Goal: Task Accomplishment & Management: Use online tool/utility

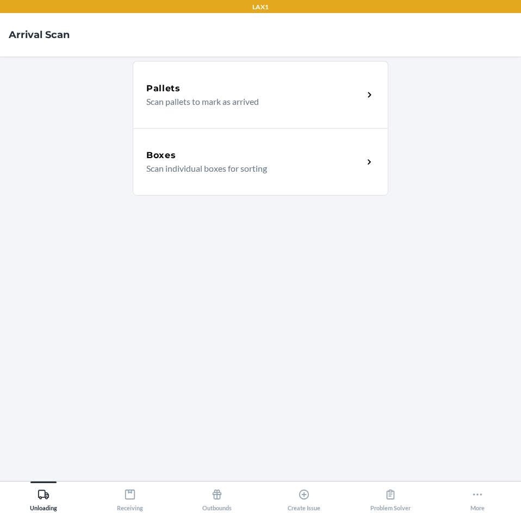
click at [175, 155] on h5 "Boxes" at bounding box center [161, 155] width 30 height 13
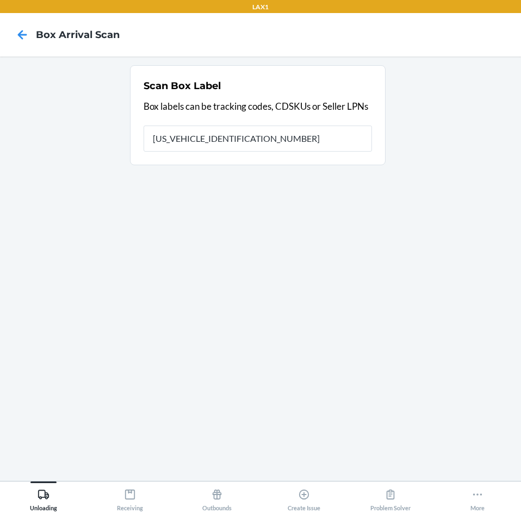
type input "1ZR0960D9077748114"
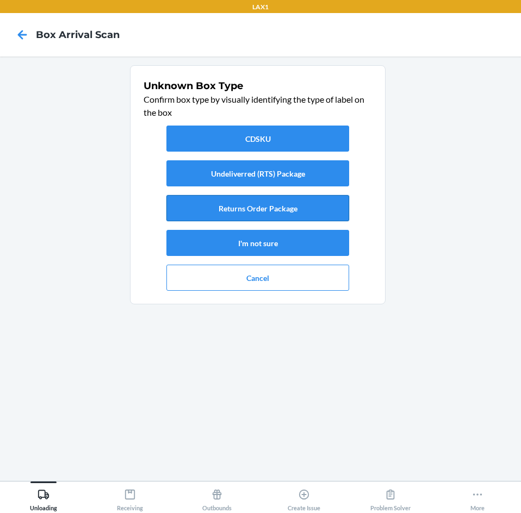
click at [191, 207] on button "Returns Order Package" at bounding box center [257, 208] width 183 height 26
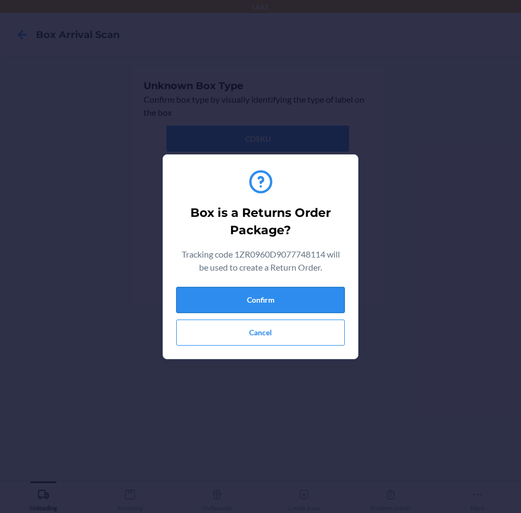
click at [211, 296] on button "Confirm" at bounding box center [260, 300] width 168 height 26
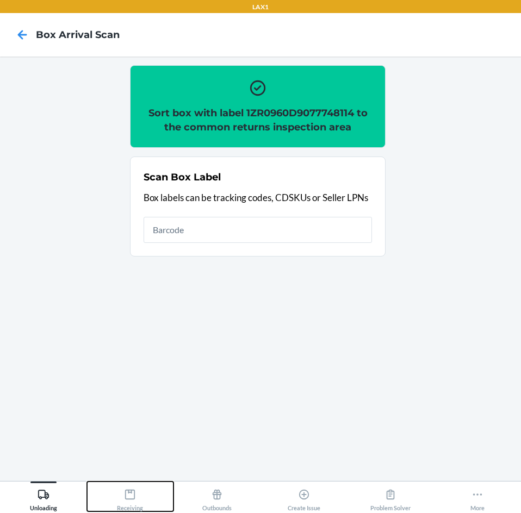
click at [132, 493] on icon at bounding box center [130, 495] width 10 height 10
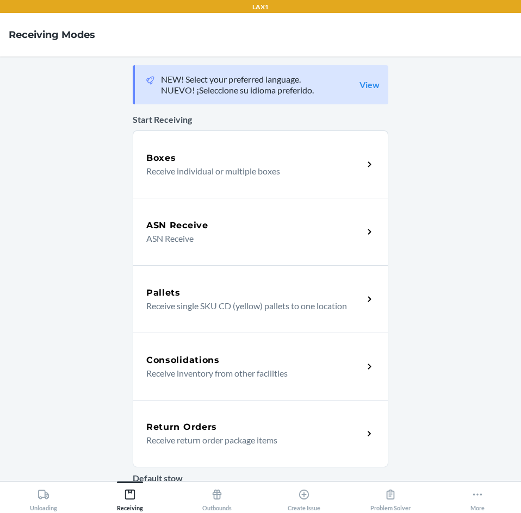
click at [201, 415] on div "Return Orders Receive return order package items" at bounding box center [260, 433] width 255 height 67
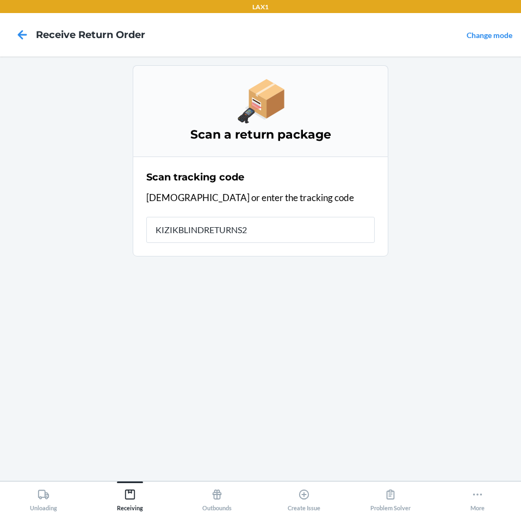
type input "KIZIKBLINDRETURNS20"
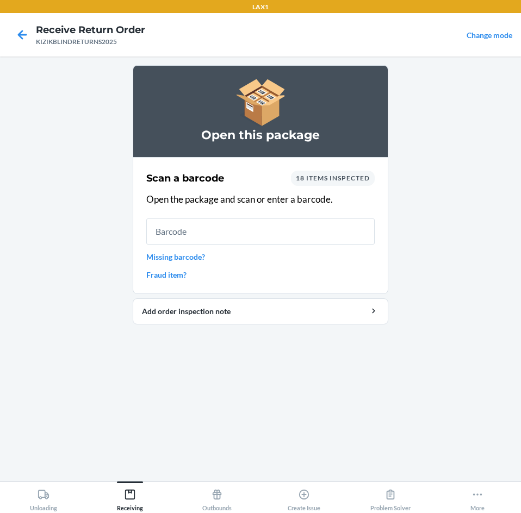
drag, startPoint x: 417, startPoint y: 7, endPoint x: 109, endPoint y: 347, distance: 459.1
click at [109, 347] on main "Open this package Scan a barcode 18 items inspected Open the package and scan o…" at bounding box center [260, 269] width 521 height 424
drag, startPoint x: 69, startPoint y: 233, endPoint x: 71, endPoint y: 198, distance: 34.8
click at [69, 231] on main "Open this package Scan a barcode 18 items inspected Open the package and scan o…" at bounding box center [260, 269] width 521 height 424
drag, startPoint x: 481, startPoint y: 1, endPoint x: 79, endPoint y: 105, distance: 415.5
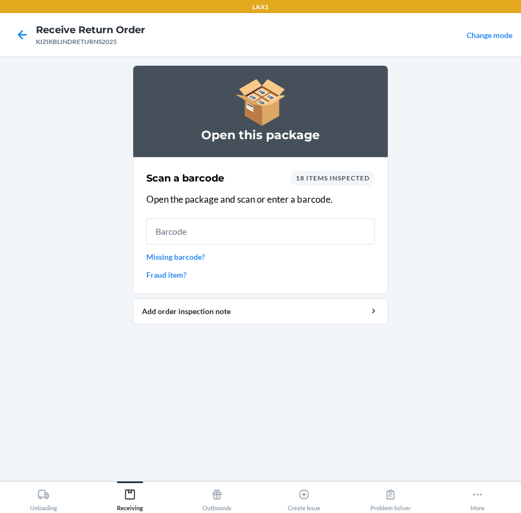
click at [79, 105] on main "Open this package Scan a barcode 18 items inspected Open the package and scan o…" at bounding box center [260, 269] width 521 height 424
drag, startPoint x: 23, startPoint y: 116, endPoint x: 67, endPoint y: 82, distance: 55.0
click at [37, 106] on main "Open this package Scan a barcode 18 items inspected Open the package and scan o…" at bounding box center [260, 269] width 521 height 424
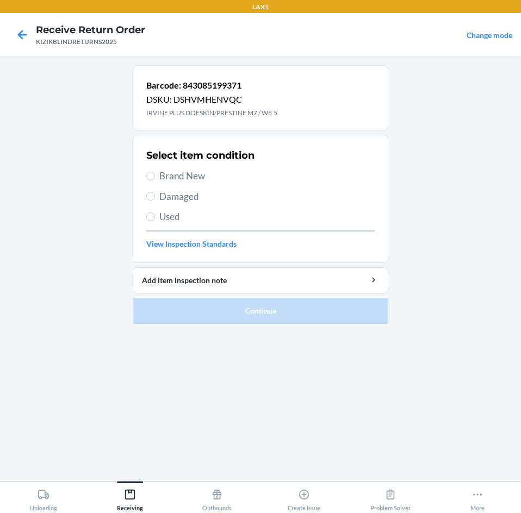
click at [480, 293] on main "Barcode: 843085199371 DSKU: DSHVMHENVQC IRVINE PLUS DOESKIN/PRESTINE M7 / W8.5 …" at bounding box center [260, 269] width 521 height 424
click at [174, 168] on div "Select item condition Brand New Damaged Used View Inspection Standards" at bounding box center [260, 199] width 228 height 108
click at [179, 178] on span "Brand New" at bounding box center [266, 176] width 215 height 14
click at [155, 178] on input "Brand New" at bounding box center [150, 176] width 9 height 9
radio input "true"
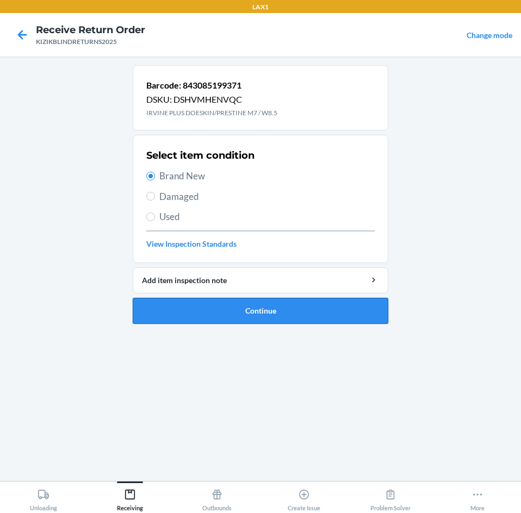
click at [195, 310] on button "Continue" at bounding box center [260, 311] width 255 height 26
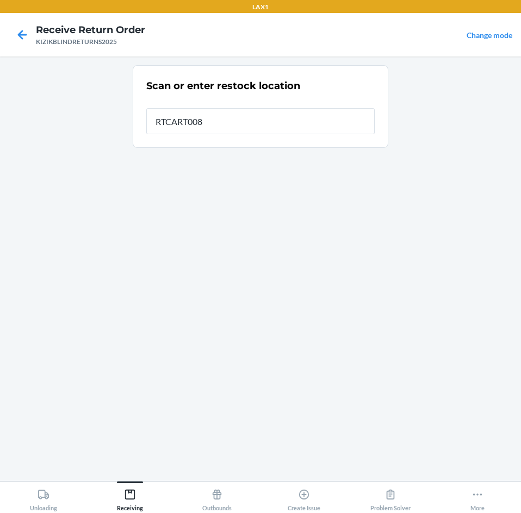
type input "RTCART008"
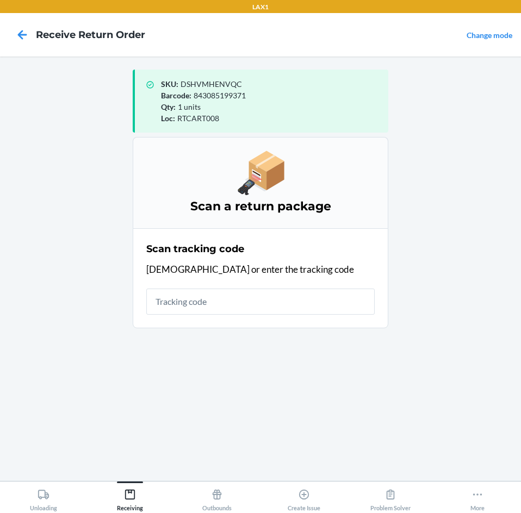
click at [333, 298] on input "text" at bounding box center [260, 302] width 228 height 26
click at [452, 141] on main "SKU : DSHVMHENVQC Barcode : 843085199371 Qty : 1 units Loc : RTCART008 Scan a r…" at bounding box center [260, 269] width 521 height 424
click at [324, 302] on input "text" at bounding box center [260, 302] width 228 height 26
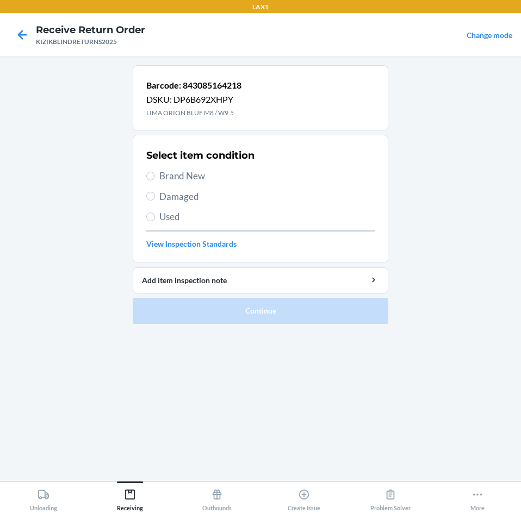
click at [174, 175] on span "Brand New" at bounding box center [266, 176] width 215 height 14
click at [155, 175] on input "Brand New" at bounding box center [150, 176] width 9 height 9
radio input "true"
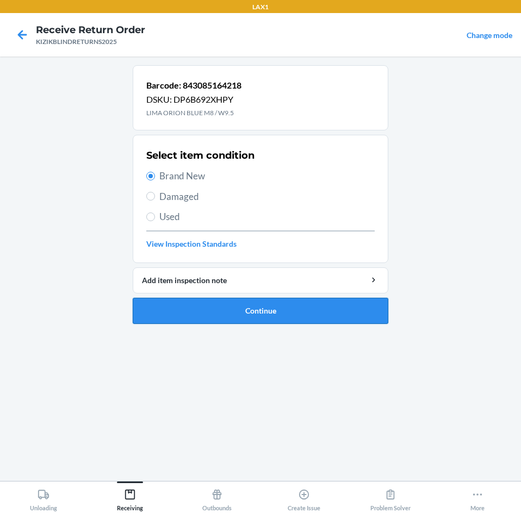
click at [207, 307] on button "Continue" at bounding box center [260, 311] width 255 height 26
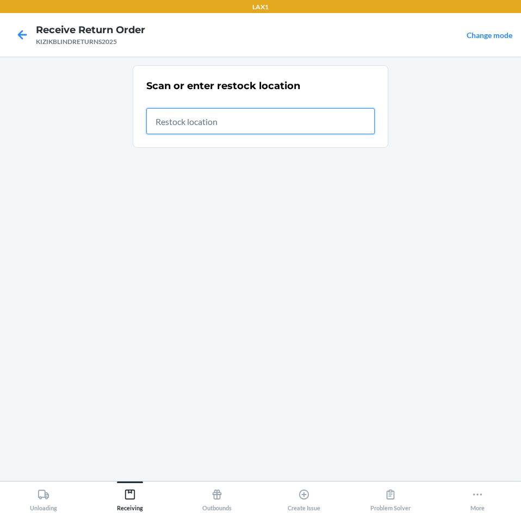
click at [273, 124] on input "text" at bounding box center [260, 121] width 228 height 26
click at [283, 123] on input "text" at bounding box center [260, 121] width 228 height 26
type input "RTCART008"
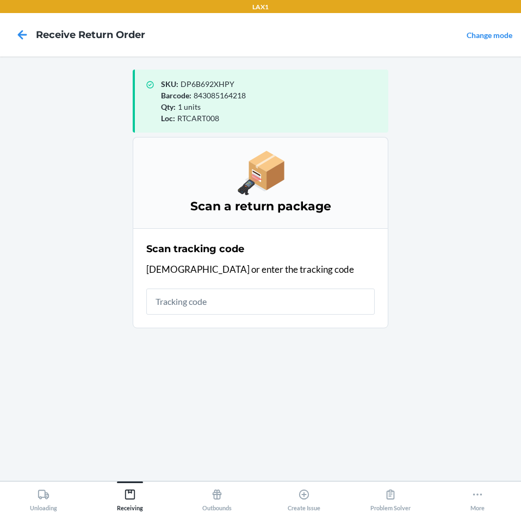
click at [303, 301] on input "text" at bounding box center [260, 302] width 228 height 26
type input "KIZIKBL"
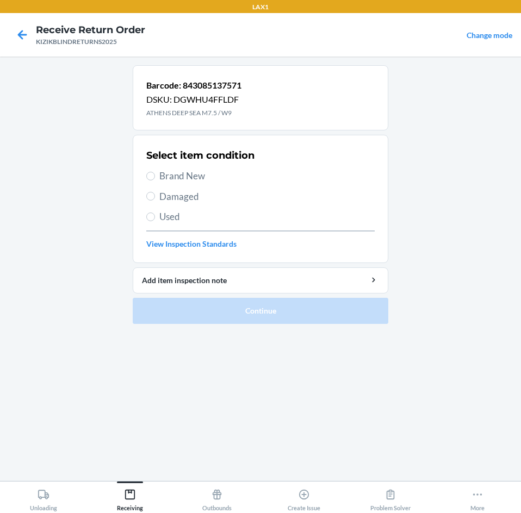
click at [178, 175] on span "Brand New" at bounding box center [266, 176] width 215 height 14
click at [155, 175] on input "Brand New" at bounding box center [150, 176] width 9 height 9
radio input "true"
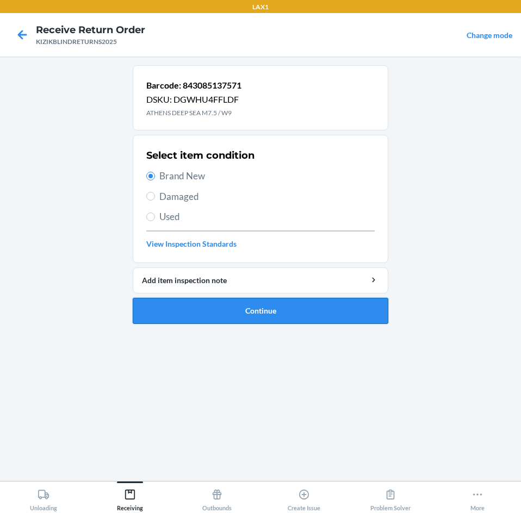
click at [179, 305] on button "Continue" at bounding box center [260, 311] width 255 height 26
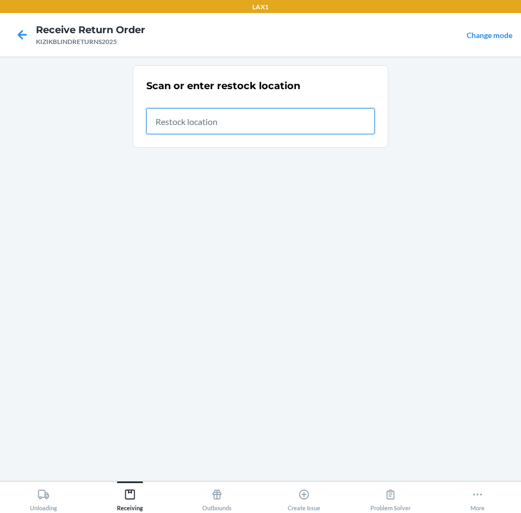
click at [314, 120] on input "text" at bounding box center [260, 121] width 228 height 26
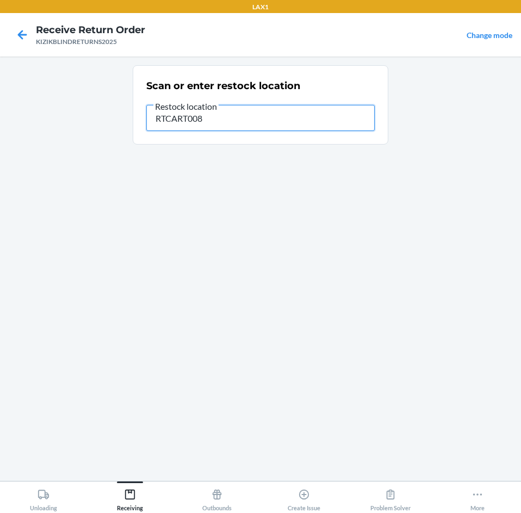
type input "RTCART008"
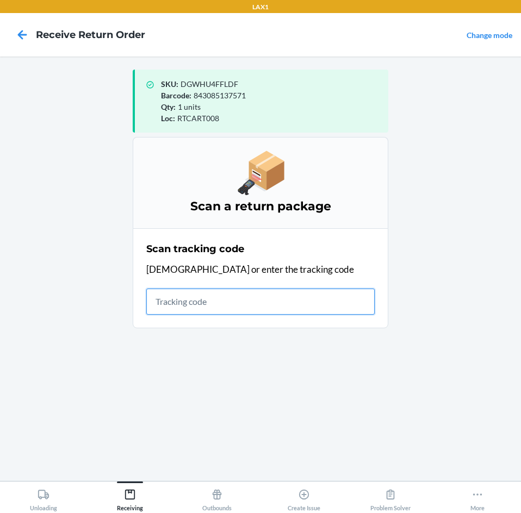
click at [328, 305] on input "text" at bounding box center [260, 302] width 228 height 26
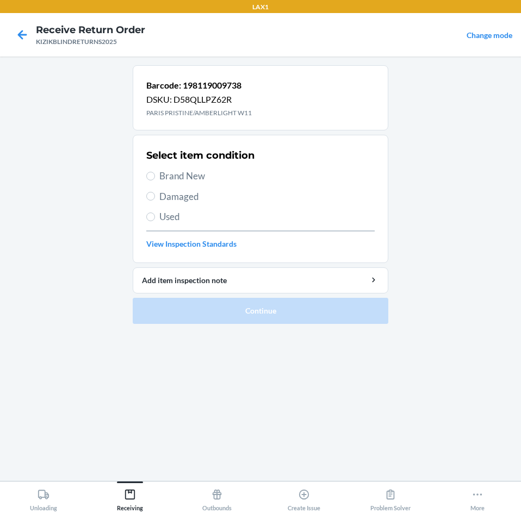
click at [196, 178] on span "Brand New" at bounding box center [266, 176] width 215 height 14
click at [155, 178] on input "Brand New" at bounding box center [150, 176] width 9 height 9
radio input "true"
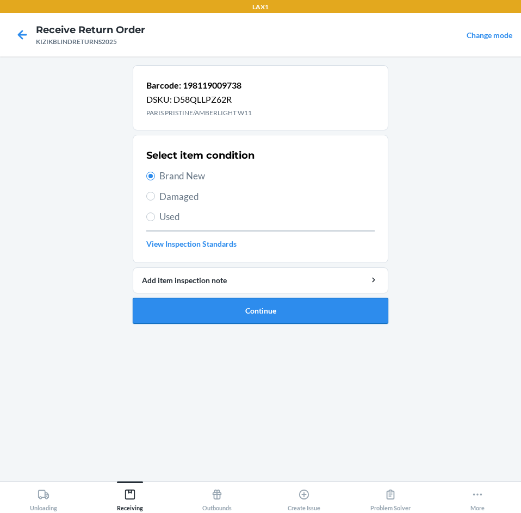
click at [193, 308] on button "Continue" at bounding box center [260, 311] width 255 height 26
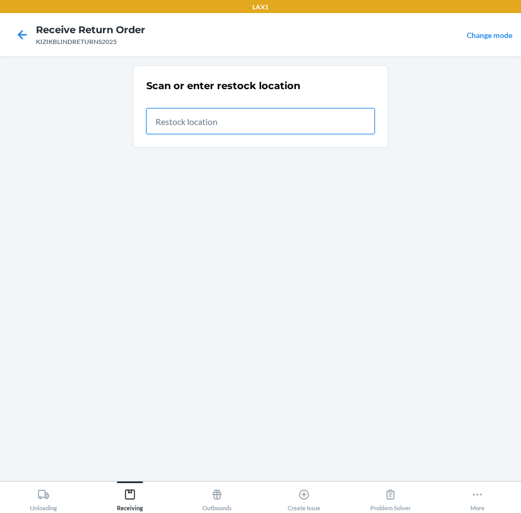
click at [364, 117] on input "text" at bounding box center [260, 121] width 228 height 26
type input "RTCART008"
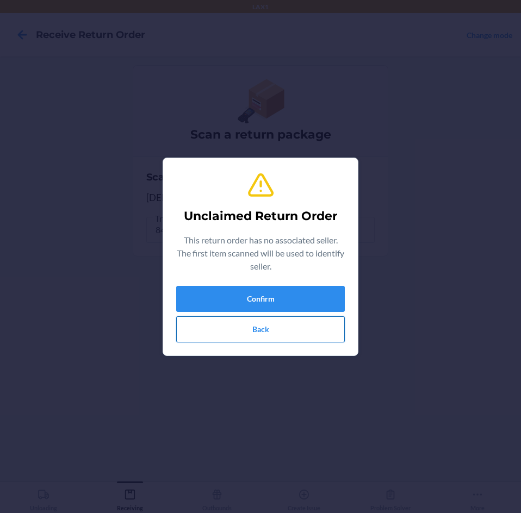
click at [234, 327] on button "Back" at bounding box center [260, 329] width 168 height 26
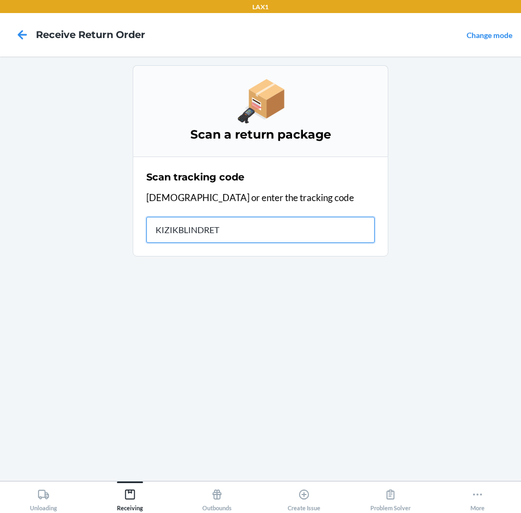
type input "KIZIKBLINDRETU"
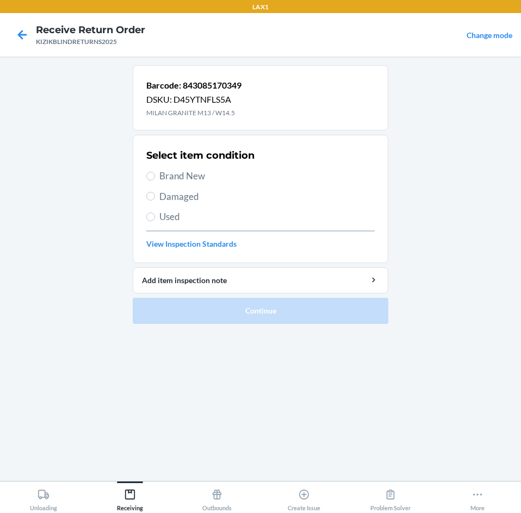
drag, startPoint x: 166, startPoint y: 172, endPoint x: 166, endPoint y: 212, distance: 40.2
click at [166, 176] on span "Brand New" at bounding box center [266, 176] width 215 height 14
click at [155, 176] on input "Brand New" at bounding box center [150, 176] width 9 height 9
radio input "true"
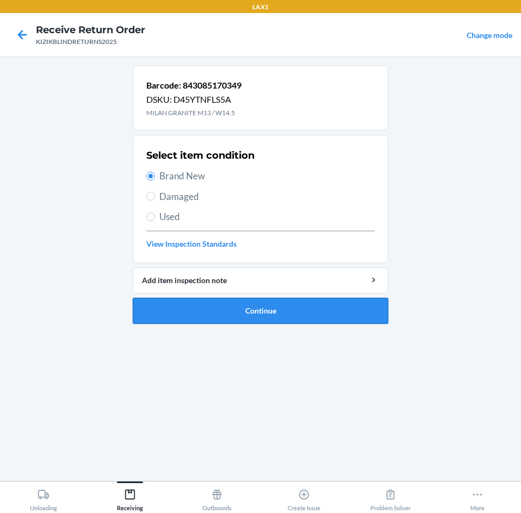
click at [182, 312] on button "Continue" at bounding box center [260, 311] width 255 height 26
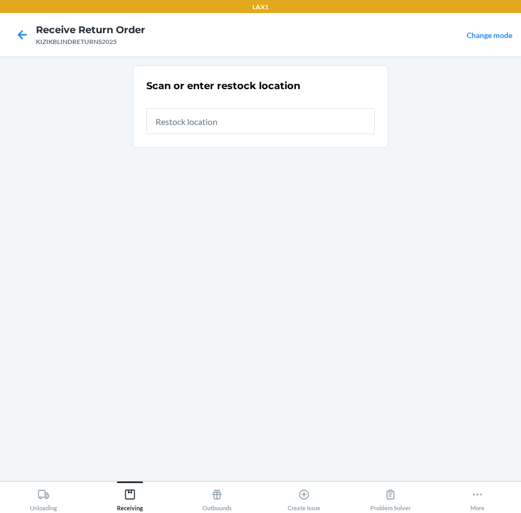
click at [193, 123] on input "text" at bounding box center [260, 121] width 228 height 26
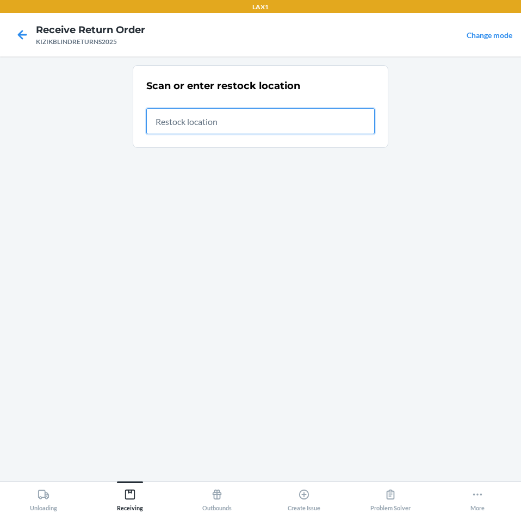
click at [293, 124] on input "text" at bounding box center [260, 121] width 228 height 26
type input "RTCART008"
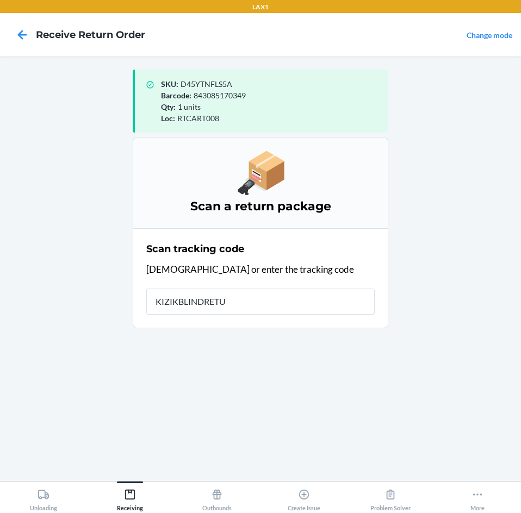
type input "KIZIKBLINDRETUR"
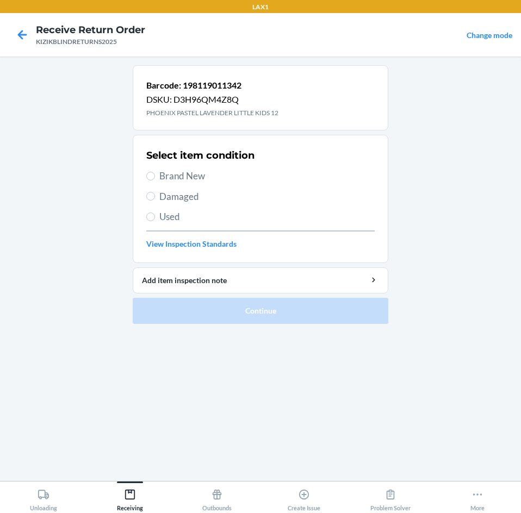
click at [194, 177] on span "Brand New" at bounding box center [266, 176] width 215 height 14
click at [155, 177] on input "Brand New" at bounding box center [150, 176] width 9 height 9
radio input "true"
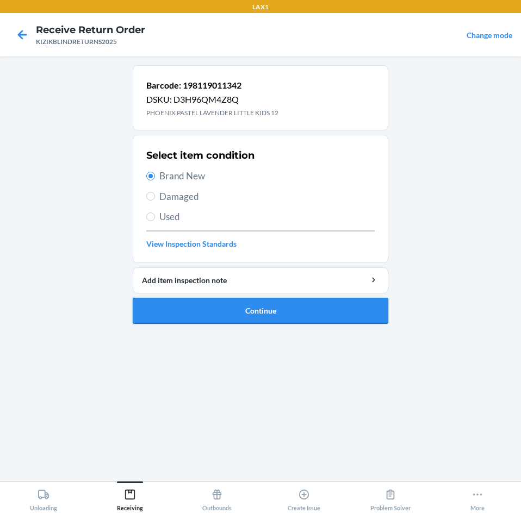
click at [211, 309] on button "Continue" at bounding box center [260, 311] width 255 height 26
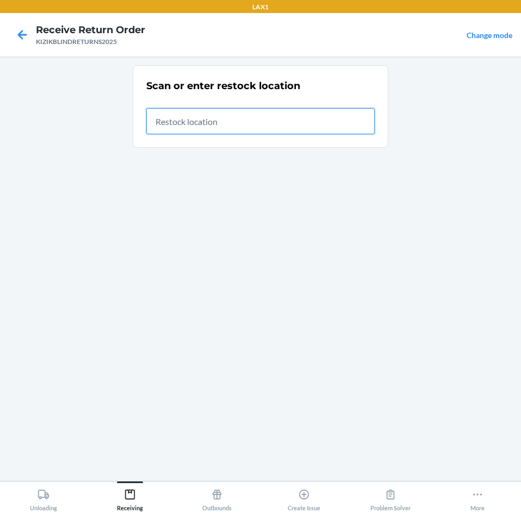
click at [274, 123] on input "text" at bounding box center [260, 121] width 228 height 26
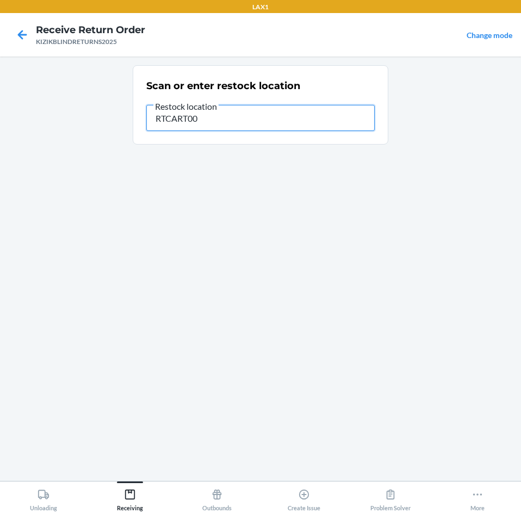
type input "RTCART008"
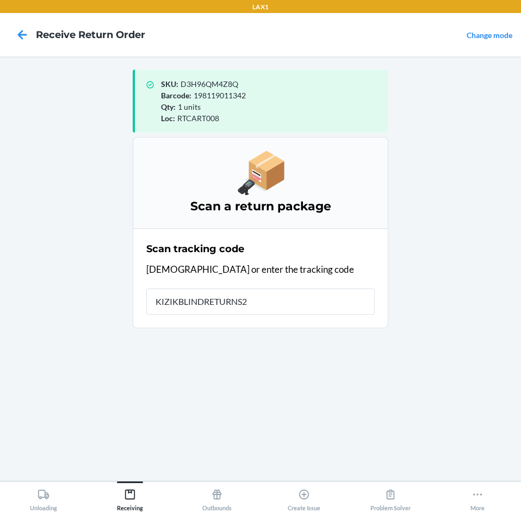
type input "KIZIKBLINDRETURNS20"
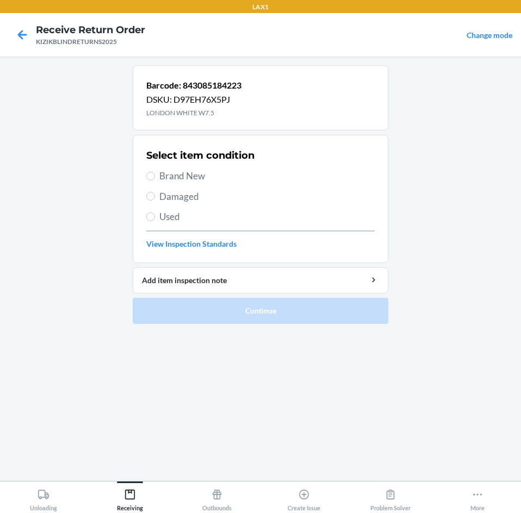
click at [190, 176] on span "Brand New" at bounding box center [266, 176] width 215 height 14
click at [155, 176] on input "Brand New" at bounding box center [150, 176] width 9 height 9
radio input "true"
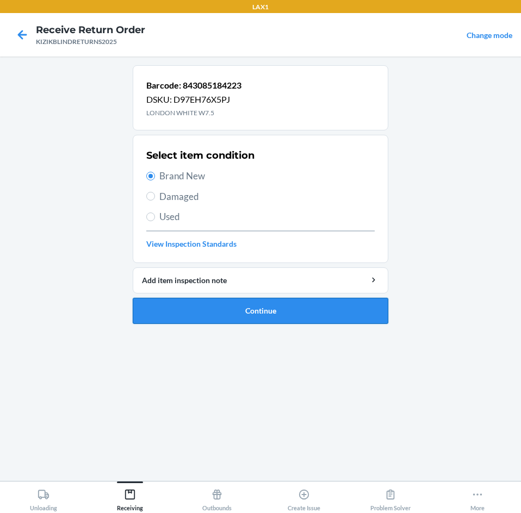
click at [167, 308] on button "Continue" at bounding box center [260, 311] width 255 height 26
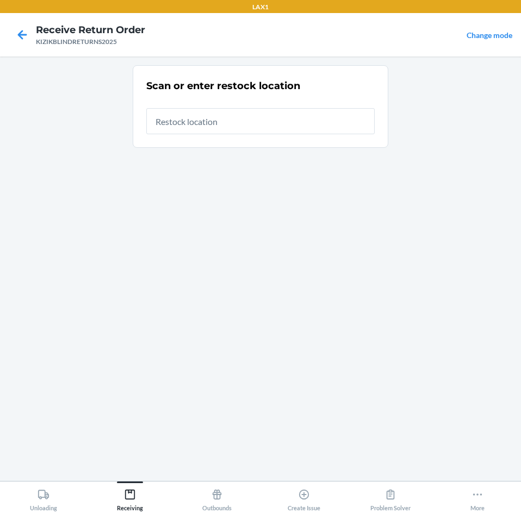
click at [228, 126] on input "text" at bounding box center [260, 121] width 228 height 26
type input "RTCART008"
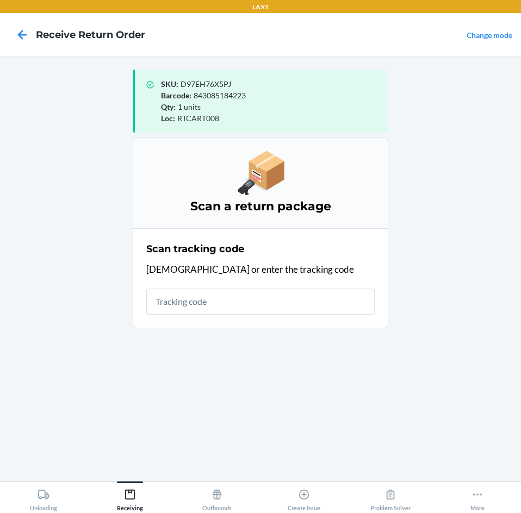
click at [214, 299] on input "text" at bounding box center [260, 302] width 228 height 26
type input "KIZIKBLINDRETUR"
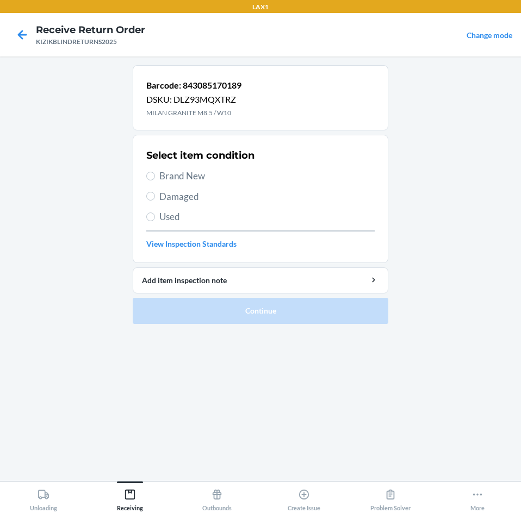
click at [189, 174] on span "Brand New" at bounding box center [266, 176] width 215 height 14
click at [155, 174] on input "Brand New" at bounding box center [150, 176] width 9 height 9
radio input "true"
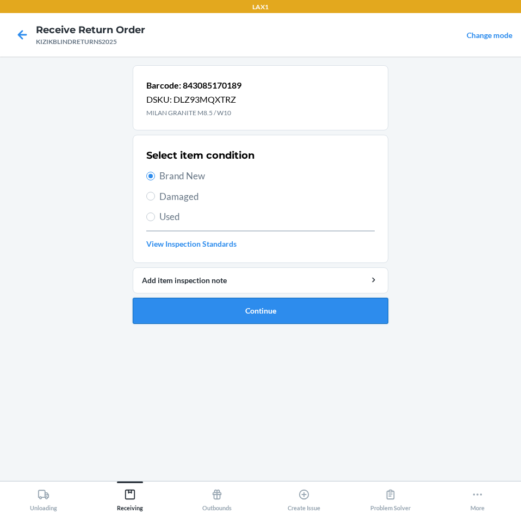
click at [176, 307] on button "Continue" at bounding box center [260, 311] width 255 height 26
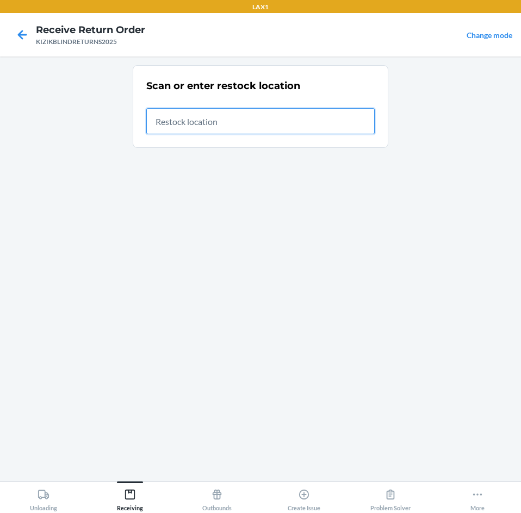
click at [192, 121] on input "text" at bounding box center [260, 121] width 228 height 26
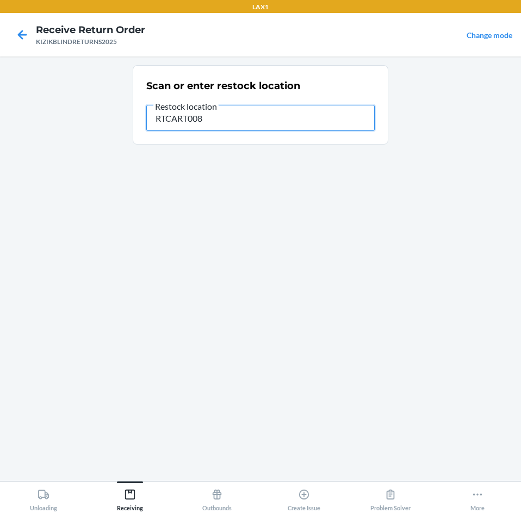
type input "RTCART008"
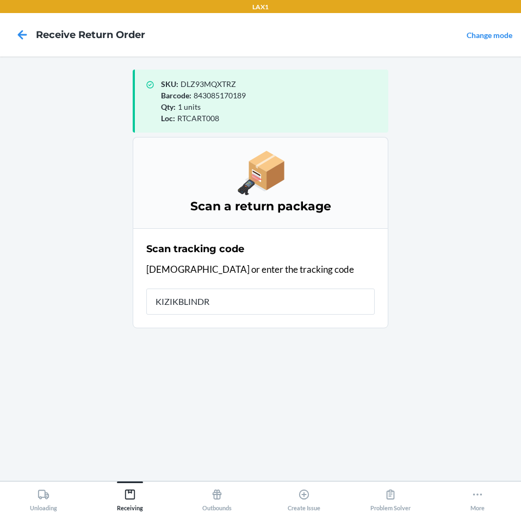
type input "KIZIKBLINDRE"
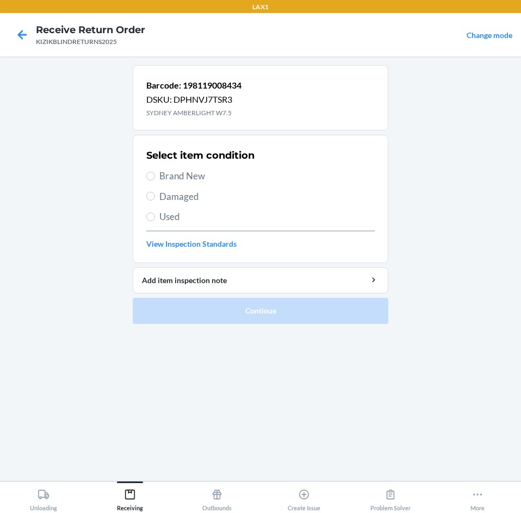
click at [172, 173] on span "Brand New" at bounding box center [266, 176] width 215 height 14
click at [155, 173] on input "Brand New" at bounding box center [150, 176] width 9 height 9
radio input "true"
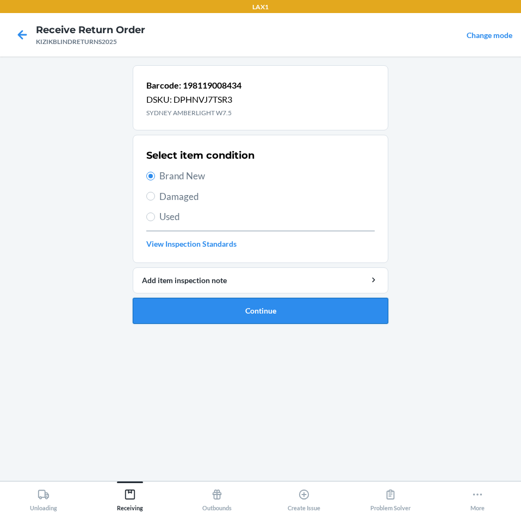
click at [178, 310] on button "Continue" at bounding box center [260, 311] width 255 height 26
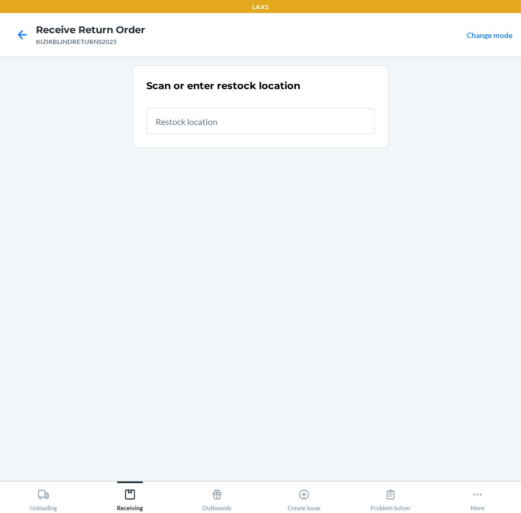
click at [267, 120] on input "text" at bounding box center [260, 121] width 228 height 26
type input "RTCART008"
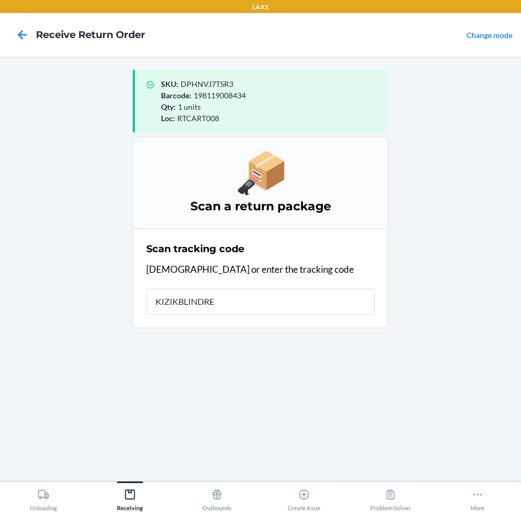
type input "KIZIKBLINDRET"
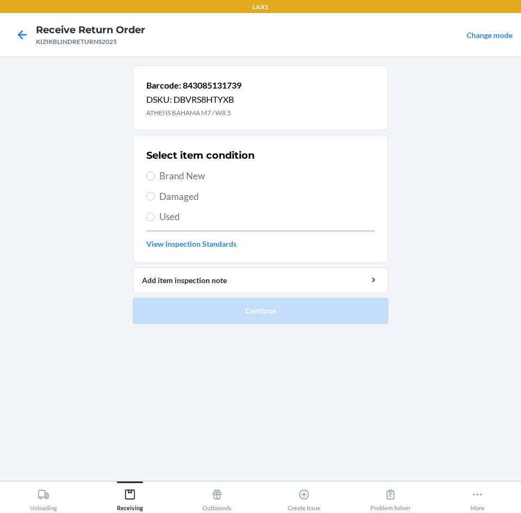
click at [205, 173] on span "Brand New" at bounding box center [266, 176] width 215 height 14
click at [155, 173] on input "Brand New" at bounding box center [150, 176] width 9 height 9
radio input "true"
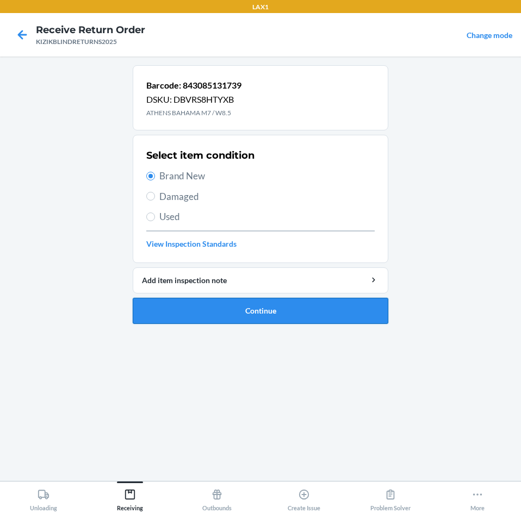
click at [233, 305] on button "Continue" at bounding box center [260, 311] width 255 height 26
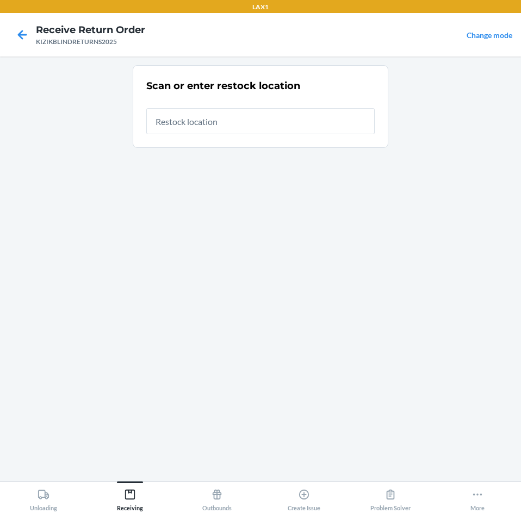
click at [334, 120] on input "text" at bounding box center [260, 121] width 228 height 26
type input "RTCART008"
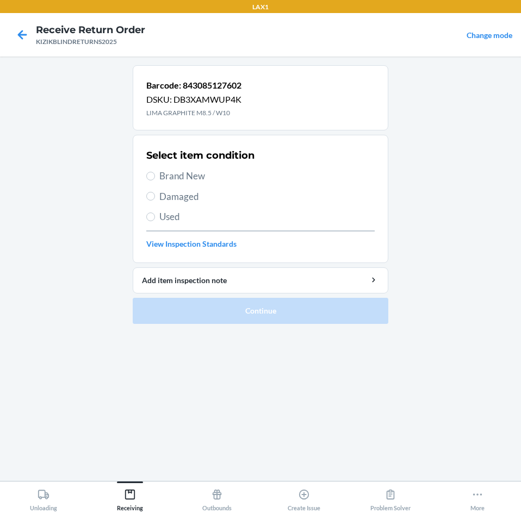
click at [167, 178] on span "Brand New" at bounding box center [266, 176] width 215 height 14
click at [155, 178] on input "Brand New" at bounding box center [150, 176] width 9 height 9
radio input "true"
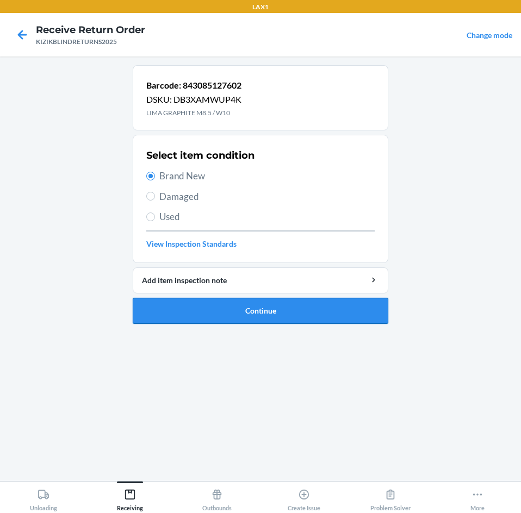
click at [217, 319] on button "Continue" at bounding box center [260, 311] width 255 height 26
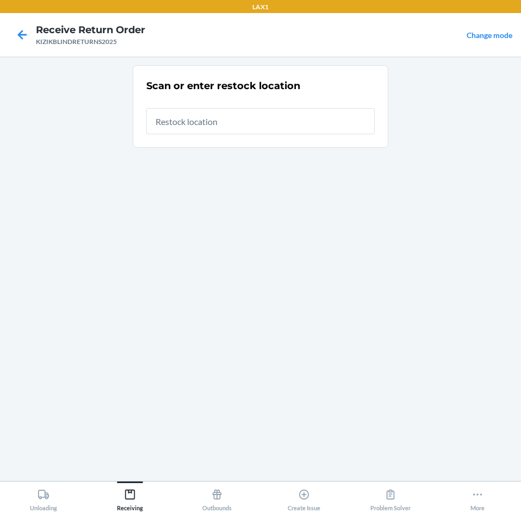
click at [254, 123] on input "text" at bounding box center [260, 121] width 228 height 26
type input "RTCART008"
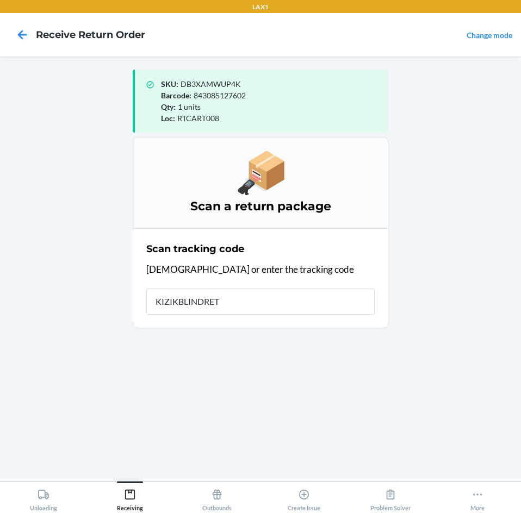
type input "KIZIKBLINDRETU"
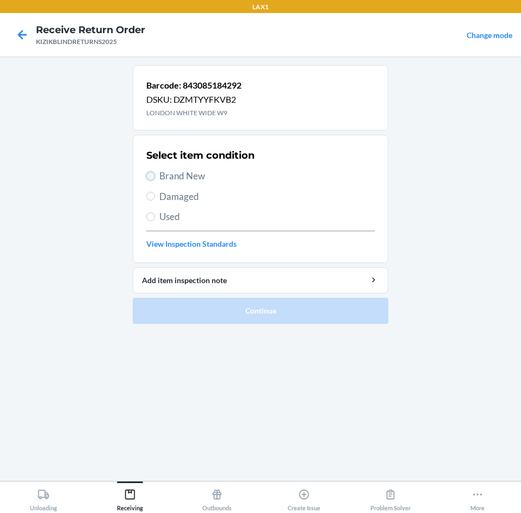
click at [153, 176] on input "Brand New" at bounding box center [150, 176] width 9 height 9
radio input "true"
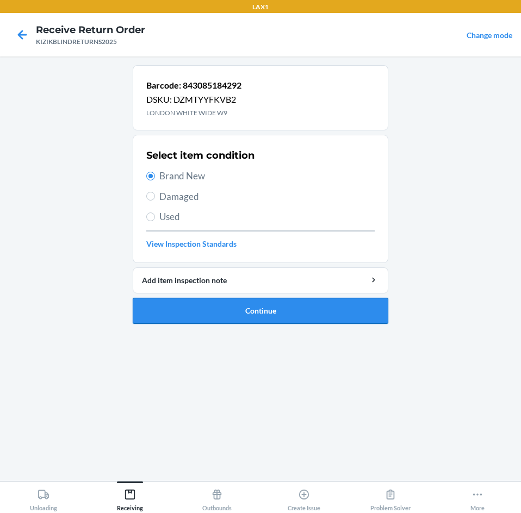
click at [157, 312] on button "Continue" at bounding box center [260, 311] width 255 height 26
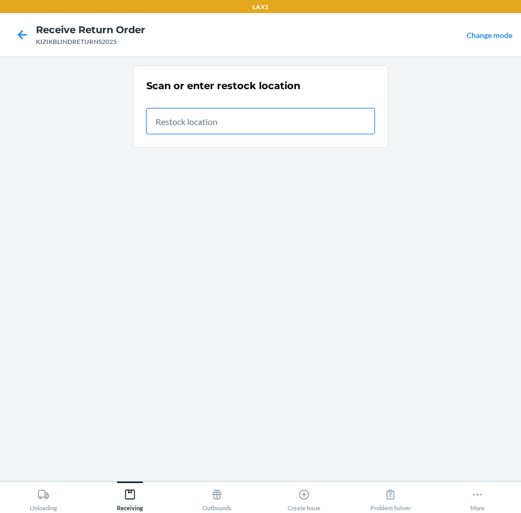
click at [341, 129] on input "text" at bounding box center [260, 121] width 228 height 26
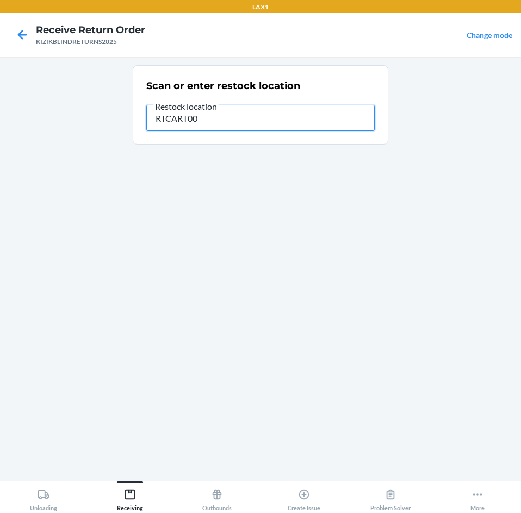
type input "RTCART008"
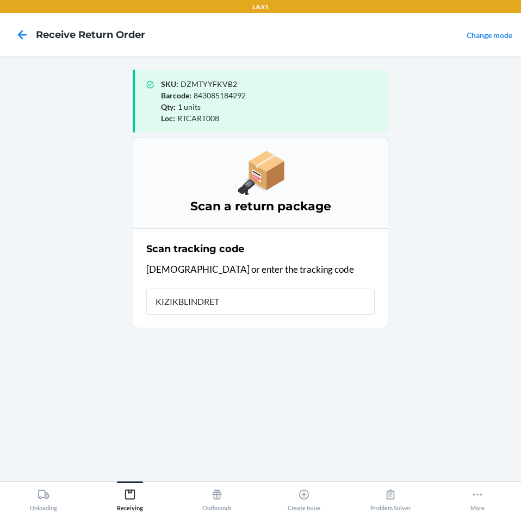
type input "KIZIKBLINDRETU"
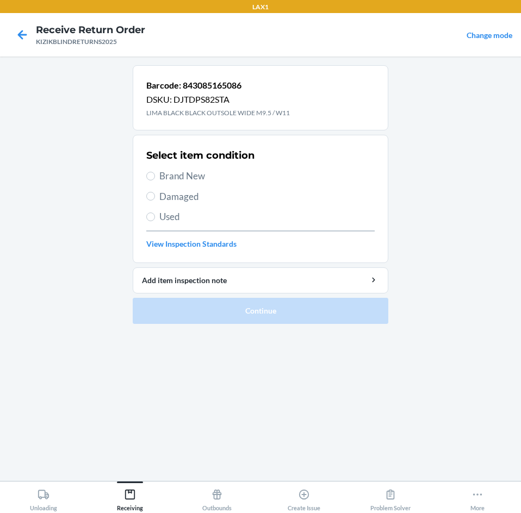
click at [193, 175] on span "Brand New" at bounding box center [266, 176] width 215 height 14
click at [155, 175] on input "Brand New" at bounding box center [150, 176] width 9 height 9
radio input "true"
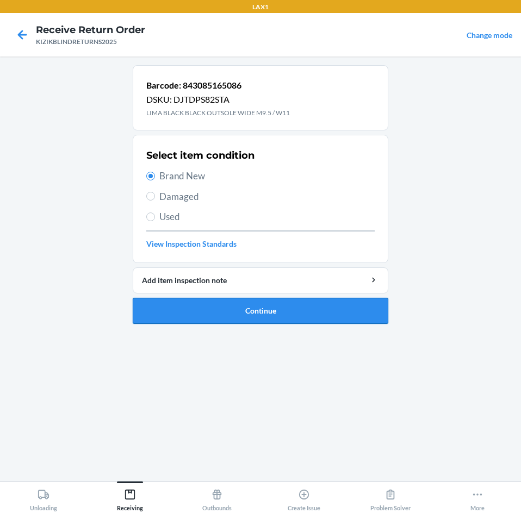
click at [251, 316] on button "Continue" at bounding box center [260, 311] width 255 height 26
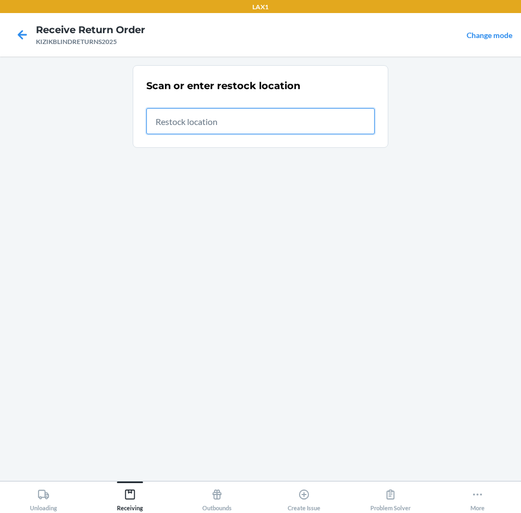
click at [349, 122] on input "text" at bounding box center [260, 121] width 228 height 26
type input "RTCART008"
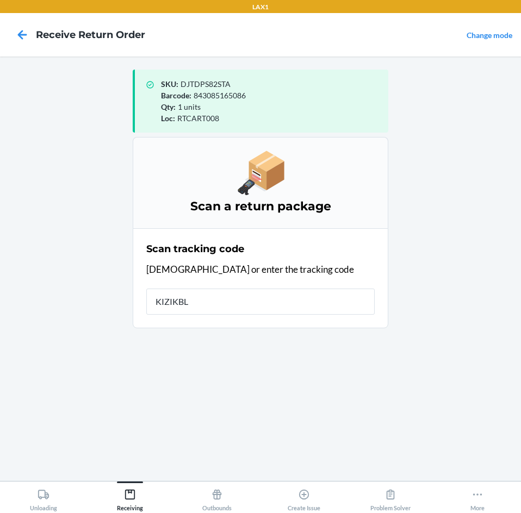
type input "KIZIKBLI"
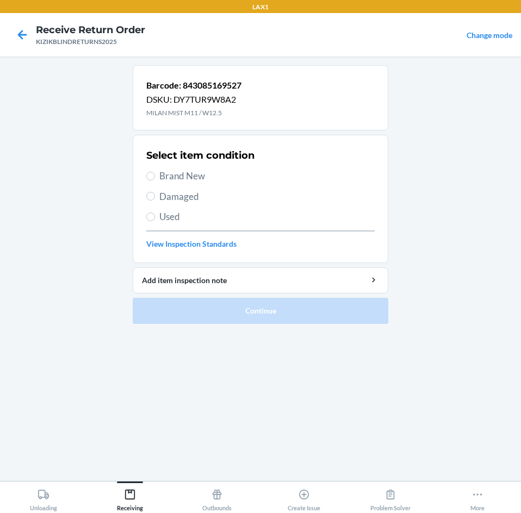
click at [177, 180] on span "Brand New" at bounding box center [266, 176] width 215 height 14
click at [155, 180] on input "Brand New" at bounding box center [150, 176] width 9 height 9
radio input "true"
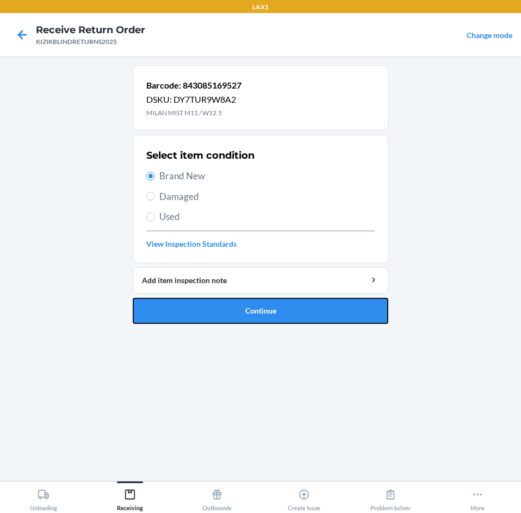
click at [200, 321] on button "Continue" at bounding box center [260, 311] width 255 height 26
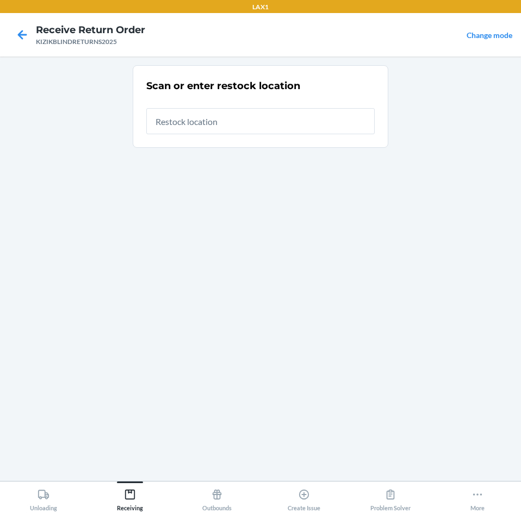
click at [266, 129] on input "text" at bounding box center [260, 121] width 228 height 26
type input "RTCART008"
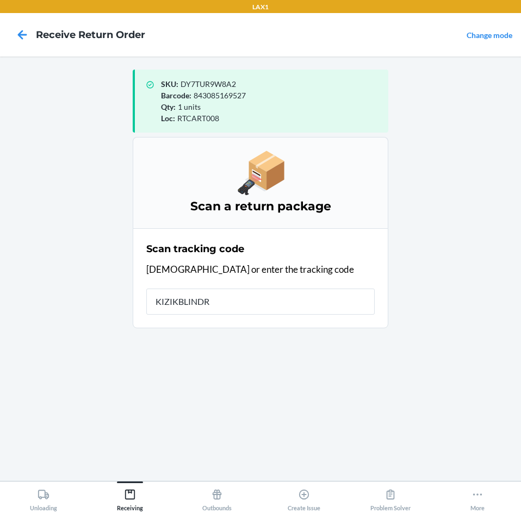
type input "KIZIKBLINDRE"
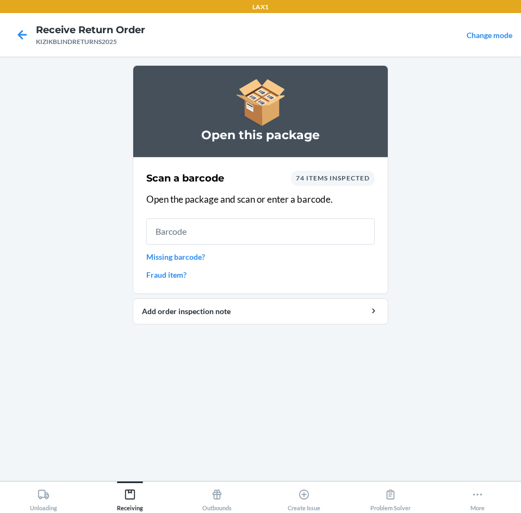
click at [264, 229] on input "text" at bounding box center [260, 231] width 228 height 26
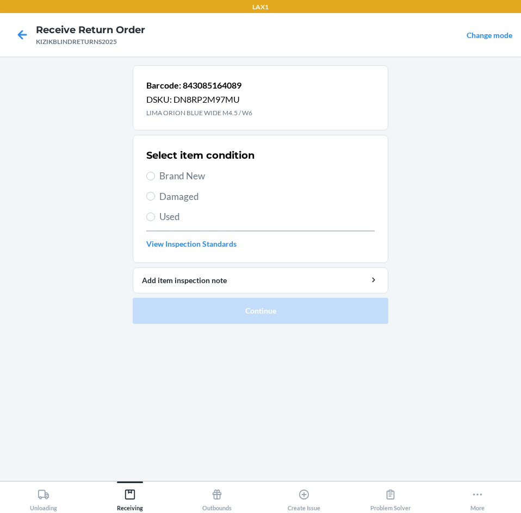
click at [162, 180] on span "Brand New" at bounding box center [266, 176] width 215 height 14
click at [155, 180] on input "Brand New" at bounding box center [150, 176] width 9 height 9
radio input "true"
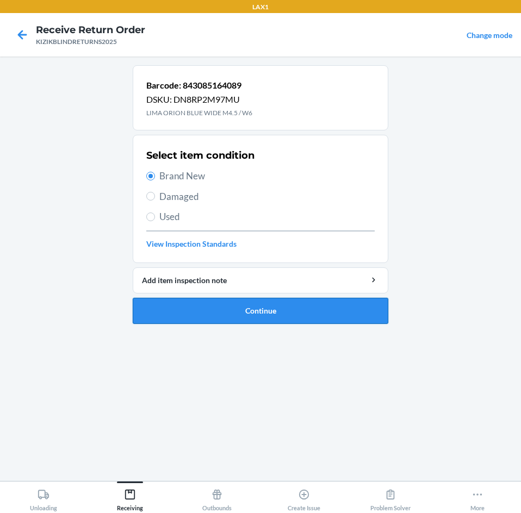
click at [179, 311] on button "Continue" at bounding box center [260, 311] width 255 height 26
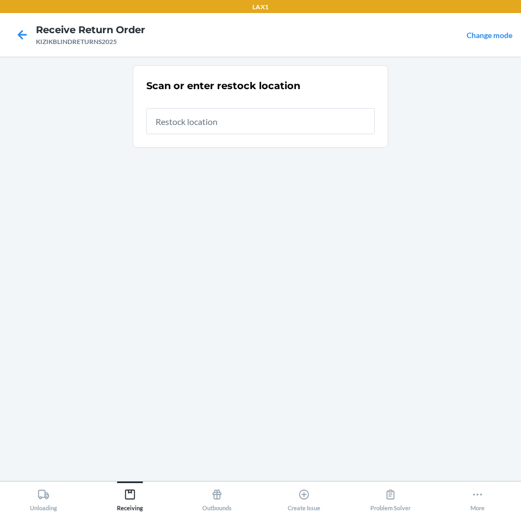
click at [257, 124] on input "text" at bounding box center [260, 121] width 228 height 26
type input "RTCART008"
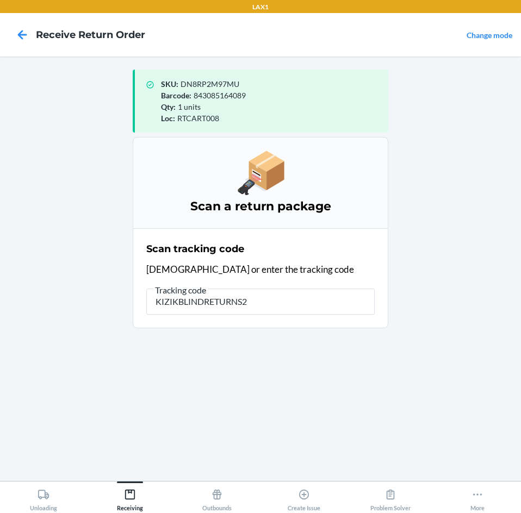
type input "KIZIKBLINDRETURNS20"
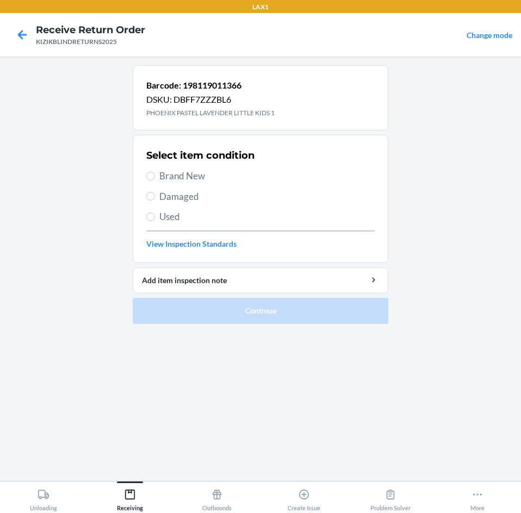
click at [164, 174] on span "Brand New" at bounding box center [266, 176] width 215 height 14
click at [155, 174] on input "Brand New" at bounding box center [150, 176] width 9 height 9
radio input "true"
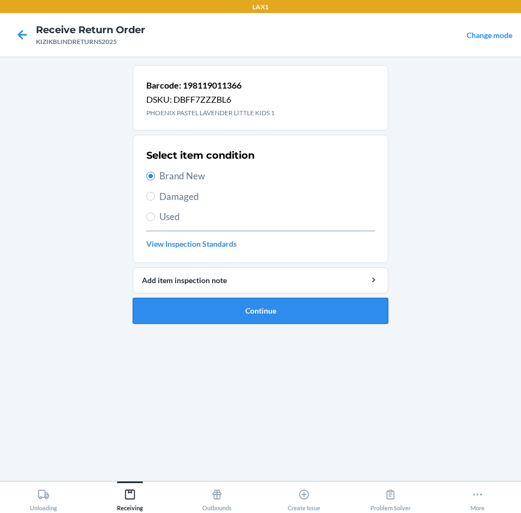
click at [185, 302] on button "Continue" at bounding box center [260, 311] width 255 height 26
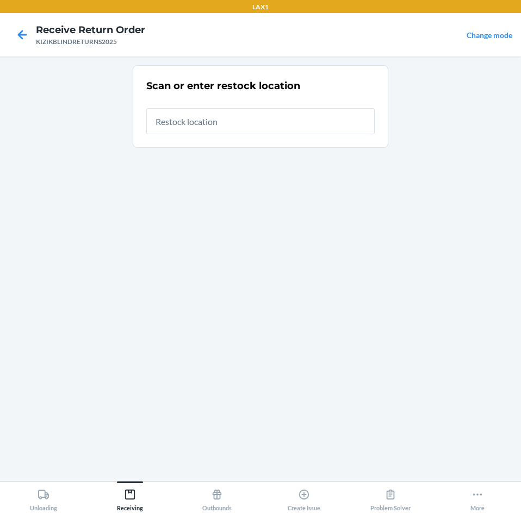
click at [314, 124] on input "text" at bounding box center [260, 121] width 228 height 26
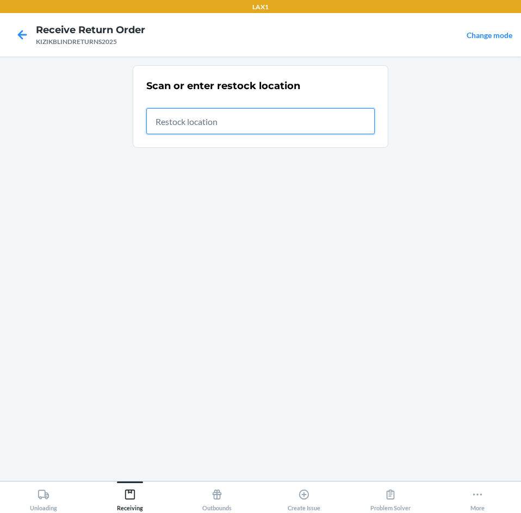
click at [287, 123] on input "text" at bounding box center [260, 121] width 228 height 26
type input "RTCART008"
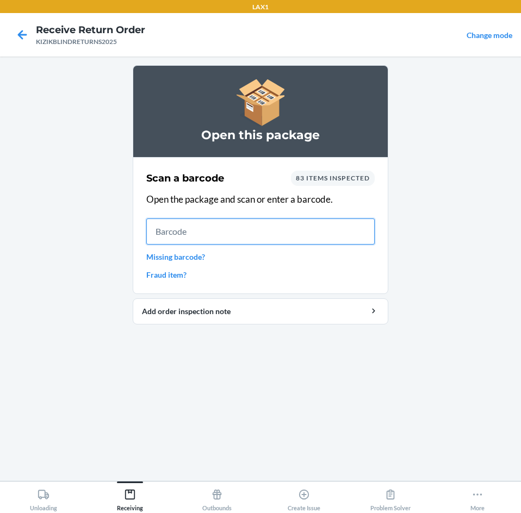
click at [299, 228] on input "text" at bounding box center [260, 231] width 228 height 26
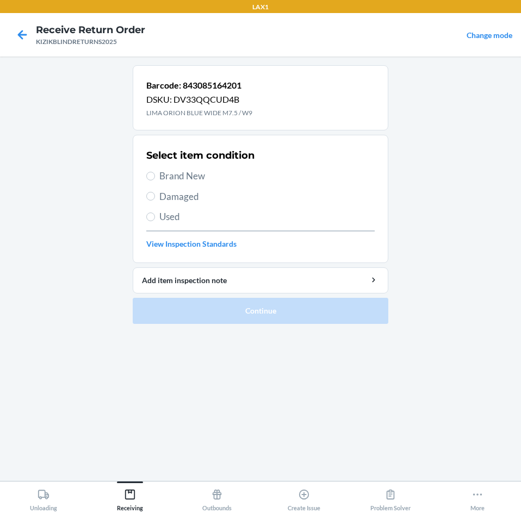
click at [170, 171] on span "Brand New" at bounding box center [266, 176] width 215 height 14
click at [155, 172] on input "Brand New" at bounding box center [150, 176] width 9 height 9
radio input "true"
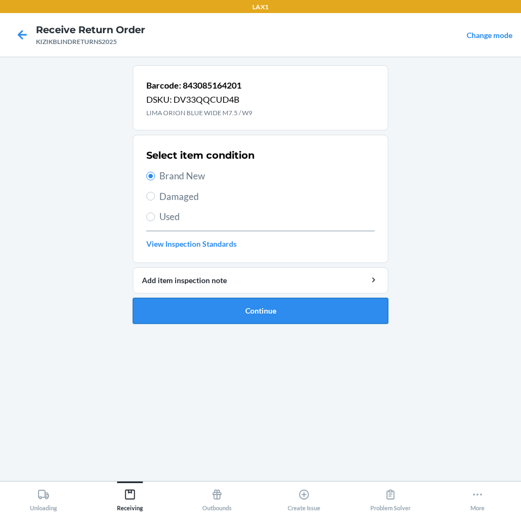
click at [196, 312] on button "Continue" at bounding box center [260, 311] width 255 height 26
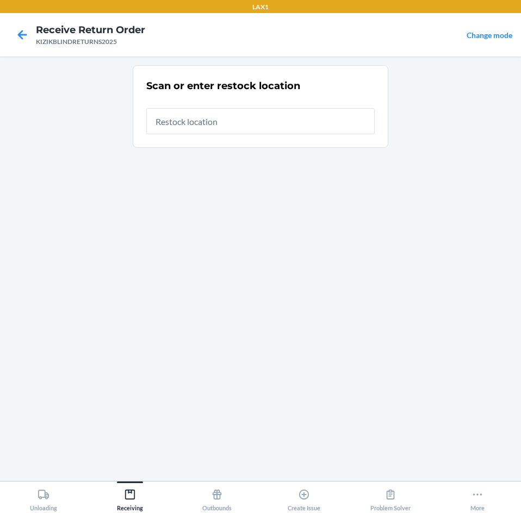
click at [278, 134] on input "text" at bounding box center [260, 121] width 228 height 26
type input "RTCART008"
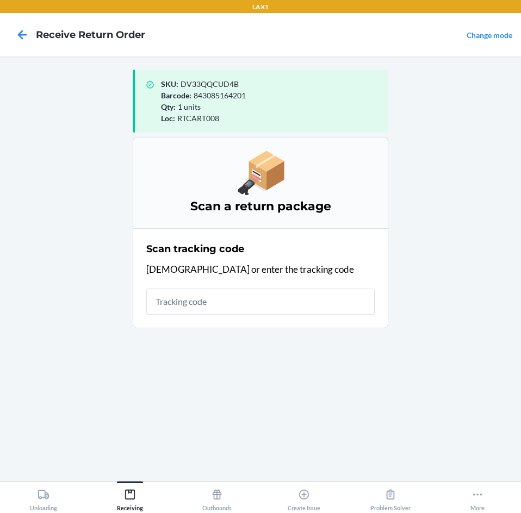
click at [245, 301] on input "text" at bounding box center [260, 302] width 228 height 26
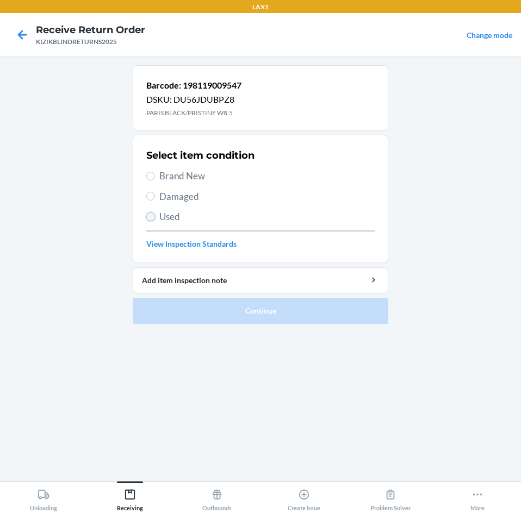
click at [147, 219] on input "Used" at bounding box center [150, 216] width 9 height 9
radio input "true"
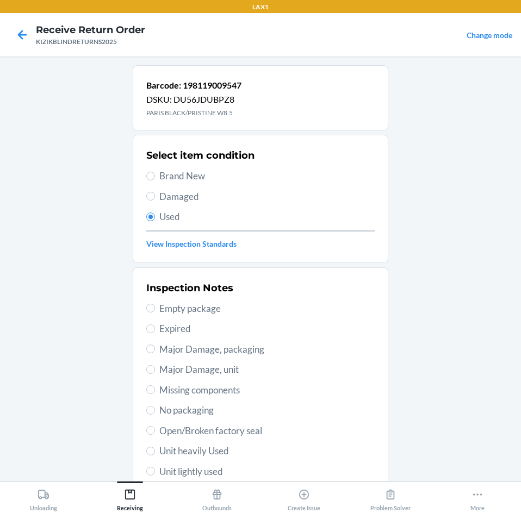
click at [191, 452] on span "Unit heavily Used" at bounding box center [266, 451] width 215 height 14
click at [155, 452] on input "Unit heavily Used" at bounding box center [150, 451] width 9 height 9
radio input "true"
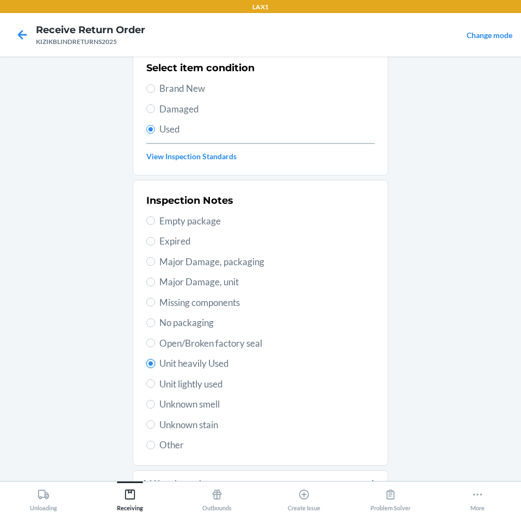
scroll to position [142, 0]
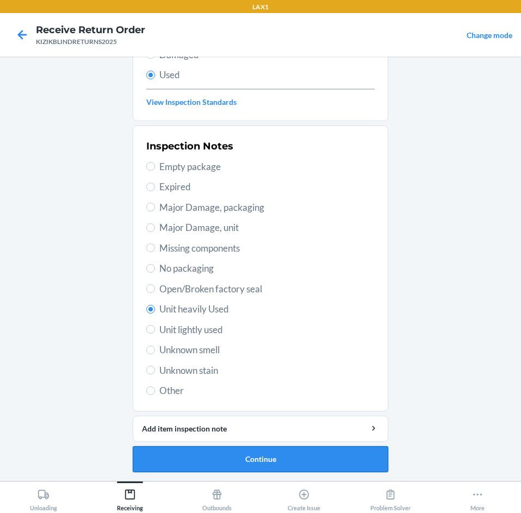
click at [189, 463] on button "Continue" at bounding box center [260, 459] width 255 height 26
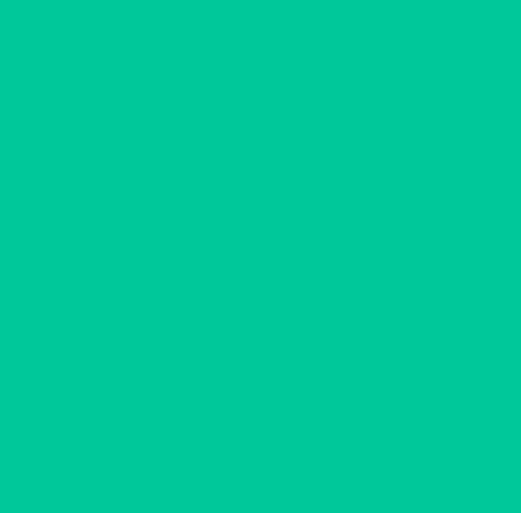
scroll to position [0, 0]
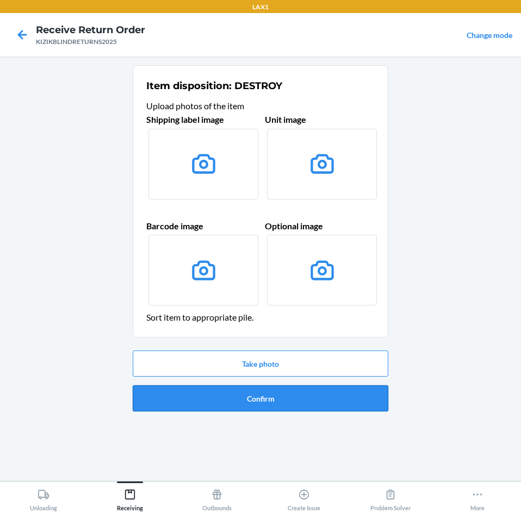
click at [218, 401] on button "Confirm" at bounding box center [260, 398] width 255 height 26
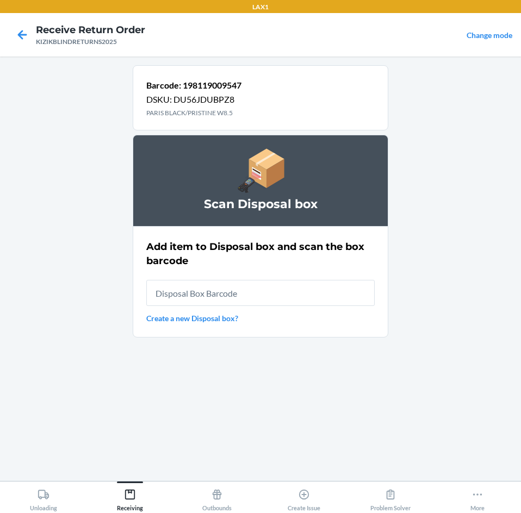
click at [298, 288] on input "text" at bounding box center [260, 293] width 228 height 26
type input "RB0000019CY"
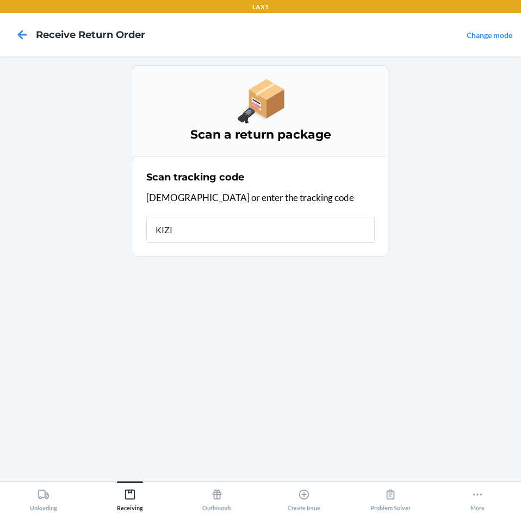
type input "KIZIK"
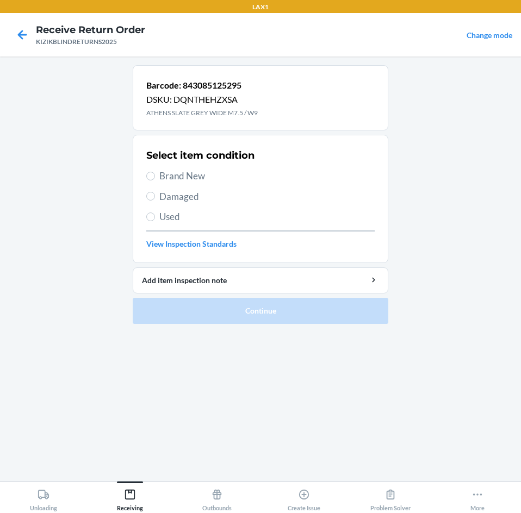
click at [168, 177] on span "Brand New" at bounding box center [266, 176] width 215 height 14
click at [155, 177] on input "Brand New" at bounding box center [150, 176] width 9 height 9
radio input "true"
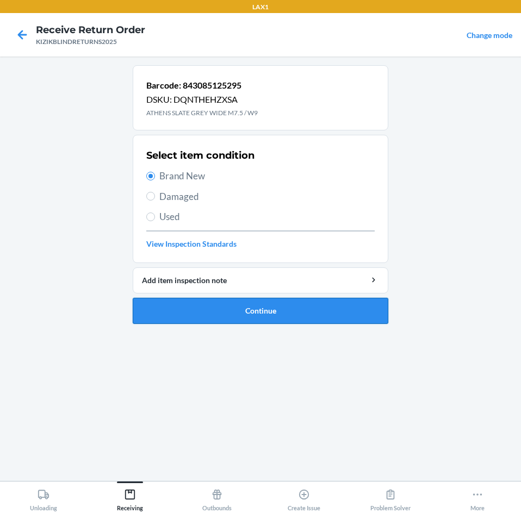
click at [174, 309] on button "Continue" at bounding box center [260, 311] width 255 height 26
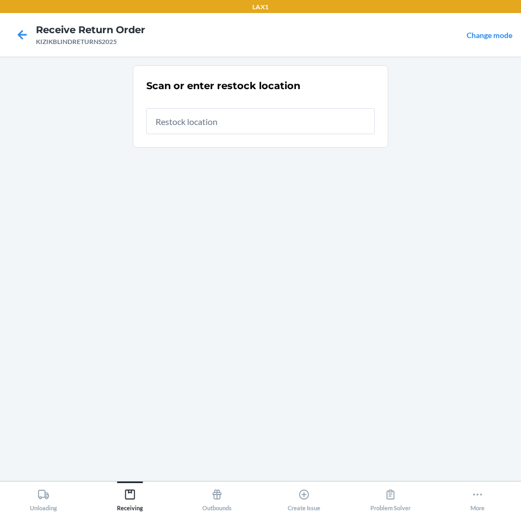
click at [305, 121] on input "text" at bounding box center [260, 121] width 228 height 26
type input "RTCART008"
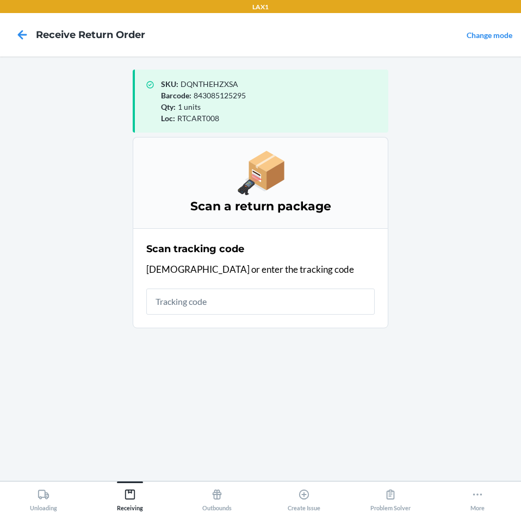
click at [240, 305] on input "text" at bounding box center [260, 302] width 228 height 26
type input "KIZIKBLIN"
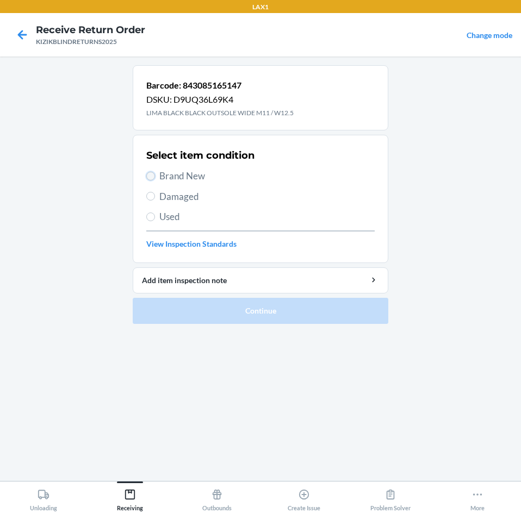
click at [149, 178] on input "Brand New" at bounding box center [150, 176] width 9 height 9
radio input "true"
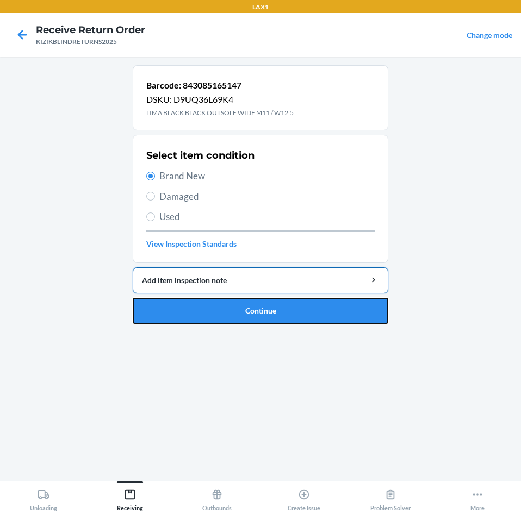
drag, startPoint x: 186, startPoint y: 306, endPoint x: 196, endPoint y: 271, distance: 36.0
click at [193, 286] on li "Barcode: 843085165147 DSKU: D9UQ36L69K4 LIMA BLACK BLACK OUTSOLE WIDE M11 / W12…" at bounding box center [260, 194] width 255 height 259
drag, startPoint x: 232, startPoint y: 308, endPoint x: 257, endPoint y: 266, distance: 48.5
click at [238, 296] on li "Barcode: 843085165147 DSKU: D9UQ36L69K4 LIMA BLACK BLACK OUTSOLE WIDE M11 / W12…" at bounding box center [260, 194] width 255 height 259
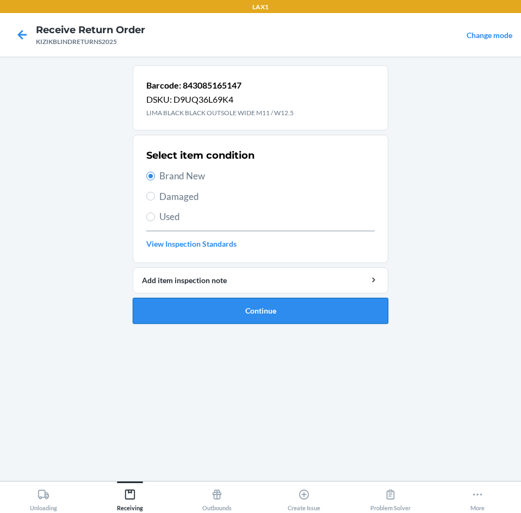
click at [259, 303] on button "Continue" at bounding box center [260, 311] width 255 height 26
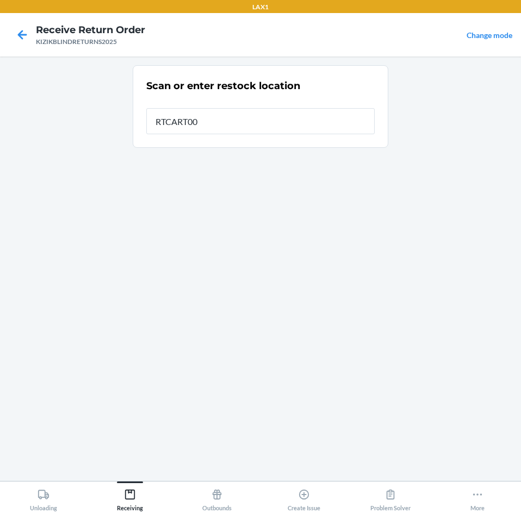
type input "RTCART008"
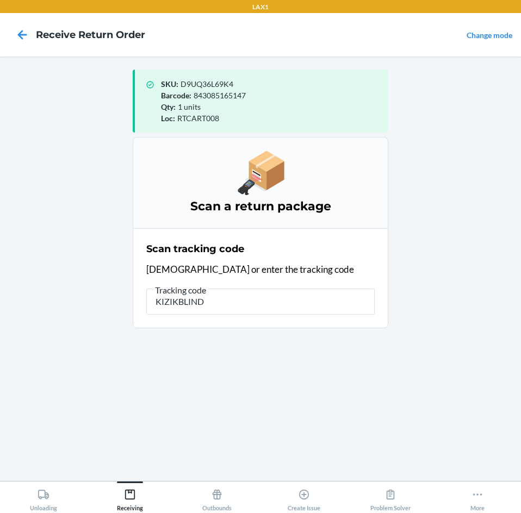
type input "KIZIKBLINDR"
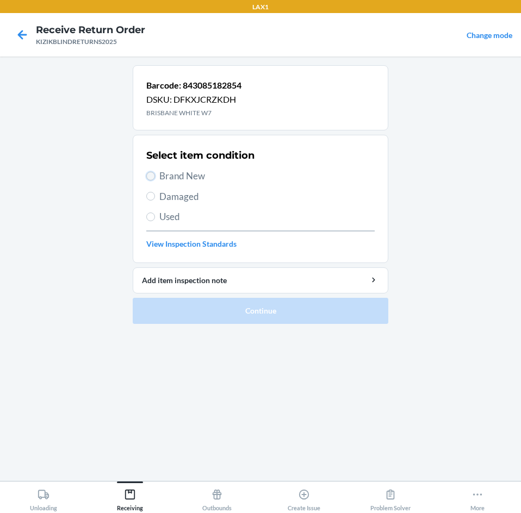
click at [148, 177] on input "Brand New" at bounding box center [150, 176] width 9 height 9
radio input "true"
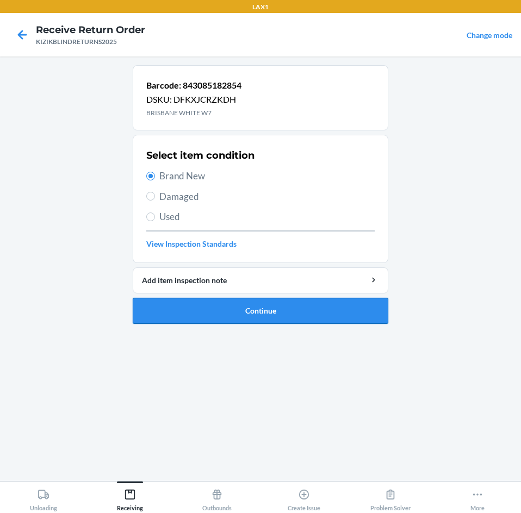
click at [217, 303] on button "Continue" at bounding box center [260, 311] width 255 height 26
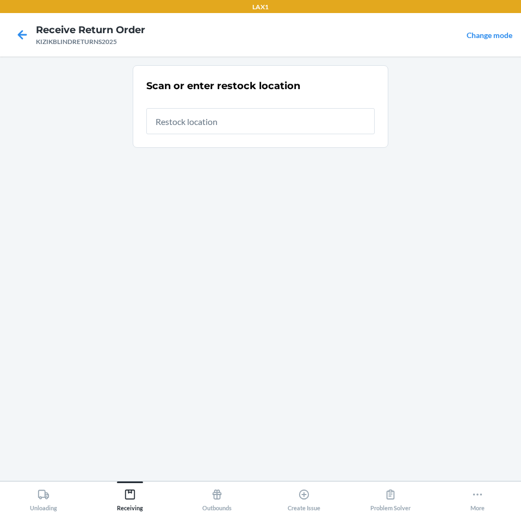
click at [274, 125] on input "text" at bounding box center [260, 121] width 228 height 26
type input "RTCART008"
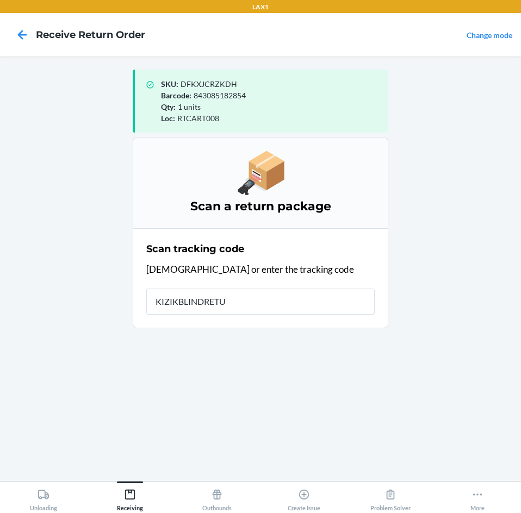
type input "KIZIKBLINDRETUR"
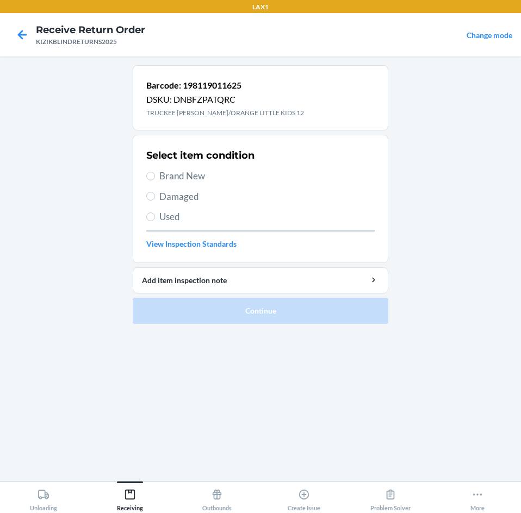
click at [163, 175] on span "Brand New" at bounding box center [266, 176] width 215 height 14
click at [155, 175] on input "Brand New" at bounding box center [150, 176] width 9 height 9
radio input "true"
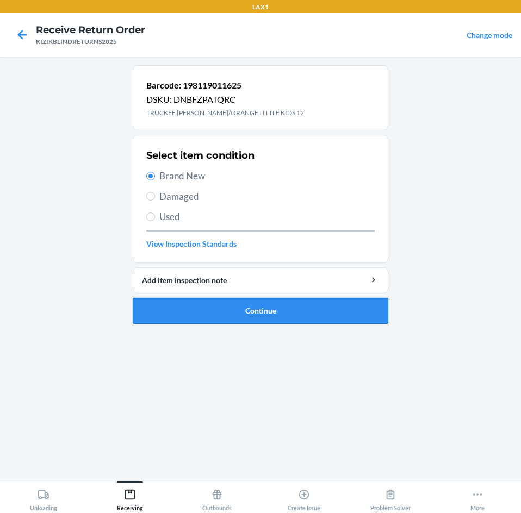
click at [192, 302] on button "Continue" at bounding box center [260, 311] width 255 height 26
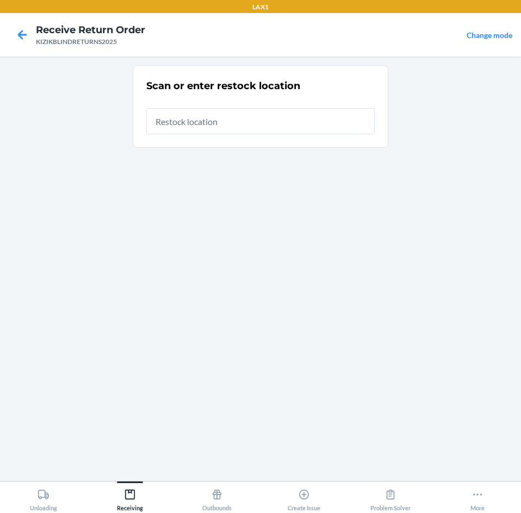
click at [243, 122] on input "text" at bounding box center [260, 121] width 228 height 26
type input "RTCART008"
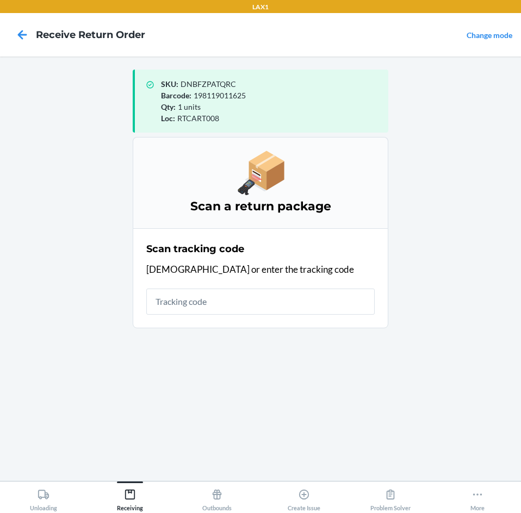
click at [207, 298] on input "text" at bounding box center [260, 302] width 228 height 26
type input "KIZIKBLINDRE"
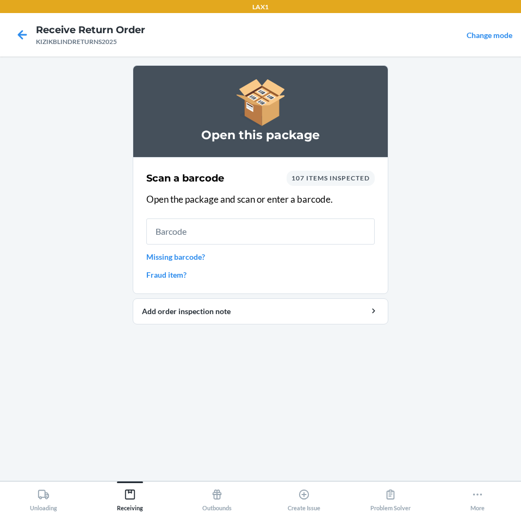
click at [213, 231] on input "text" at bounding box center [260, 231] width 228 height 26
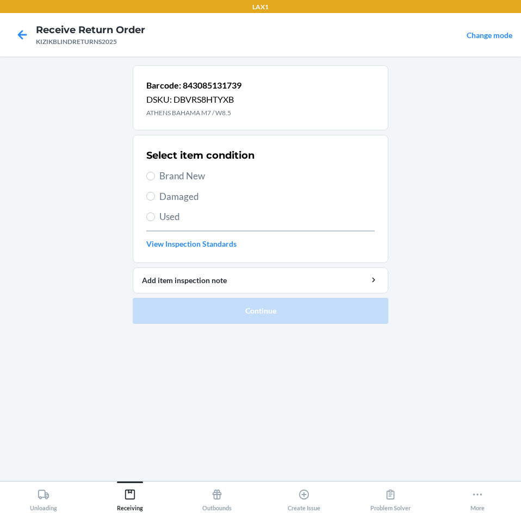
click at [201, 177] on span "Brand New" at bounding box center [266, 176] width 215 height 14
click at [155, 177] on input "Brand New" at bounding box center [150, 176] width 9 height 9
radio input "true"
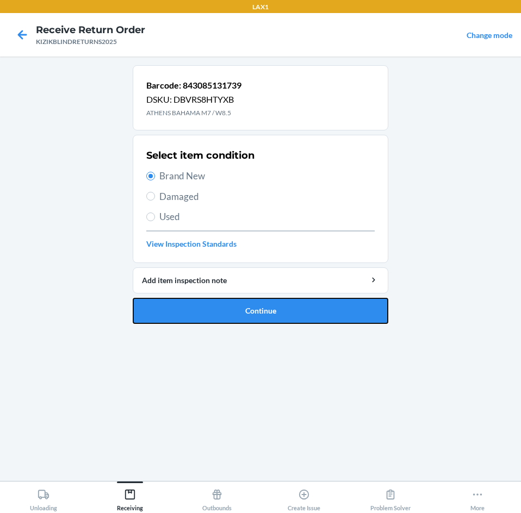
drag, startPoint x: 193, startPoint y: 314, endPoint x: 199, endPoint y: 291, distance: 23.6
click at [194, 312] on button "Continue" at bounding box center [260, 311] width 255 height 26
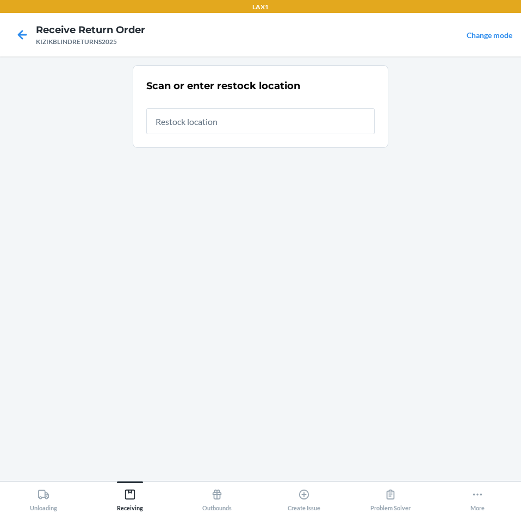
click at [259, 127] on input "text" at bounding box center [260, 121] width 228 height 26
type input "RTCART008"
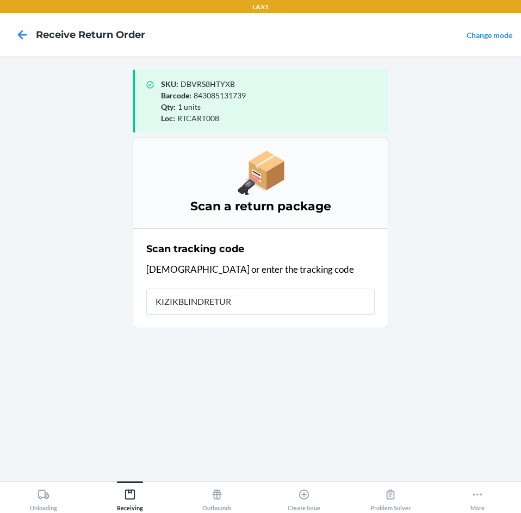
type input "KIZIKBLINDRETURN"
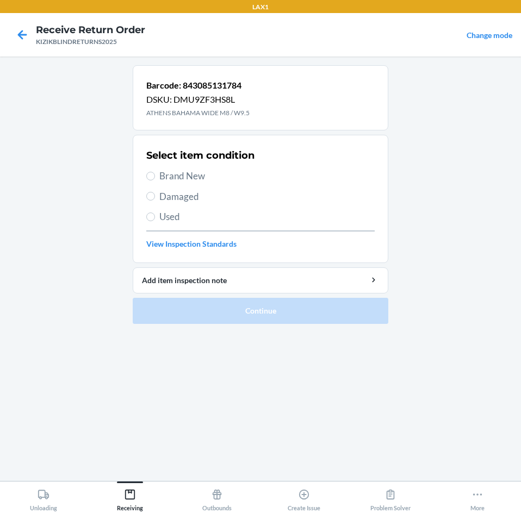
click at [171, 177] on span "Brand New" at bounding box center [266, 176] width 215 height 14
click at [155, 177] on input "Brand New" at bounding box center [150, 176] width 9 height 9
radio input "true"
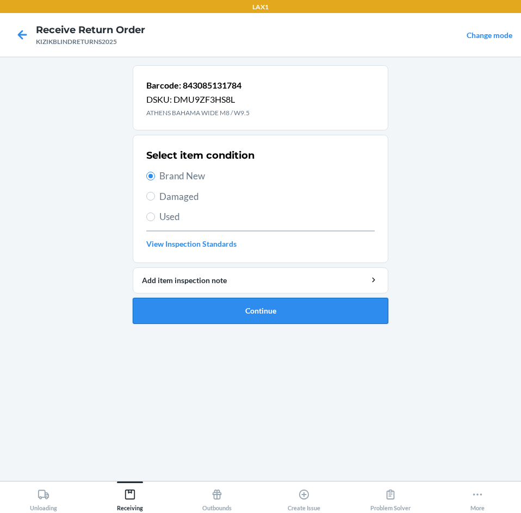
click at [150, 318] on button "Continue" at bounding box center [260, 311] width 255 height 26
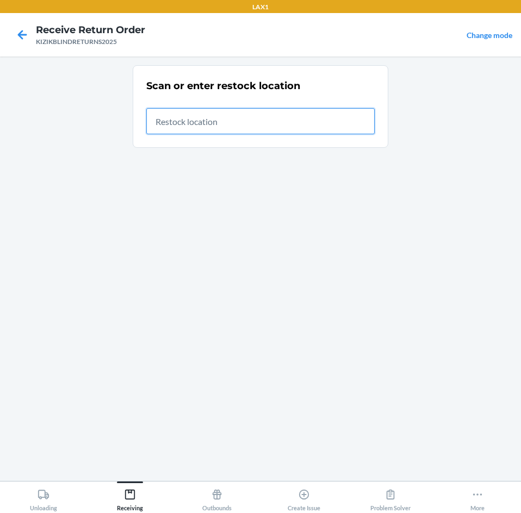
click at [318, 127] on input "text" at bounding box center [260, 121] width 228 height 26
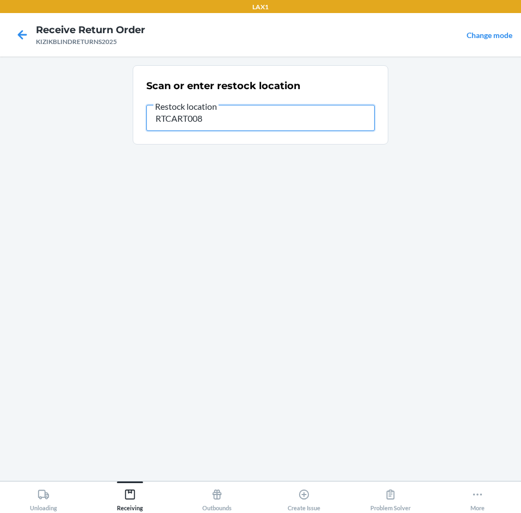
type input "RTCART008"
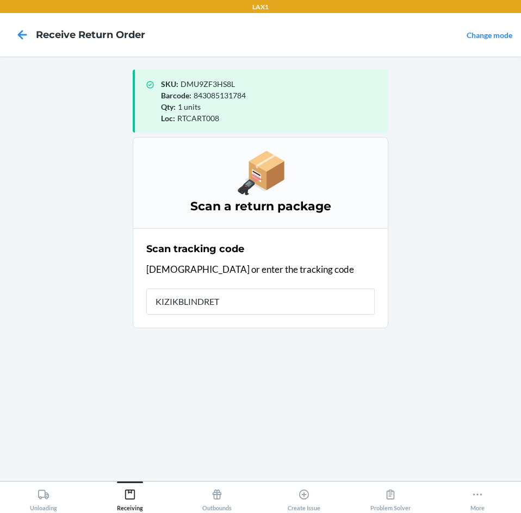
type input "KIZIKBLINDRETU"
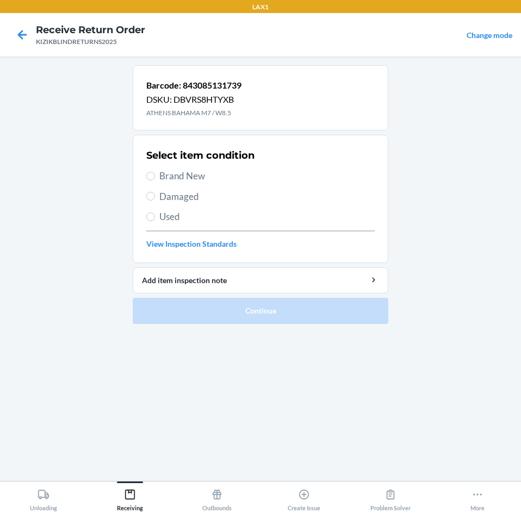
drag, startPoint x: 188, startPoint y: 173, endPoint x: 191, endPoint y: 206, distance: 33.3
click at [189, 177] on span "Brand New" at bounding box center [266, 176] width 215 height 14
click at [155, 177] on input "Brand New" at bounding box center [150, 176] width 9 height 9
radio input "true"
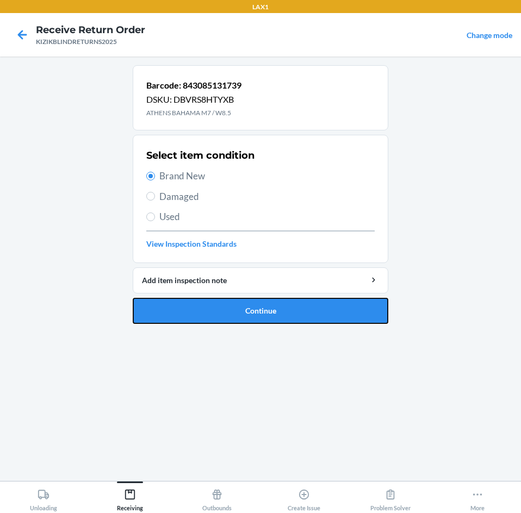
drag, startPoint x: 205, startPoint y: 307, endPoint x: 209, endPoint y: 290, distance: 16.9
click at [205, 307] on button "Continue" at bounding box center [260, 311] width 255 height 26
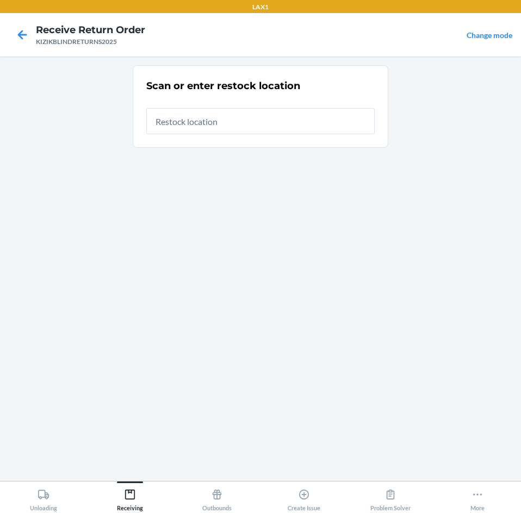
click at [252, 124] on input "text" at bounding box center [260, 121] width 228 height 26
type input "RTCART008"
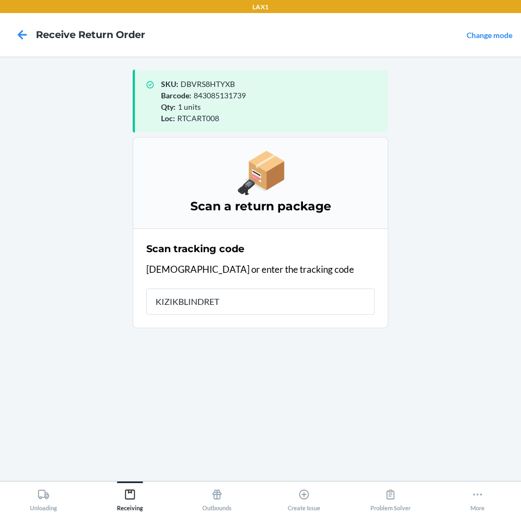
type input "KIZIKBLINDRETU"
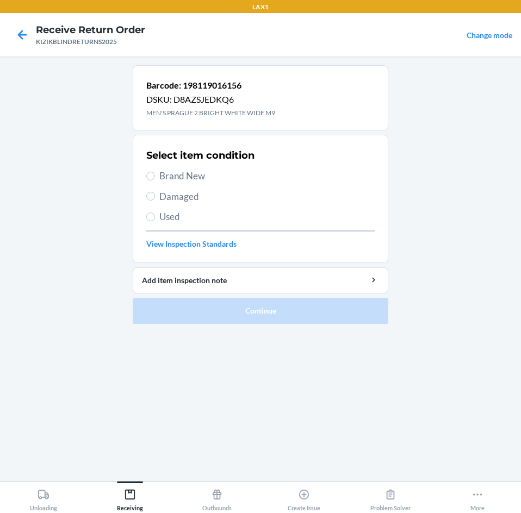
click at [182, 178] on span "Brand New" at bounding box center [266, 176] width 215 height 14
click at [155, 178] on input "Brand New" at bounding box center [150, 176] width 9 height 9
radio input "true"
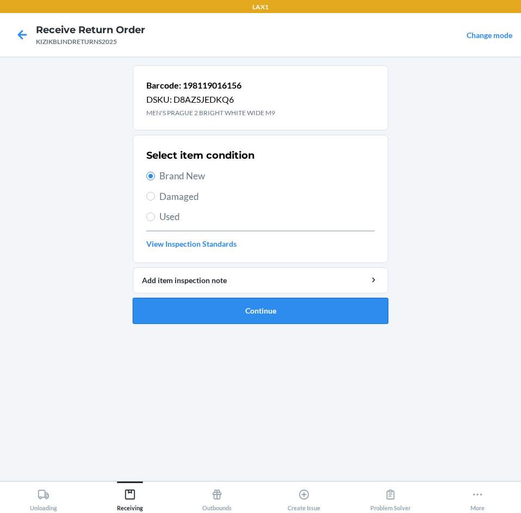
click at [191, 315] on button "Continue" at bounding box center [260, 311] width 255 height 26
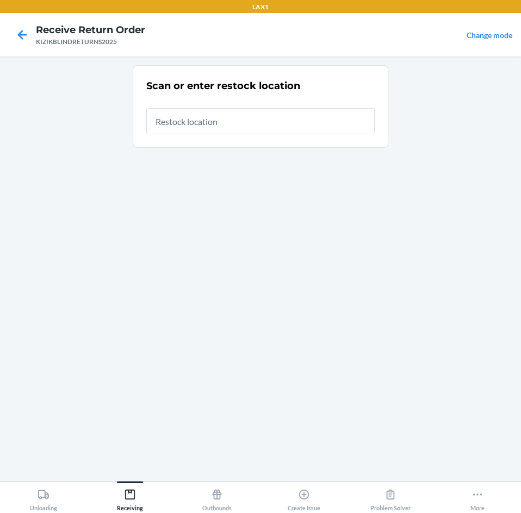
click at [235, 129] on input "text" at bounding box center [260, 121] width 228 height 26
type input "RTCART008"
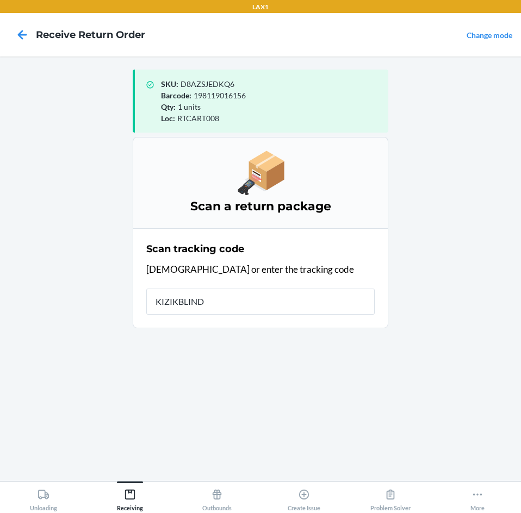
type input "KIZIKBLINDR"
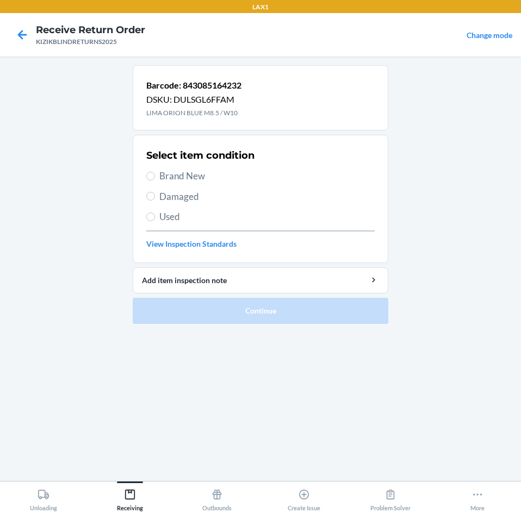
click at [189, 177] on span "Brand New" at bounding box center [266, 176] width 215 height 14
click at [155, 177] on input "Brand New" at bounding box center [150, 176] width 9 height 9
radio input "true"
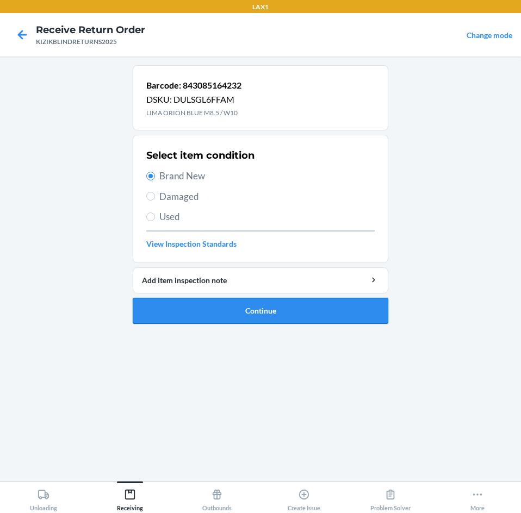
click at [180, 306] on button "Continue" at bounding box center [260, 311] width 255 height 26
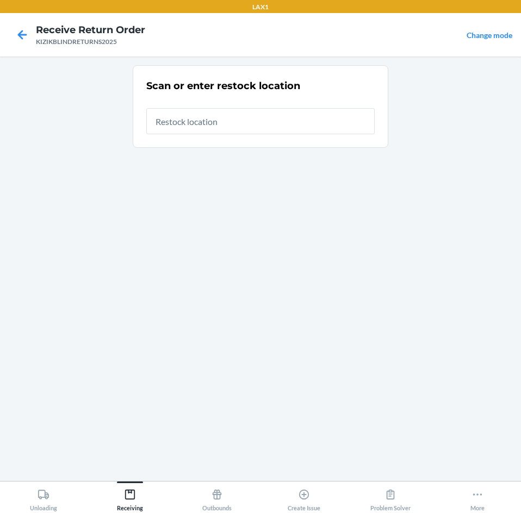
click at [213, 121] on input "text" at bounding box center [260, 121] width 228 height 26
type input "RTCART008"
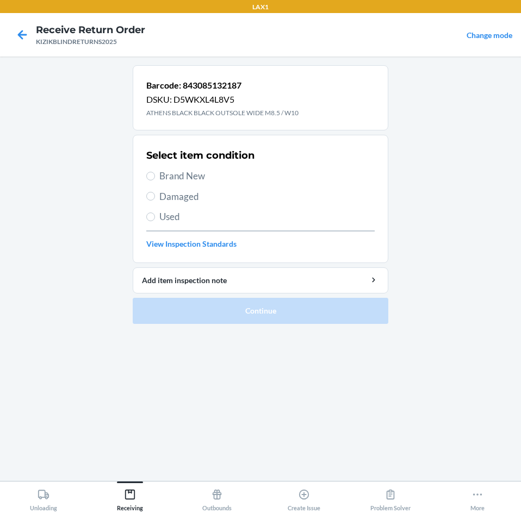
click at [177, 173] on span "Brand New" at bounding box center [266, 176] width 215 height 14
click at [155, 173] on input "Brand New" at bounding box center [150, 176] width 9 height 9
radio input "true"
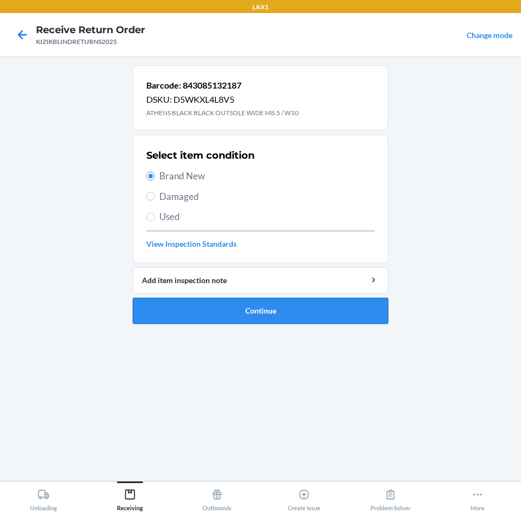
click at [177, 307] on button "Continue" at bounding box center [260, 311] width 255 height 26
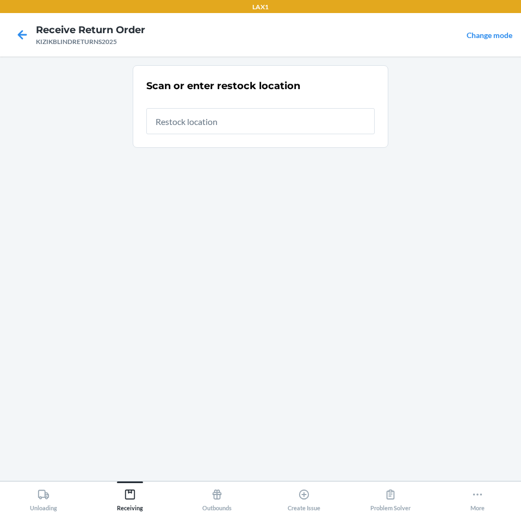
click at [257, 127] on input "text" at bounding box center [260, 121] width 228 height 26
type input "RTCART008"
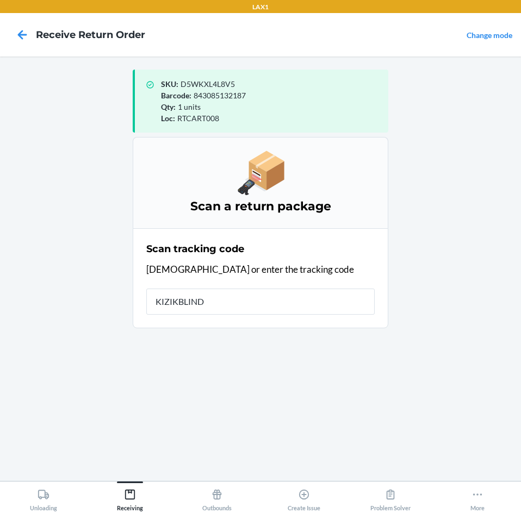
type input "KIZIKBLINDR"
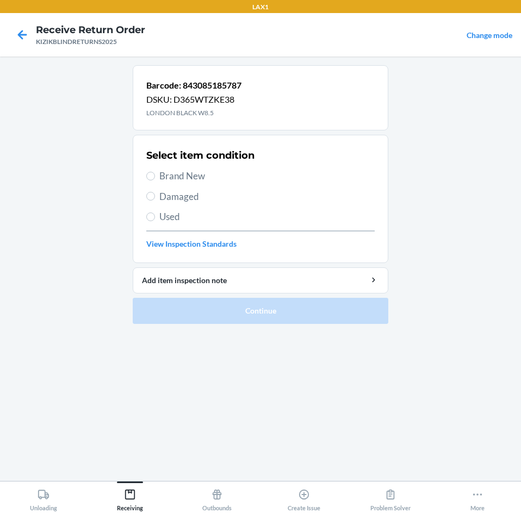
click at [173, 177] on span "Brand New" at bounding box center [266, 176] width 215 height 14
click at [155, 177] on input "Brand New" at bounding box center [150, 176] width 9 height 9
radio input "true"
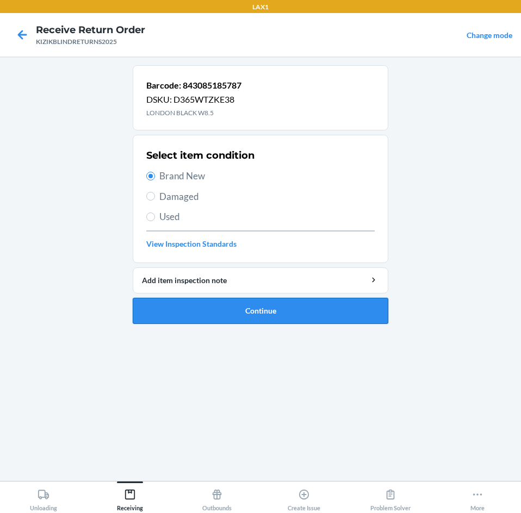
click at [177, 302] on button "Continue" at bounding box center [260, 311] width 255 height 26
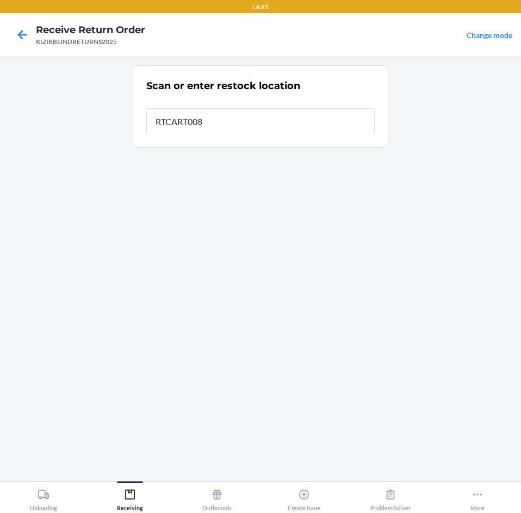
type input "RTCART008"
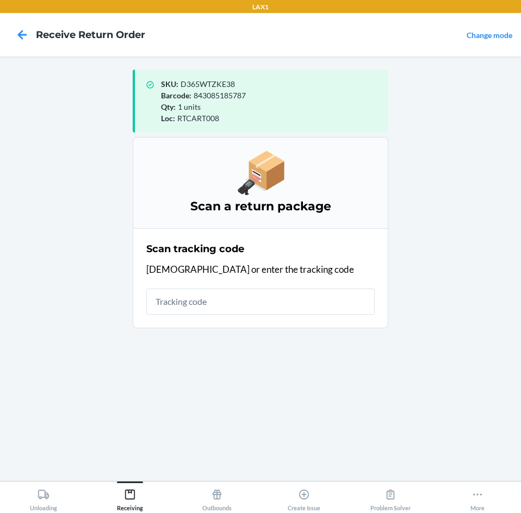
click at [221, 311] on input "text" at bounding box center [260, 302] width 228 height 26
type input "KIZIKBLINDRETU"
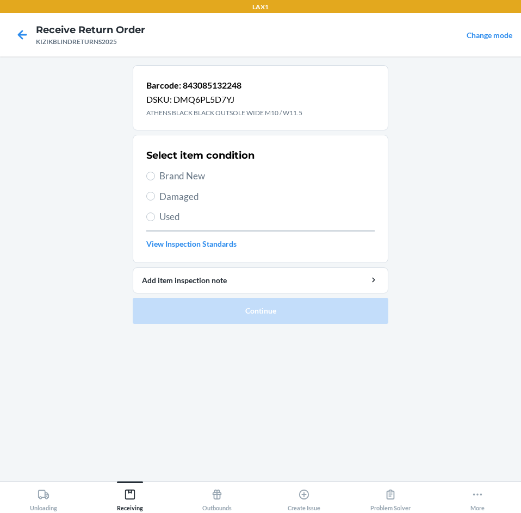
click at [168, 174] on span "Brand New" at bounding box center [266, 176] width 215 height 14
click at [155, 174] on input "Brand New" at bounding box center [150, 176] width 9 height 9
radio input "true"
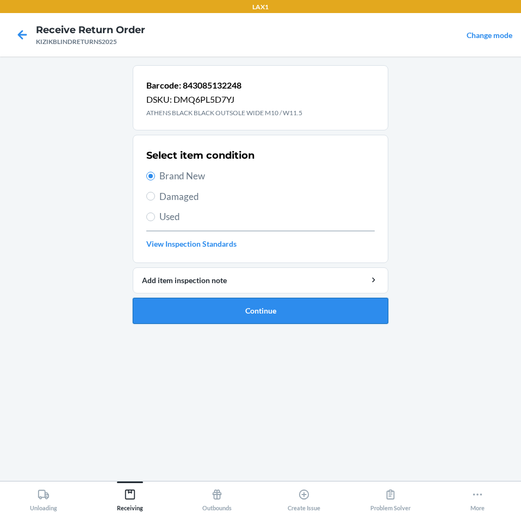
click at [206, 314] on button "Continue" at bounding box center [260, 311] width 255 height 26
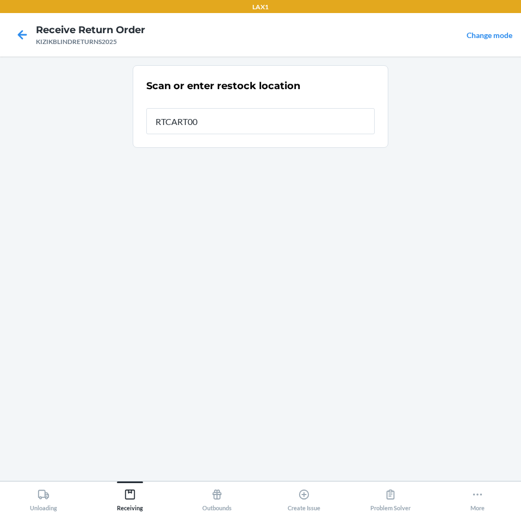
type input "RTCART008"
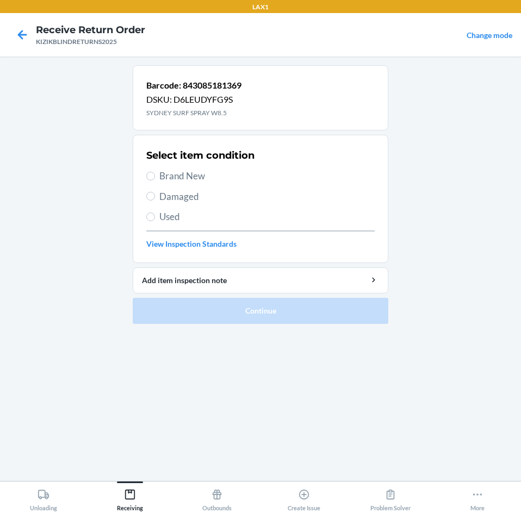
click at [186, 178] on span "Brand New" at bounding box center [266, 176] width 215 height 14
click at [155, 178] on input "Brand New" at bounding box center [150, 176] width 9 height 9
radio input "true"
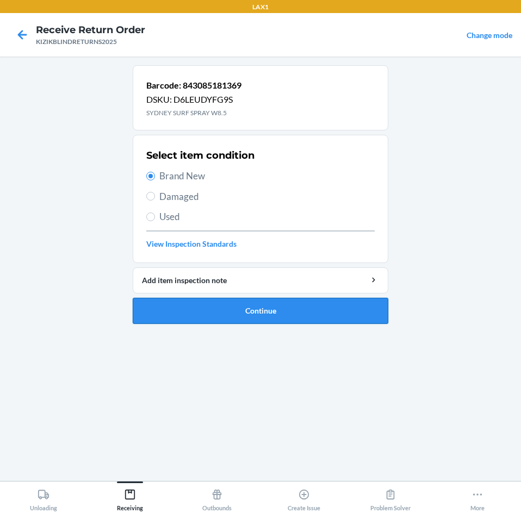
click at [183, 316] on button "Continue" at bounding box center [260, 311] width 255 height 26
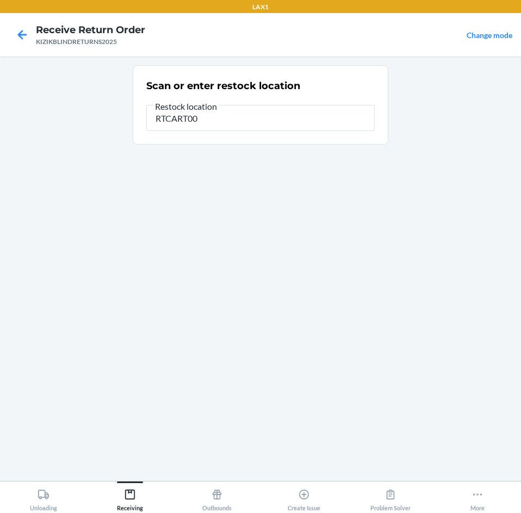
type input "RTCART008"
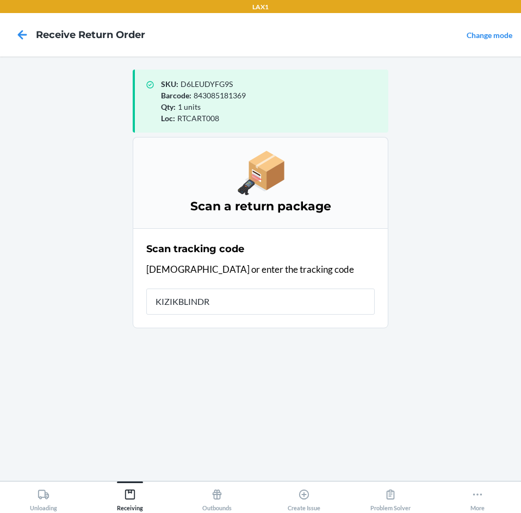
type input "KIZIKBLINDRE"
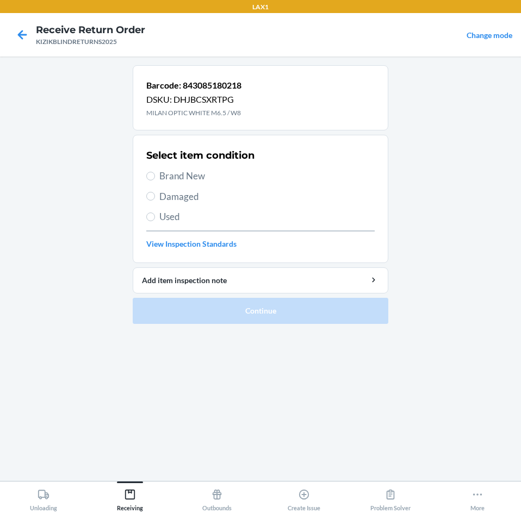
click at [179, 172] on span "Brand New" at bounding box center [266, 176] width 215 height 14
click at [155, 172] on input "Brand New" at bounding box center [150, 176] width 9 height 9
radio input "true"
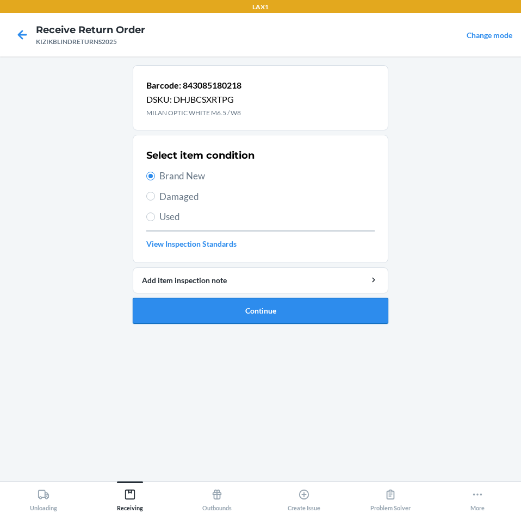
click at [212, 299] on button "Continue" at bounding box center [260, 311] width 255 height 26
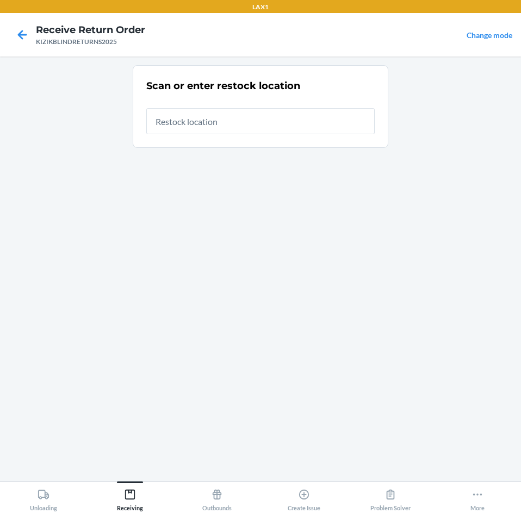
click at [265, 123] on input "text" at bounding box center [260, 121] width 228 height 26
type input "RTCART008"
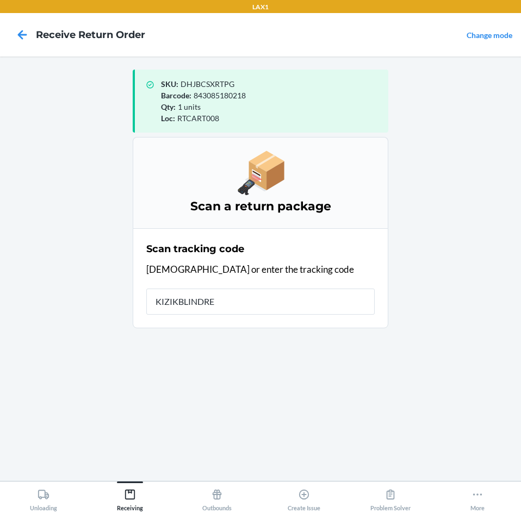
type input "KIZIKBLINDRET"
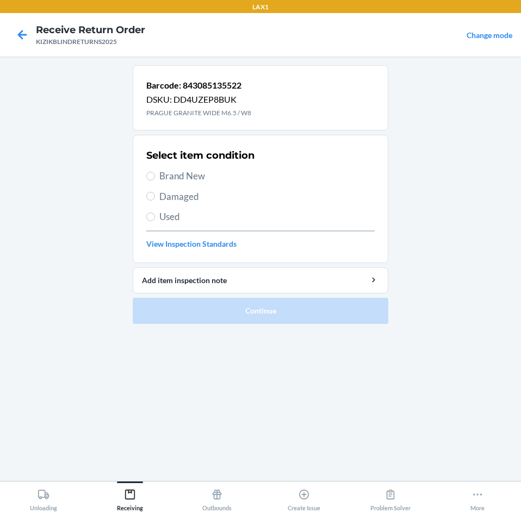
click at [193, 174] on span "Brand New" at bounding box center [266, 176] width 215 height 14
click at [155, 174] on input "Brand New" at bounding box center [150, 176] width 9 height 9
radio input "true"
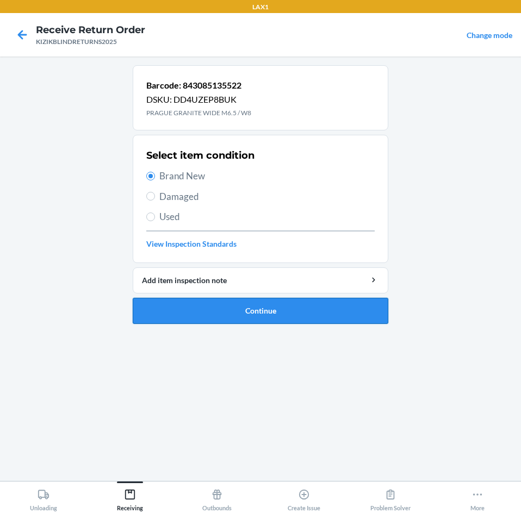
click at [172, 307] on button "Continue" at bounding box center [260, 311] width 255 height 26
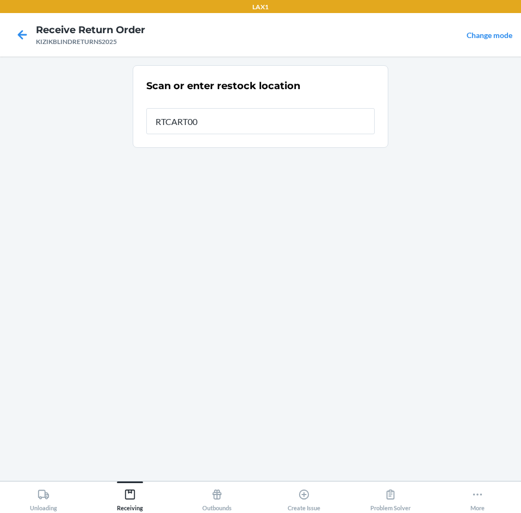
type input "RTCART008"
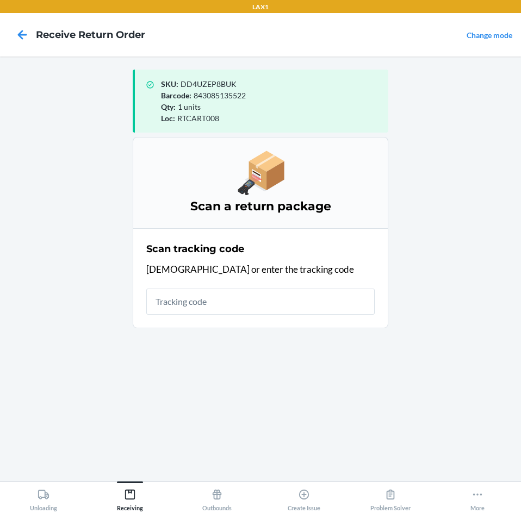
click at [215, 301] on input "text" at bounding box center [260, 302] width 228 height 26
type input "KIZIKBLINDRET"
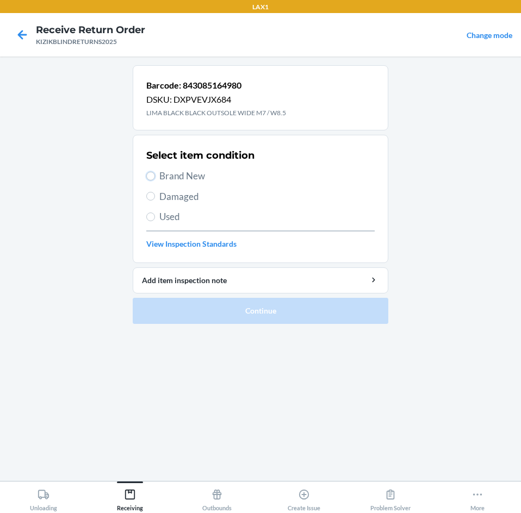
drag, startPoint x: 152, startPoint y: 174, endPoint x: 133, endPoint y: 183, distance: 20.9
click at [149, 176] on input "Brand New" at bounding box center [150, 176] width 9 height 9
radio input "true"
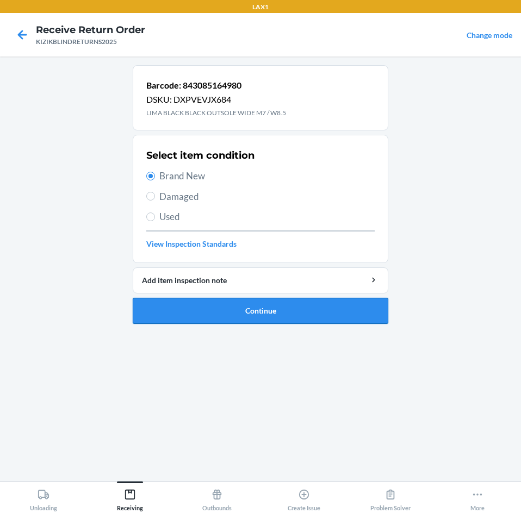
click at [220, 316] on button "Continue" at bounding box center [260, 311] width 255 height 26
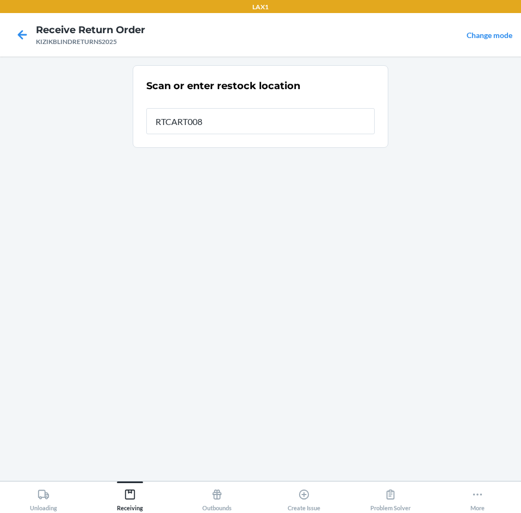
type input "RTCART008"
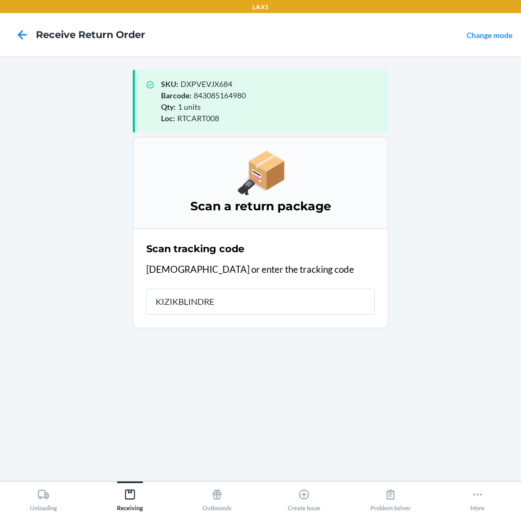
type input "KIZIKBLINDRET"
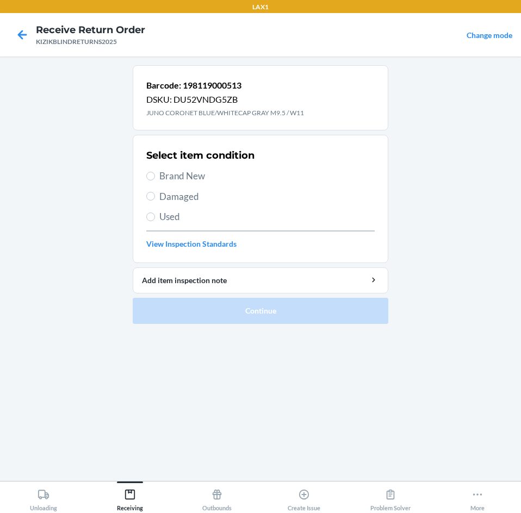
click at [195, 178] on span "Brand New" at bounding box center [266, 176] width 215 height 14
click at [155, 178] on input "Brand New" at bounding box center [150, 176] width 9 height 9
radio input "true"
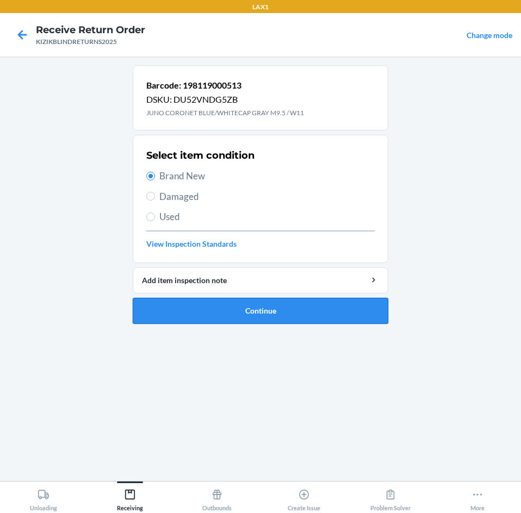
click at [190, 298] on button "Continue" at bounding box center [260, 311] width 255 height 26
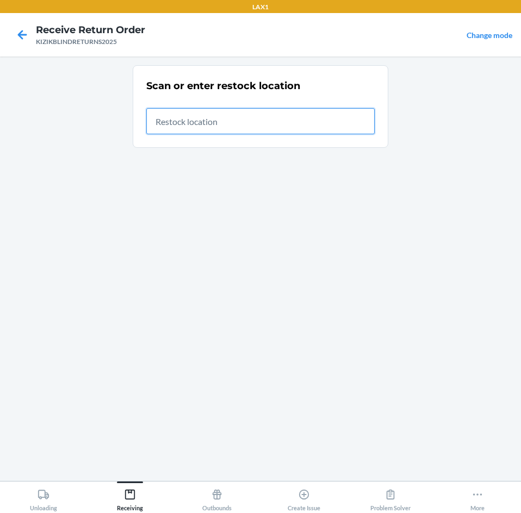
click at [299, 127] on input "text" at bounding box center [260, 121] width 228 height 26
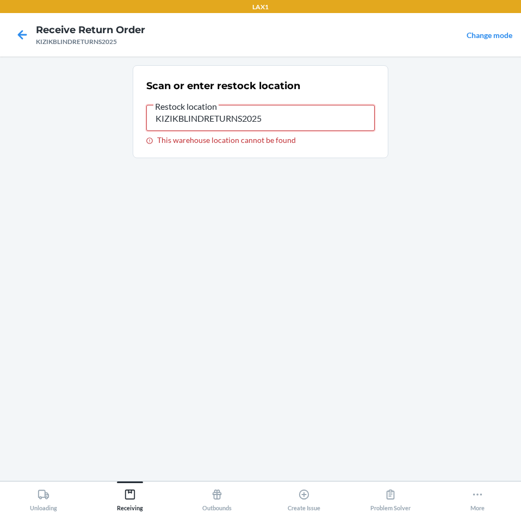
drag, startPoint x: 299, startPoint y: 127, endPoint x: 293, endPoint y: 113, distance: 14.8
click at [298, 123] on input "KIZIKBLINDRETURNS2025" at bounding box center [260, 118] width 228 height 26
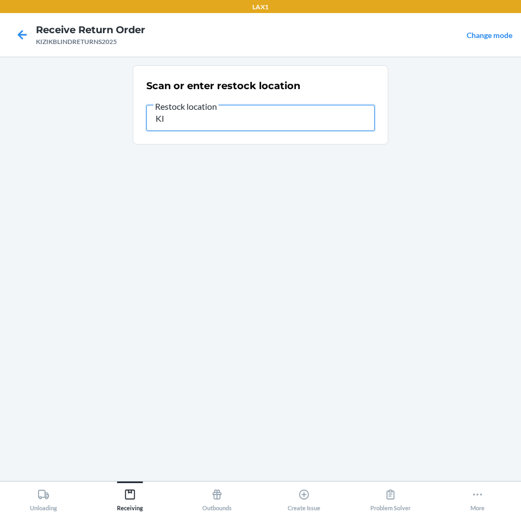
type input "K"
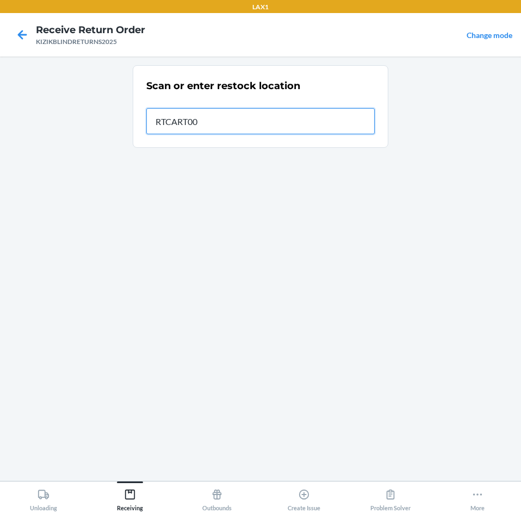
type input "RTCART008"
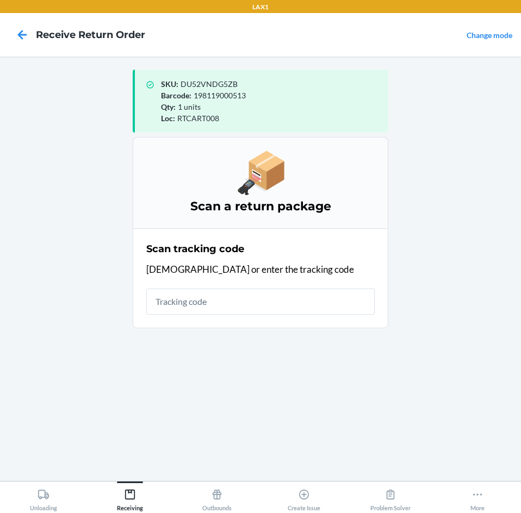
click at [268, 296] on input "text" at bounding box center [260, 302] width 228 height 26
type input "KIZIKBLINDR"
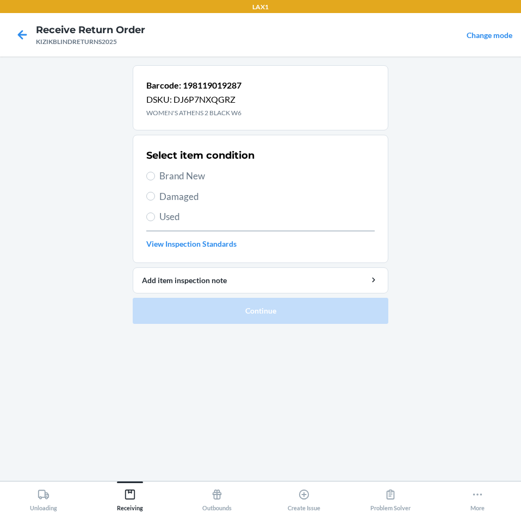
click at [192, 176] on span "Brand New" at bounding box center [266, 176] width 215 height 14
click at [155, 176] on input "Brand New" at bounding box center [150, 176] width 9 height 9
radio input "true"
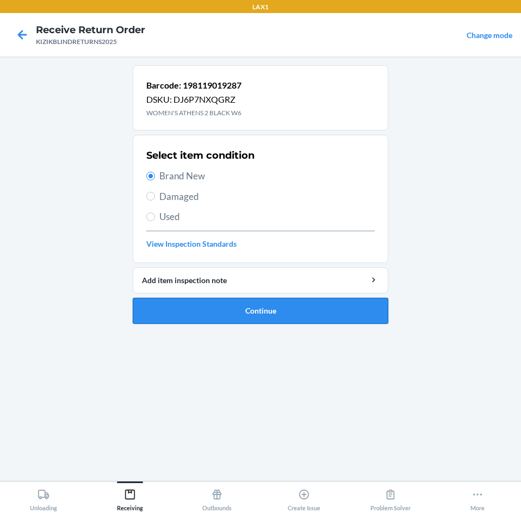
click at [195, 304] on button "Continue" at bounding box center [260, 311] width 255 height 26
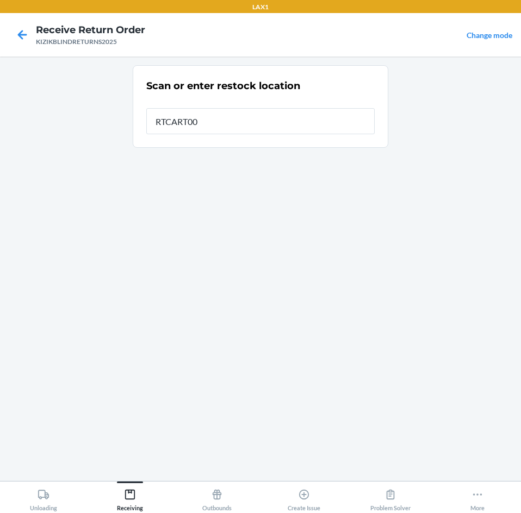
type input "RTCART008"
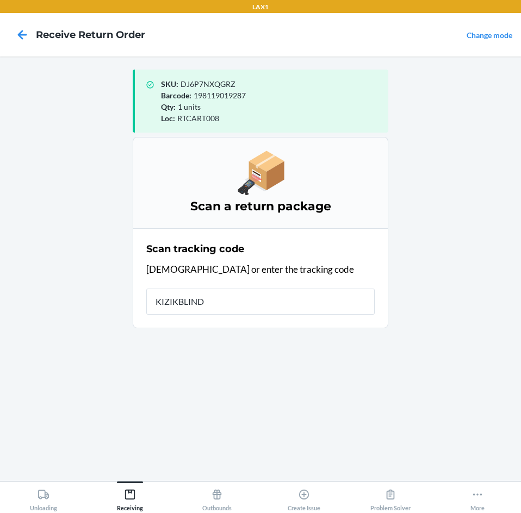
type input "KIZIKBLINDR"
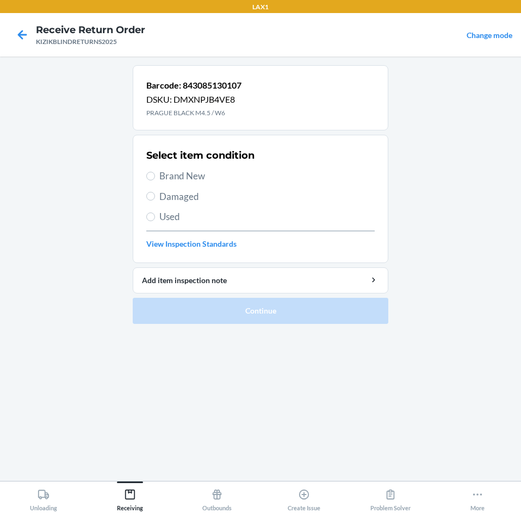
click at [200, 174] on span "Brand New" at bounding box center [266, 176] width 215 height 14
click at [155, 174] on input "Brand New" at bounding box center [150, 176] width 9 height 9
radio input "true"
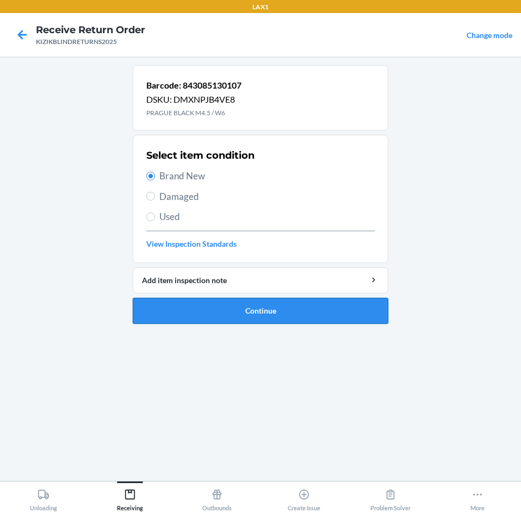
click at [203, 308] on button "Continue" at bounding box center [260, 311] width 255 height 26
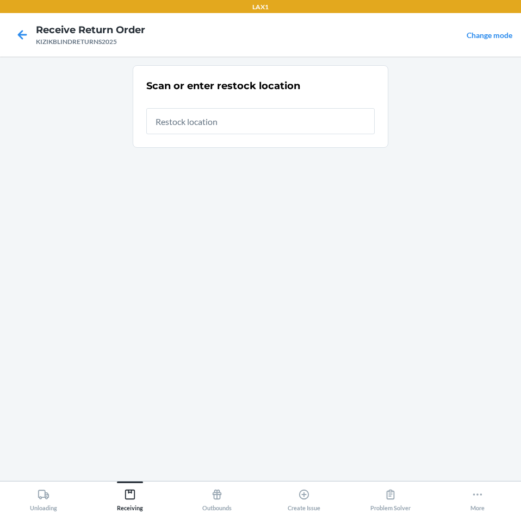
click at [269, 121] on input "text" at bounding box center [260, 121] width 228 height 26
type input "RTCART008"
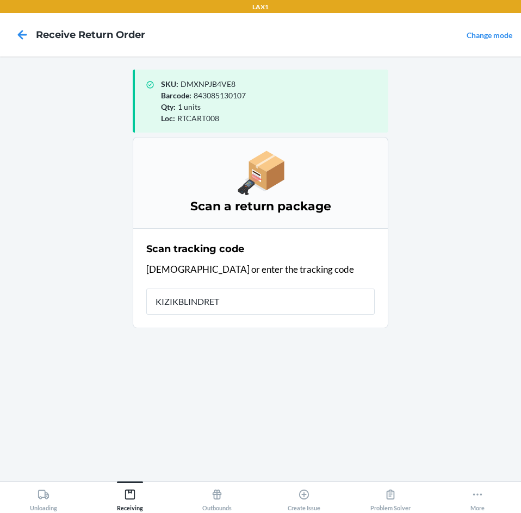
type input "KIZIKBLINDRETU"
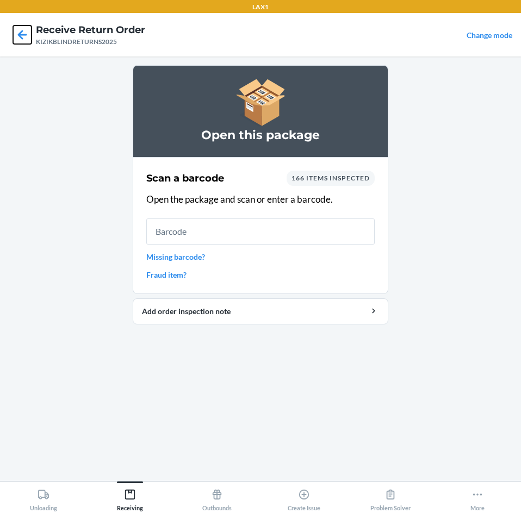
click at [29, 33] on icon at bounding box center [22, 35] width 18 height 18
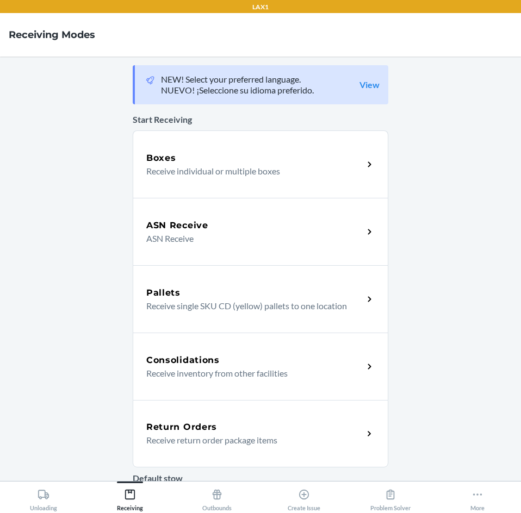
click at [203, 428] on h5 "Return Orders" at bounding box center [181, 427] width 71 height 13
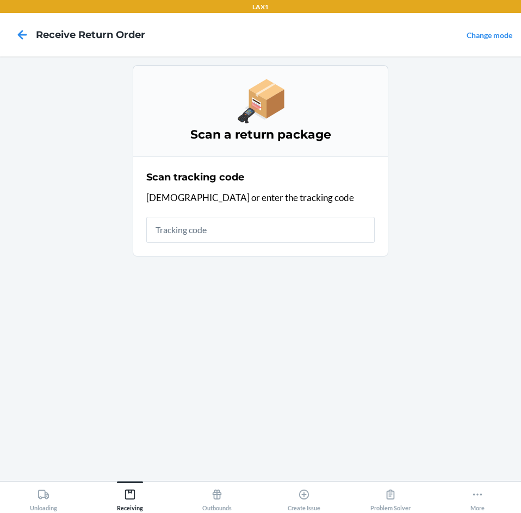
click at [234, 222] on input "text" at bounding box center [260, 230] width 228 height 26
type input "KIZIKB"
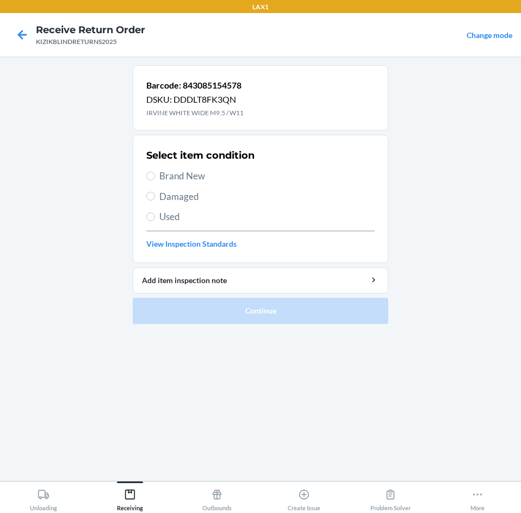
click at [200, 177] on span "Brand New" at bounding box center [266, 176] width 215 height 14
click at [155, 177] on input "Brand New" at bounding box center [150, 176] width 9 height 9
radio input "true"
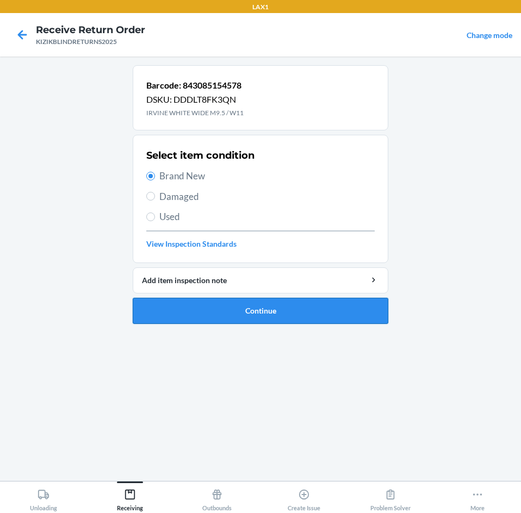
click at [216, 308] on button "Continue" at bounding box center [260, 311] width 255 height 26
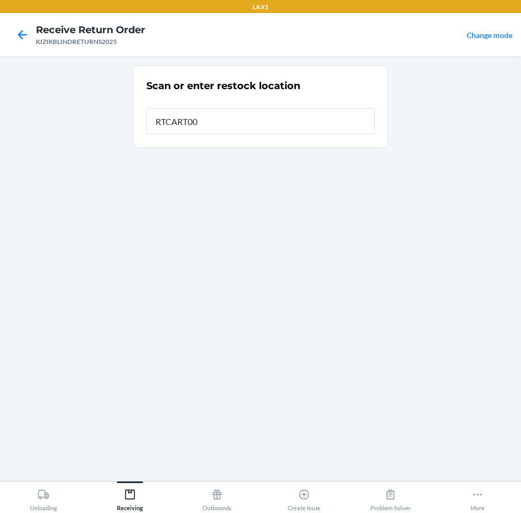
type input "RTCART008"
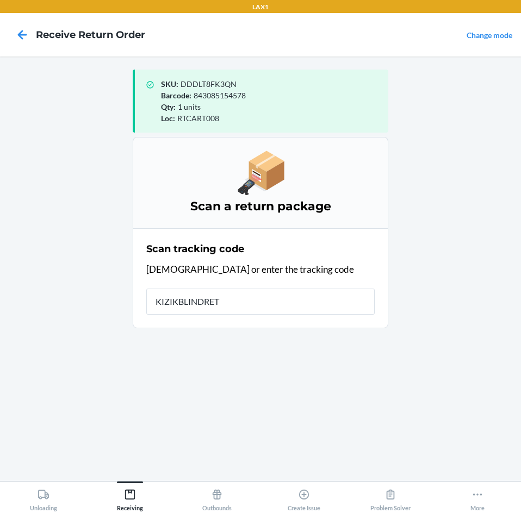
type input "KIZIKBLINDRETU"
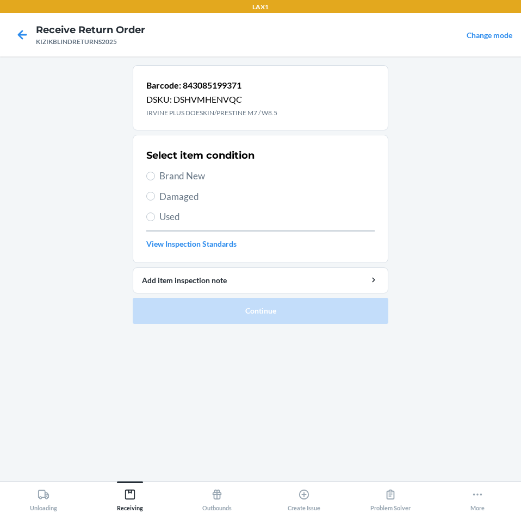
click at [179, 174] on span "Brand New" at bounding box center [266, 176] width 215 height 14
click at [155, 174] on input "Brand New" at bounding box center [150, 176] width 9 height 9
radio input "true"
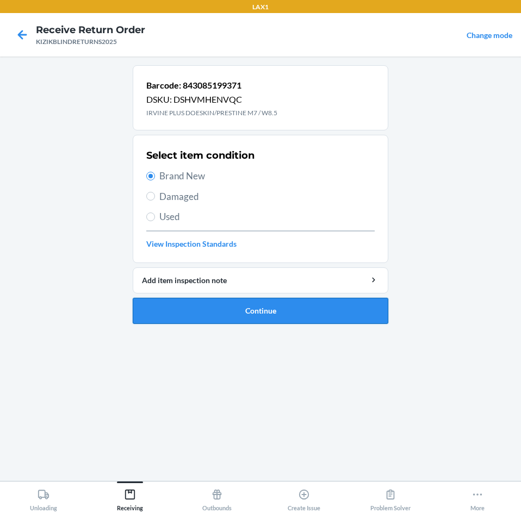
click at [171, 308] on button "Continue" at bounding box center [260, 311] width 255 height 26
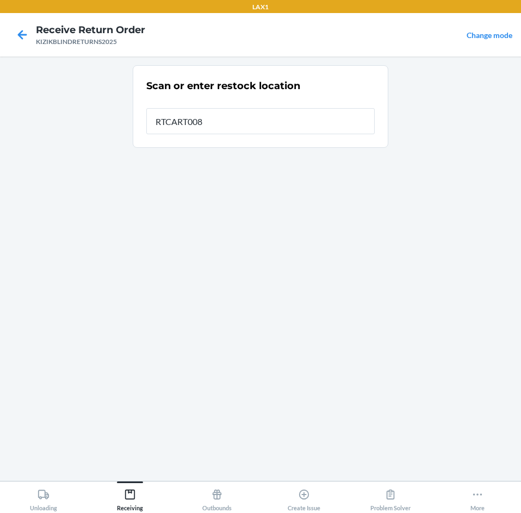
type input "RTCART008"
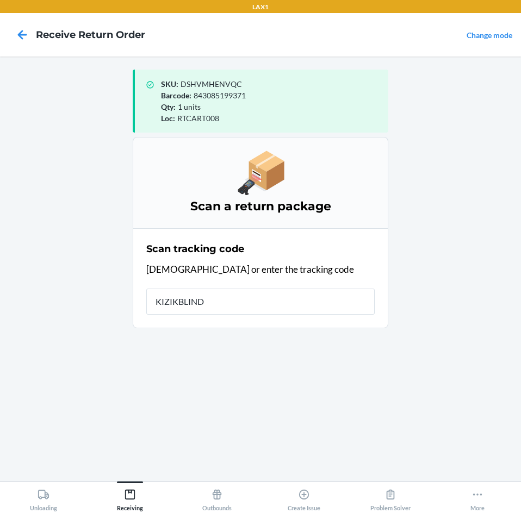
type input "KIZIKBLINDR"
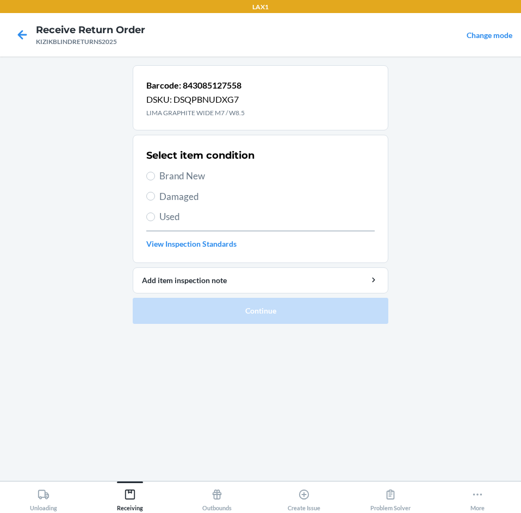
click at [168, 220] on span "Used" at bounding box center [266, 217] width 215 height 14
click at [155, 220] on input "Used" at bounding box center [150, 216] width 9 height 9
radio input "true"
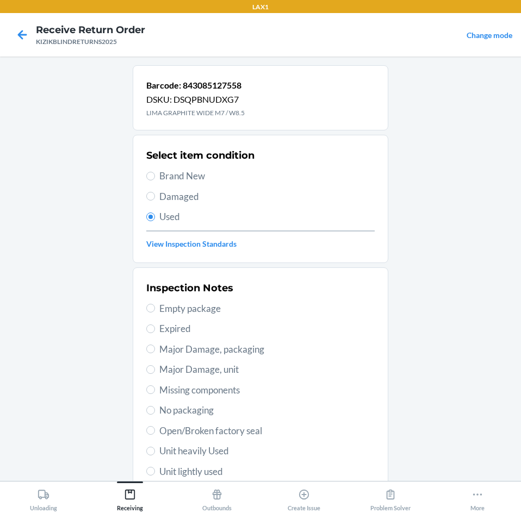
click at [188, 452] on span "Unit heavily Used" at bounding box center [266, 451] width 215 height 14
click at [155, 452] on input "Unit heavily Used" at bounding box center [150, 451] width 9 height 9
radio input "true"
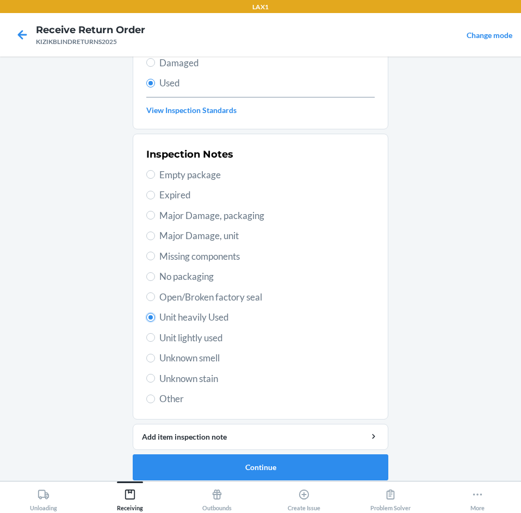
scroll to position [142, 0]
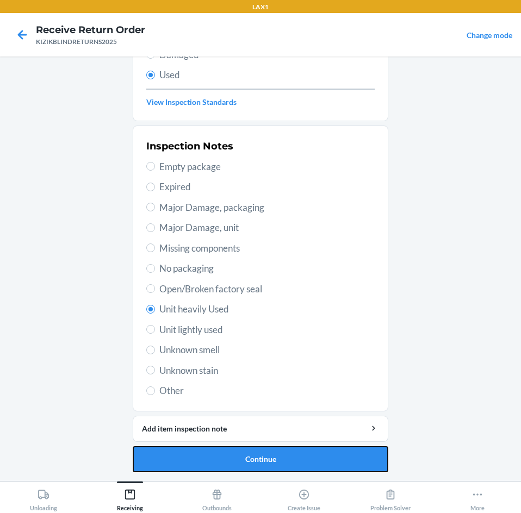
click at [188, 452] on button "Continue" at bounding box center [260, 459] width 255 height 26
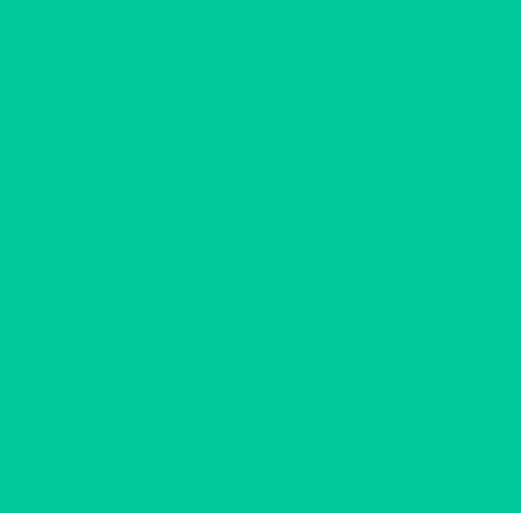
scroll to position [0, 0]
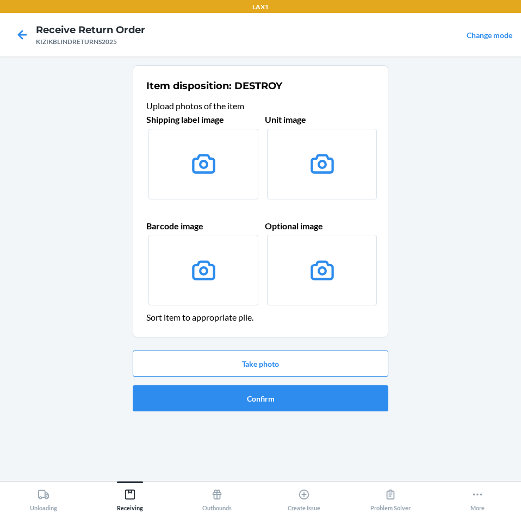
click at [210, 385] on div "Take photo Confirm" at bounding box center [260, 381] width 255 height 70
click at [209, 391] on button "Confirm" at bounding box center [260, 398] width 255 height 26
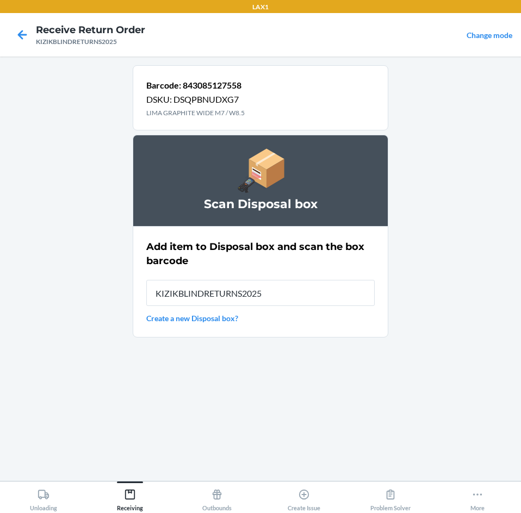
type input "KIZIKBLINDRETURNS2025"
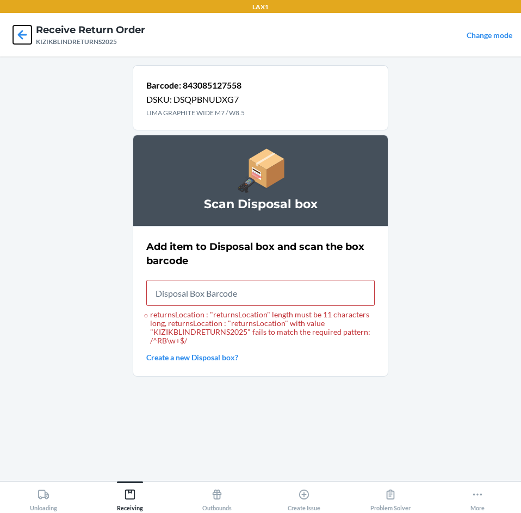
click at [18, 37] on icon at bounding box center [22, 35] width 18 height 18
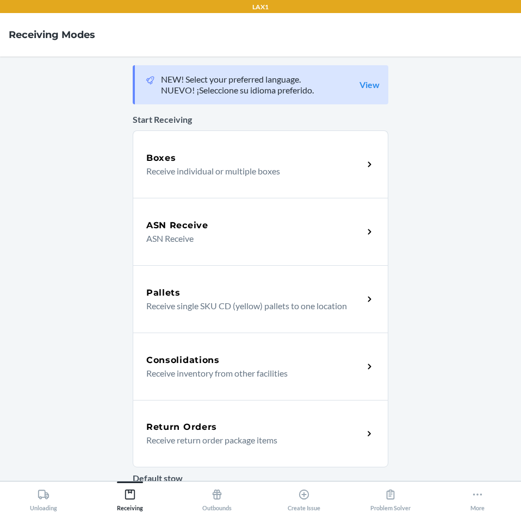
click at [227, 430] on div "Return Orders" at bounding box center [254, 427] width 217 height 13
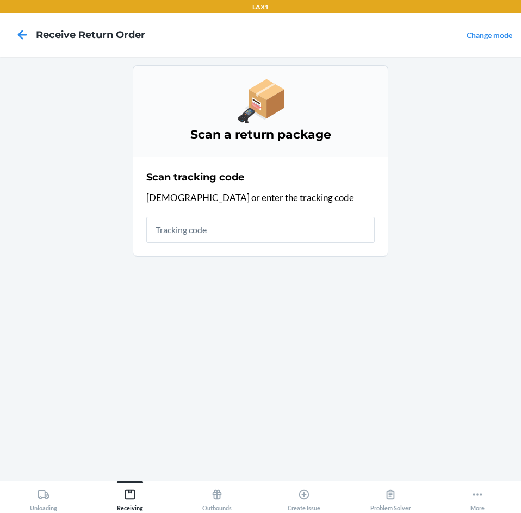
click at [253, 235] on input "text" at bounding box center [260, 230] width 228 height 26
type input "KIZIKBLINDRETURNS"
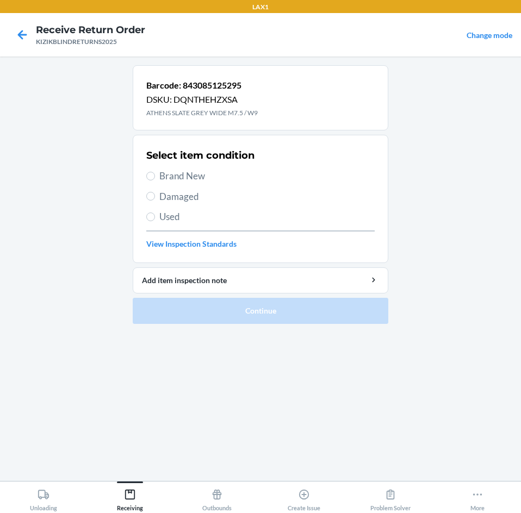
click at [175, 172] on span "Brand New" at bounding box center [266, 176] width 215 height 14
click at [155, 172] on input "Brand New" at bounding box center [150, 176] width 9 height 9
radio input "true"
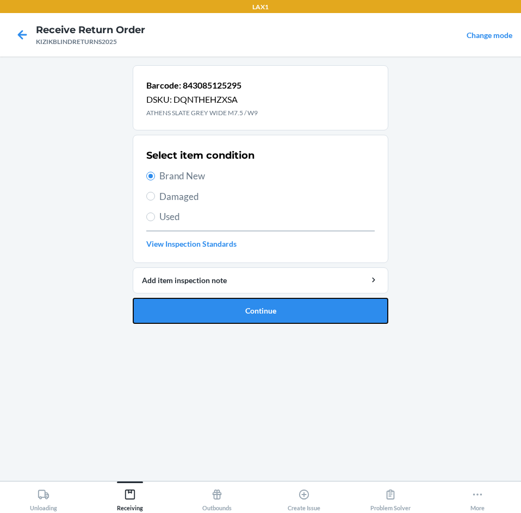
drag, startPoint x: 183, startPoint y: 307, endPoint x: 185, endPoint y: 297, distance: 10.6
click at [183, 304] on button "Continue" at bounding box center [260, 311] width 255 height 26
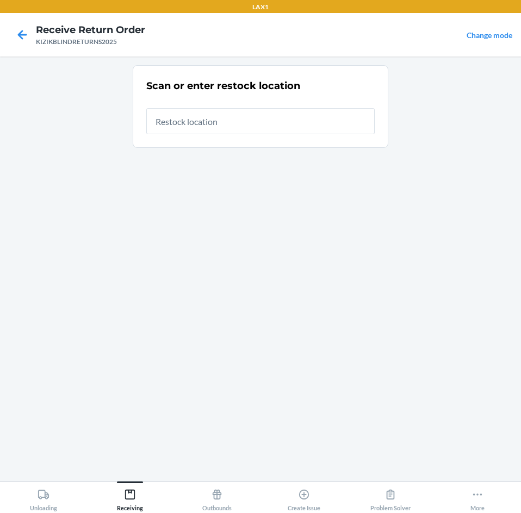
click at [236, 121] on input "text" at bounding box center [260, 121] width 228 height 26
type input "RTCART008"
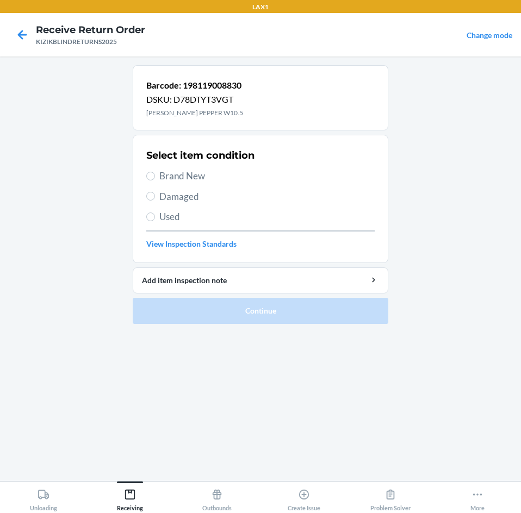
click at [177, 171] on span "Brand New" at bounding box center [266, 176] width 215 height 14
click at [155, 172] on input "Brand New" at bounding box center [150, 176] width 9 height 9
radio input "true"
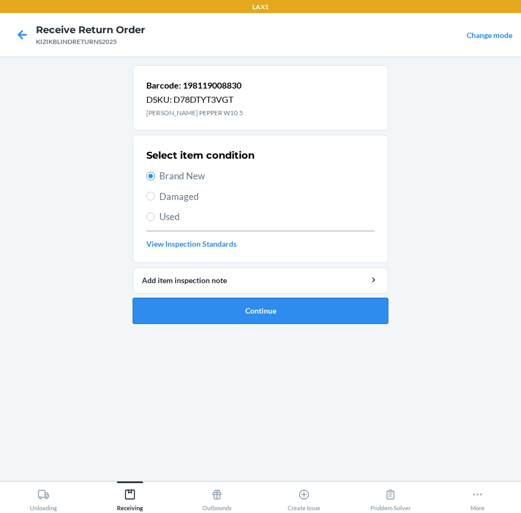
click at [183, 316] on button "Continue" at bounding box center [260, 311] width 255 height 26
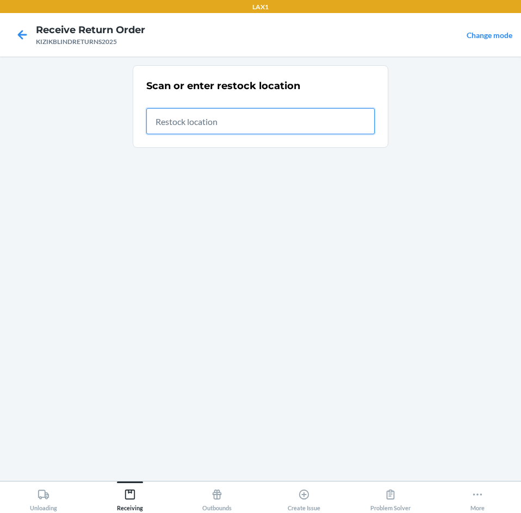
click at [269, 116] on input "text" at bounding box center [260, 121] width 228 height 26
type input "RTCART008"
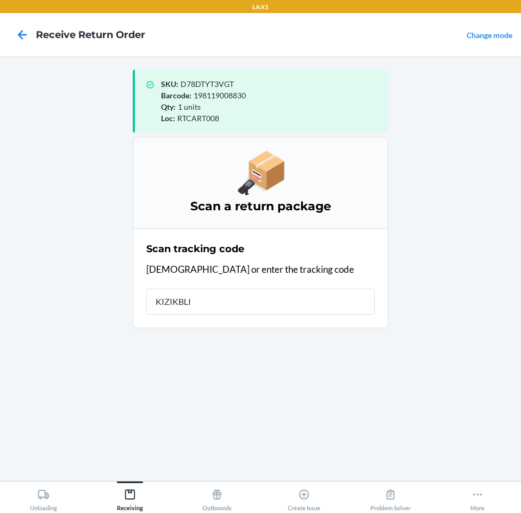
type input "KIZIKBLIN"
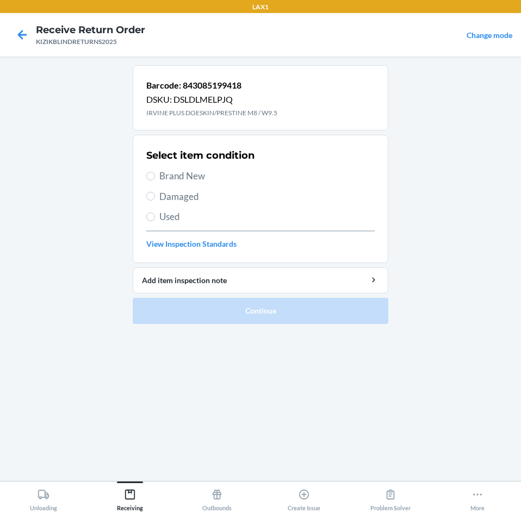
click at [199, 180] on span "Brand New" at bounding box center [266, 176] width 215 height 14
click at [155, 180] on input "Brand New" at bounding box center [150, 176] width 9 height 9
radio input "true"
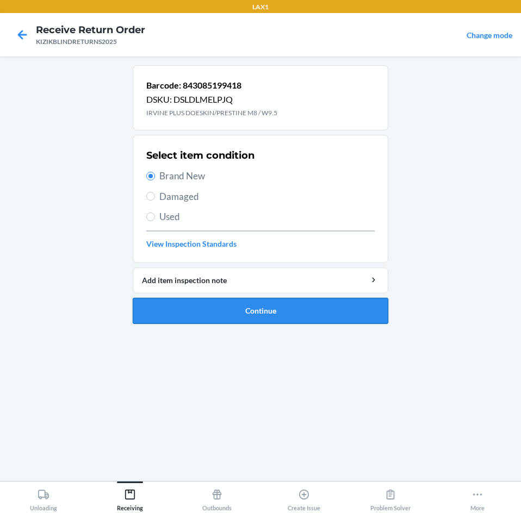
click at [184, 304] on button "Continue" at bounding box center [260, 311] width 255 height 26
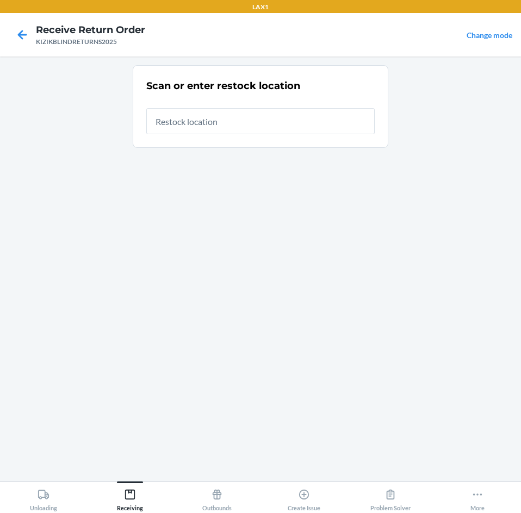
click at [270, 124] on input "text" at bounding box center [260, 121] width 228 height 26
type input "RTCART008"
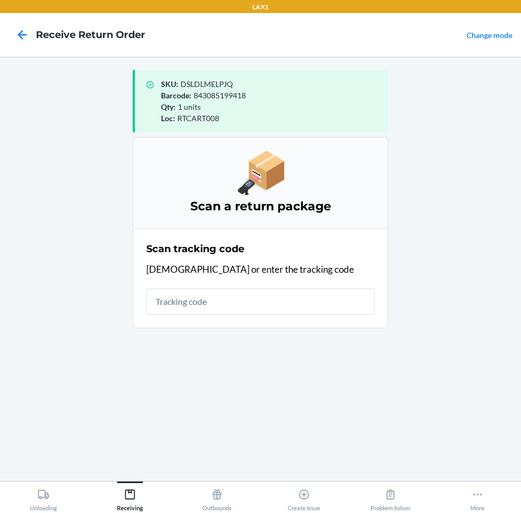
click at [276, 291] on input "text" at bounding box center [260, 302] width 228 height 26
type input "KIZIKBLINDRETUR"
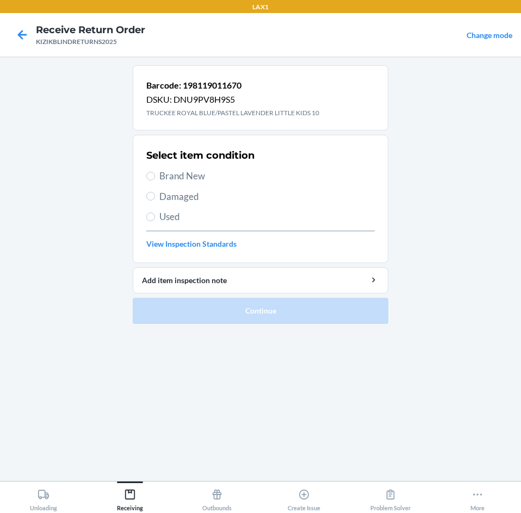
click at [182, 169] on span "Brand New" at bounding box center [266, 176] width 215 height 14
click at [155, 172] on input "Brand New" at bounding box center [150, 176] width 9 height 9
radio input "true"
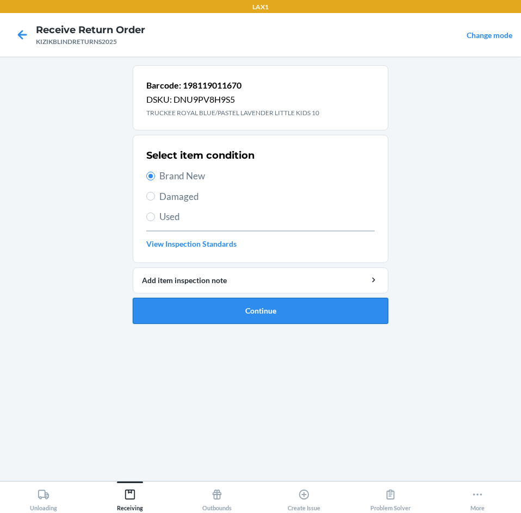
click at [195, 312] on button "Continue" at bounding box center [260, 311] width 255 height 26
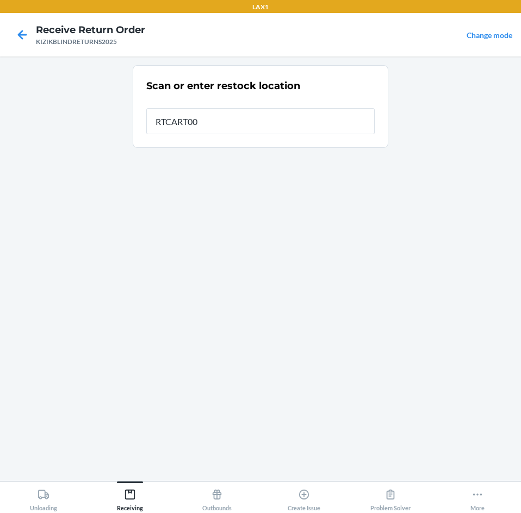
type input "RTCART008"
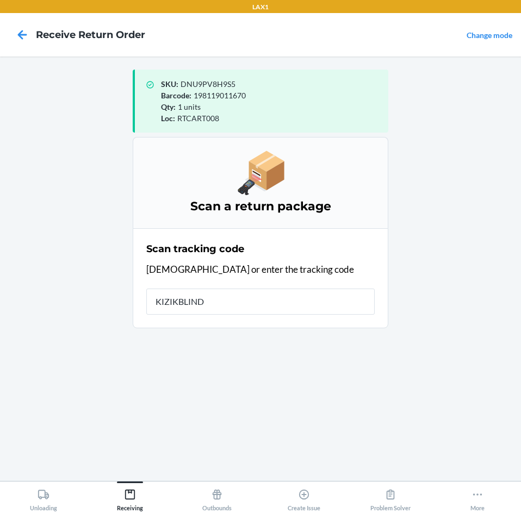
type input "KIZIKBLINDR"
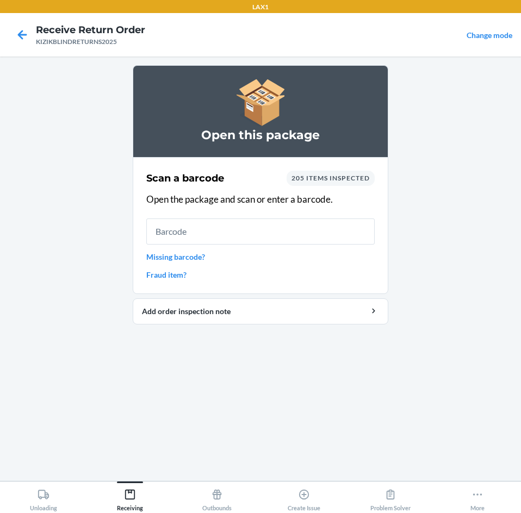
click at [166, 233] on input "text" at bounding box center [260, 231] width 228 height 26
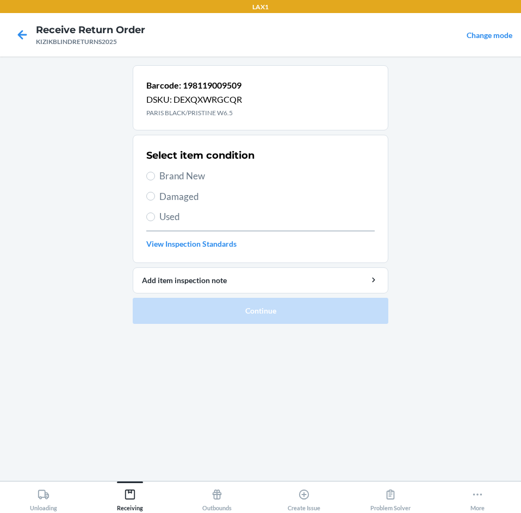
click at [204, 171] on span "Brand New" at bounding box center [266, 176] width 215 height 14
click at [155, 172] on input "Brand New" at bounding box center [150, 176] width 9 height 9
radio input "true"
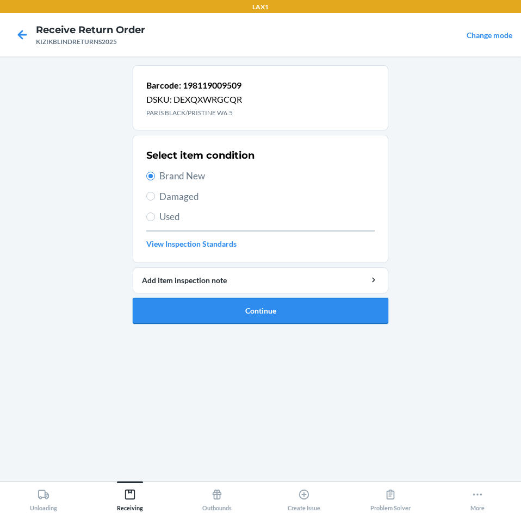
click at [251, 320] on button "Continue" at bounding box center [260, 311] width 255 height 26
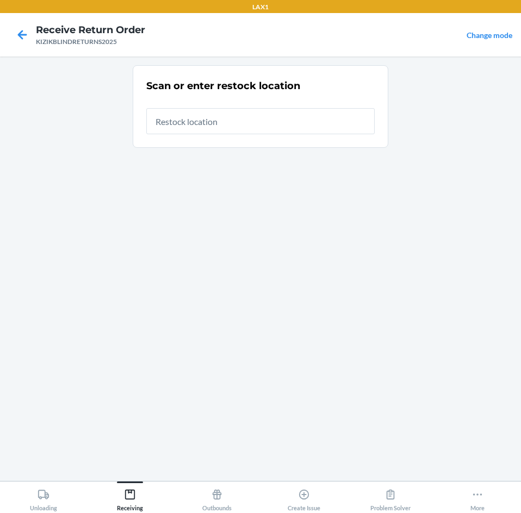
click at [237, 124] on input "text" at bounding box center [260, 121] width 228 height 26
type input "RTCART008"
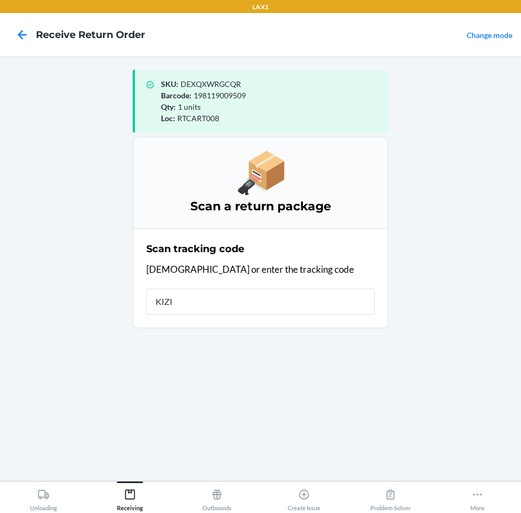
type input "KIZIK"
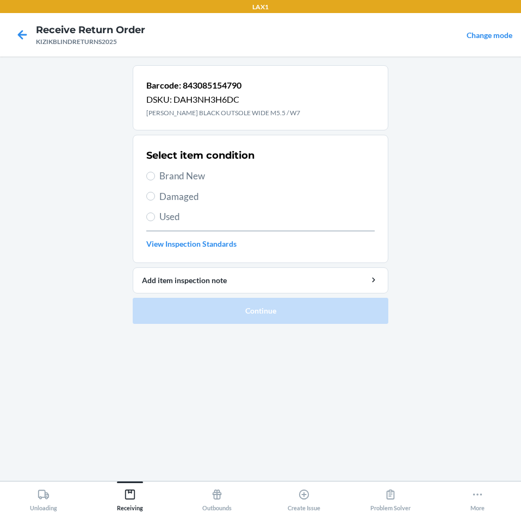
click at [197, 178] on span "Brand New" at bounding box center [266, 176] width 215 height 14
click at [155, 178] on input "Brand New" at bounding box center [150, 176] width 9 height 9
radio input "true"
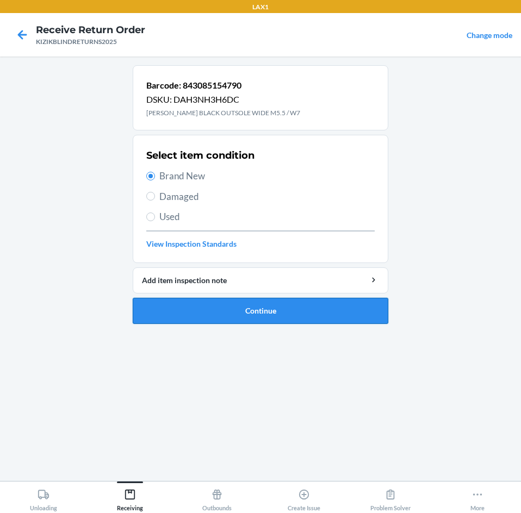
click at [209, 320] on button "Continue" at bounding box center [260, 311] width 255 height 26
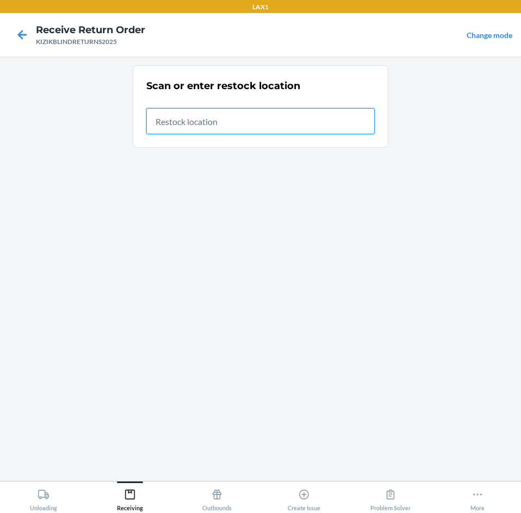
click at [322, 126] on input "text" at bounding box center [260, 121] width 228 height 26
type input "RTCART008"
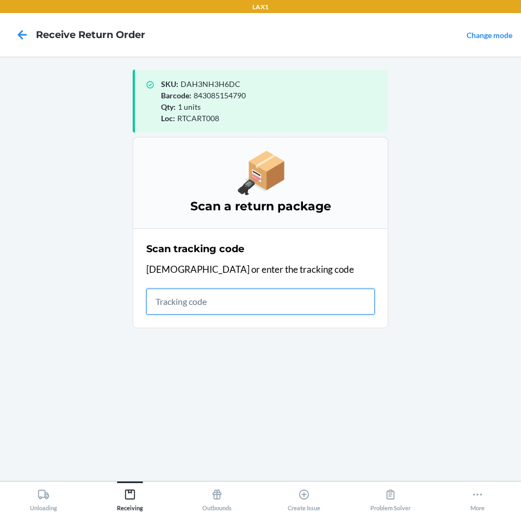
click at [259, 302] on input "text" at bounding box center [260, 302] width 228 height 26
type input "KIZIKBLINDRETUR"
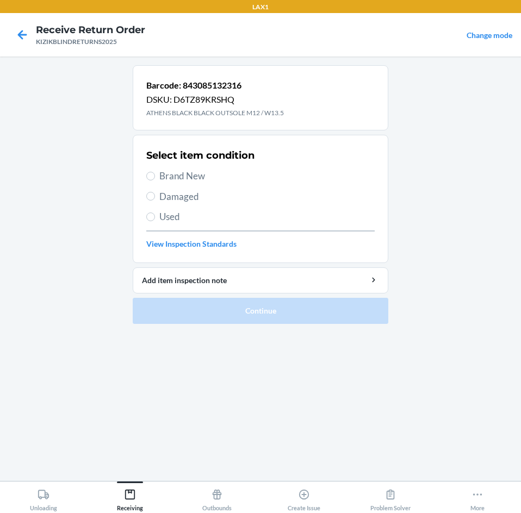
click at [196, 178] on span "Brand New" at bounding box center [266, 176] width 215 height 14
click at [155, 178] on input "Brand New" at bounding box center [150, 176] width 9 height 9
radio input "true"
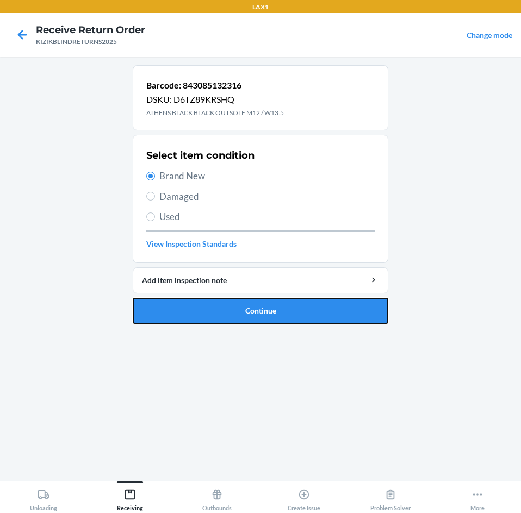
click at [204, 309] on button "Continue" at bounding box center [260, 311] width 255 height 26
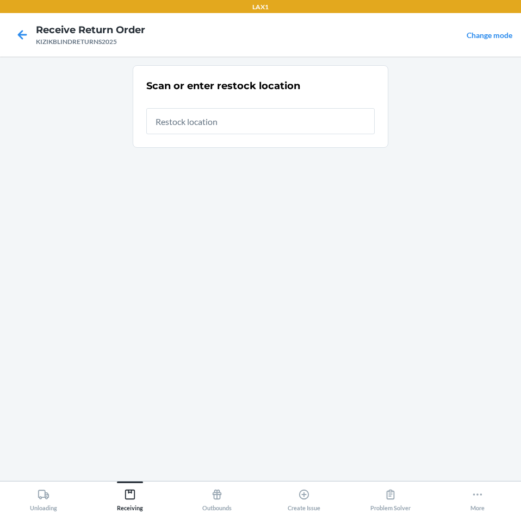
click at [254, 122] on input "text" at bounding box center [260, 121] width 228 height 26
type input "RTCART008"
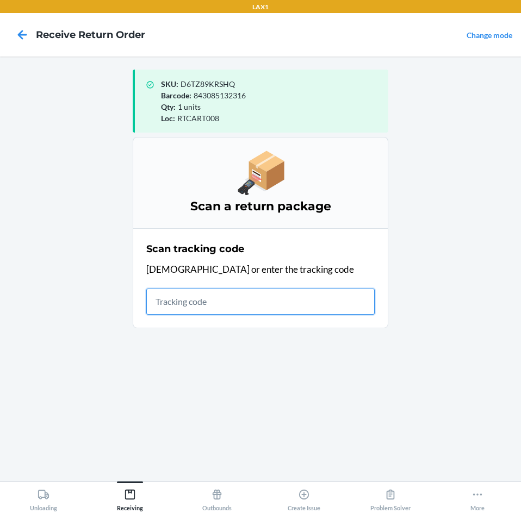
drag, startPoint x: 205, startPoint y: 312, endPoint x: 219, endPoint y: 280, distance: 34.3
click at [219, 280] on div "Scan tracking code Scan or enter the tracking code" at bounding box center [260, 278] width 228 height 79
type input "KIZIKBLINDRE"
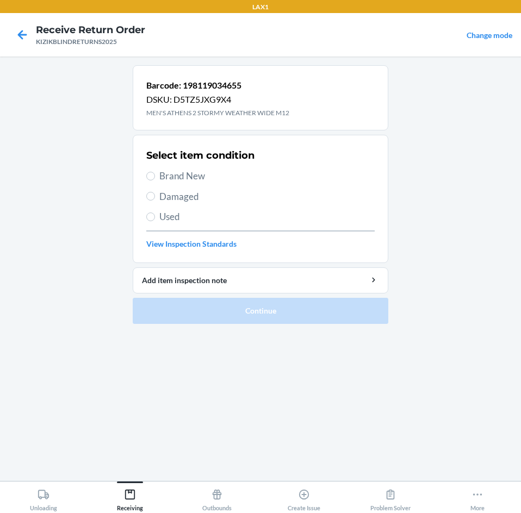
click at [179, 180] on span "Brand New" at bounding box center [266, 176] width 215 height 14
click at [155, 180] on input "Brand New" at bounding box center [150, 176] width 9 height 9
radio input "true"
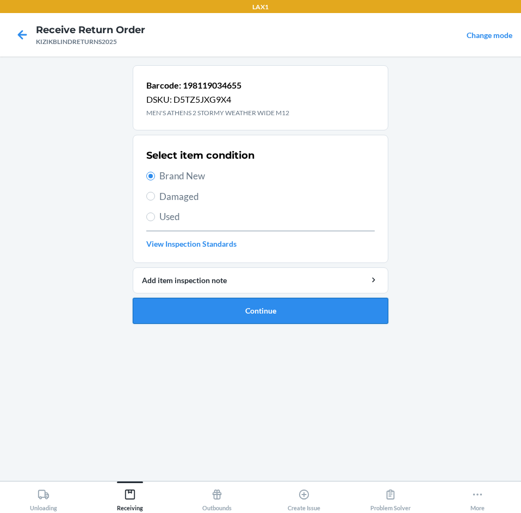
click at [179, 298] on button "Continue" at bounding box center [260, 311] width 255 height 26
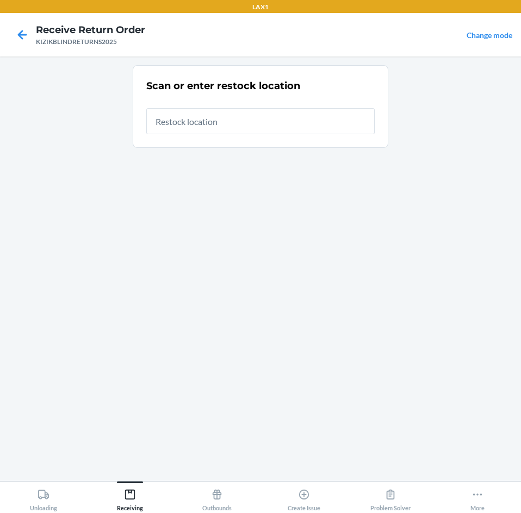
click at [218, 129] on input "text" at bounding box center [260, 121] width 228 height 26
type input "RTCART008"
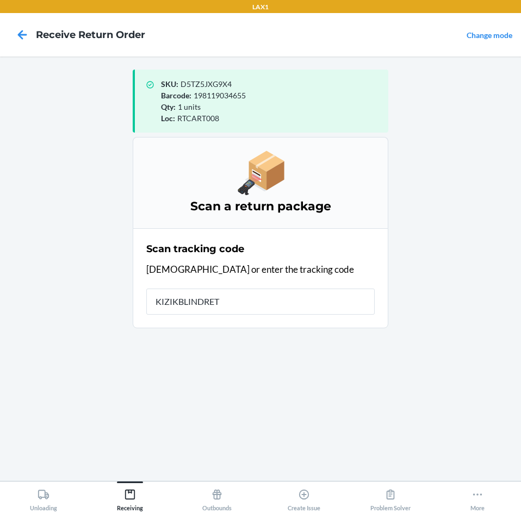
type input "KIZIKBLINDRETU"
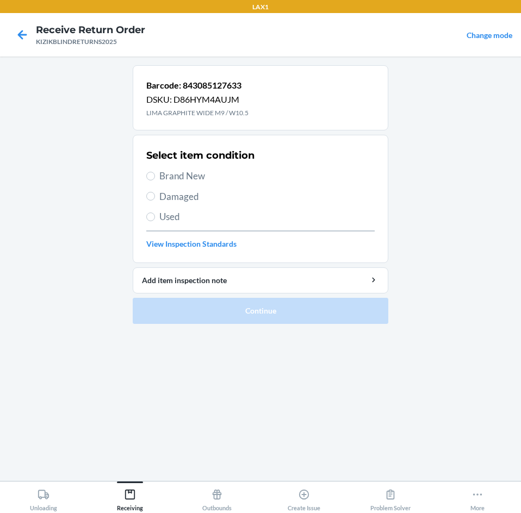
click at [158, 178] on label "Brand New" at bounding box center [260, 176] width 228 height 14
click at [155, 178] on input "Brand New" at bounding box center [150, 176] width 9 height 9
radio input "true"
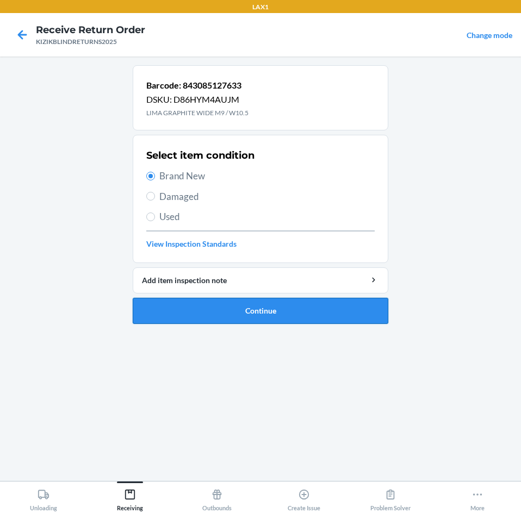
click at [172, 312] on button "Continue" at bounding box center [260, 311] width 255 height 26
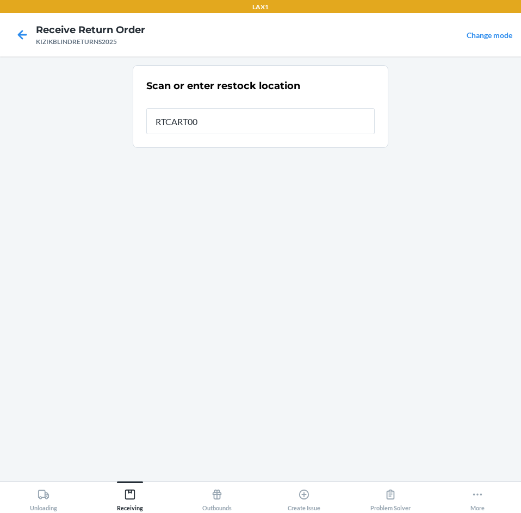
type input "RTCART008"
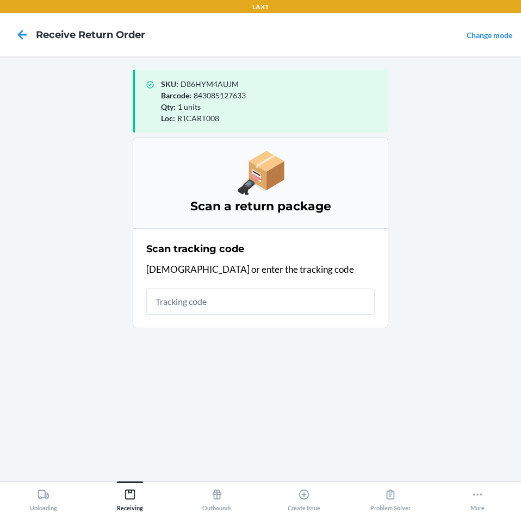
click at [246, 297] on input "text" at bounding box center [260, 302] width 228 height 26
type input "KIZIKBLINDRETUR"
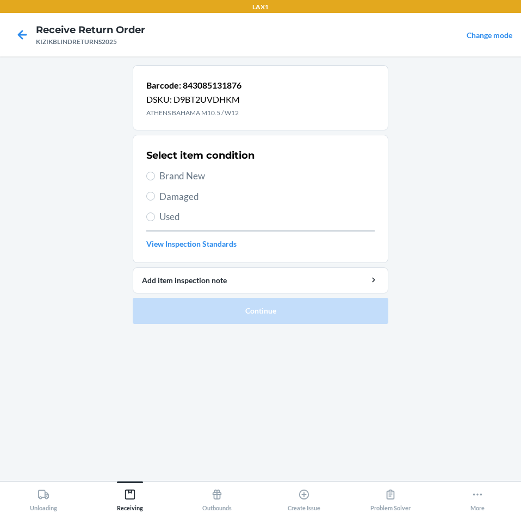
click at [195, 177] on span "Brand New" at bounding box center [266, 176] width 215 height 14
click at [155, 177] on input "Brand New" at bounding box center [150, 176] width 9 height 9
radio input "true"
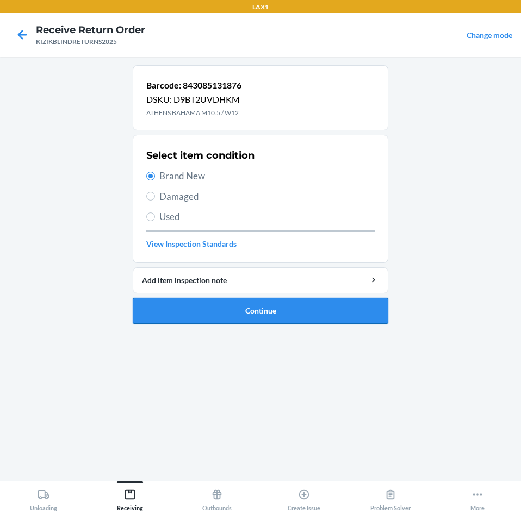
click at [217, 311] on button "Continue" at bounding box center [260, 311] width 255 height 26
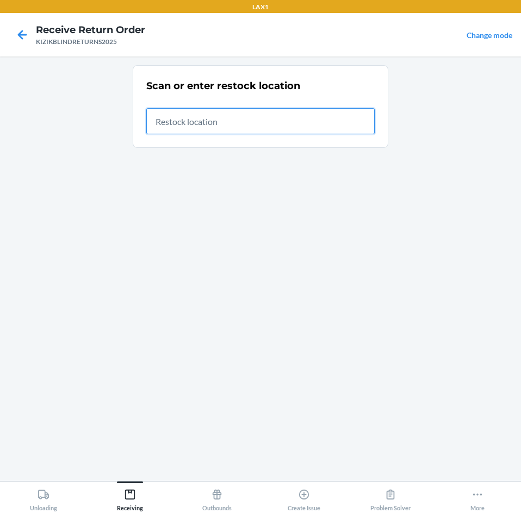
click at [358, 116] on input "text" at bounding box center [260, 121] width 228 height 26
type input "RTCART008"
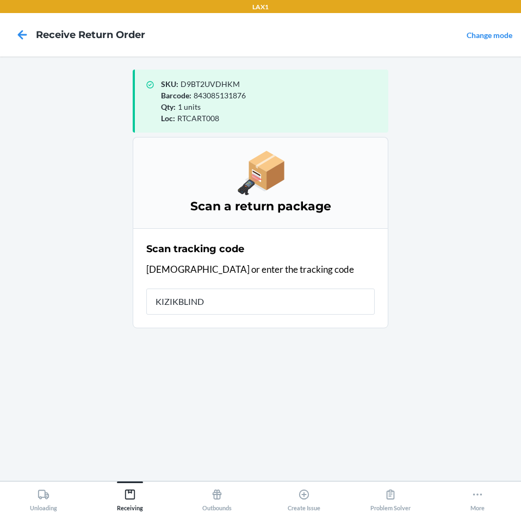
type input "KIZIKBLINDR"
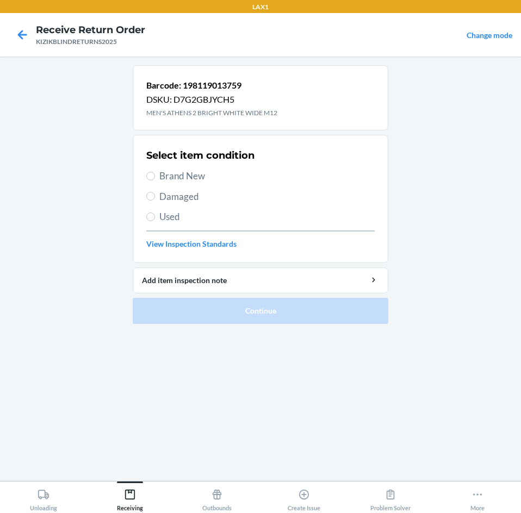
click at [190, 168] on div "Select item condition Brand New Damaged Used View Inspection Standards" at bounding box center [260, 199] width 228 height 108
click at [190, 174] on span "Brand New" at bounding box center [266, 176] width 215 height 14
click at [155, 174] on input "Brand New" at bounding box center [150, 176] width 9 height 9
radio input "true"
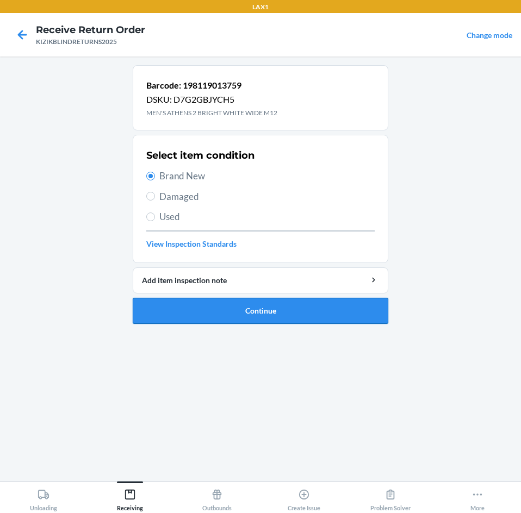
click at [192, 309] on button "Continue" at bounding box center [260, 311] width 255 height 26
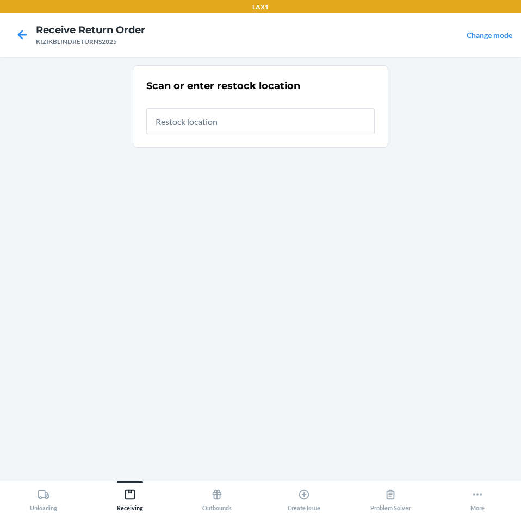
click at [214, 124] on input "text" at bounding box center [260, 121] width 228 height 26
type input "RTCART008"
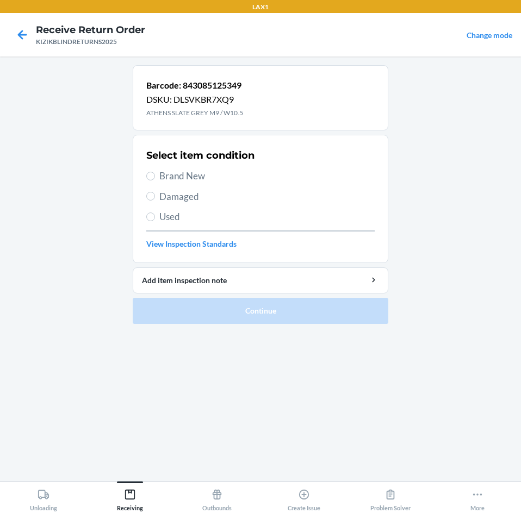
click at [162, 170] on span "Brand New" at bounding box center [266, 176] width 215 height 14
click at [155, 172] on input "Brand New" at bounding box center [150, 176] width 9 height 9
radio input "true"
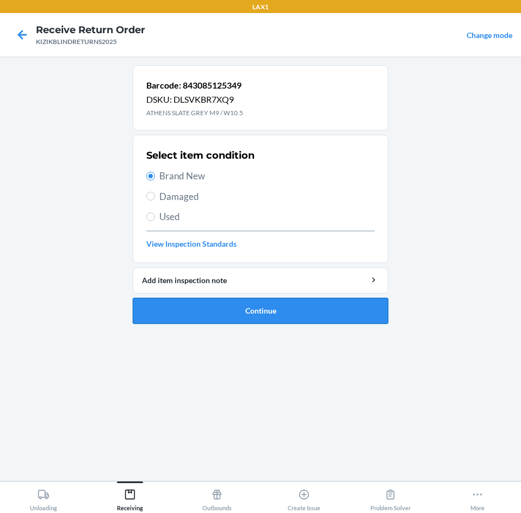
click at [158, 314] on button "Continue" at bounding box center [260, 311] width 255 height 26
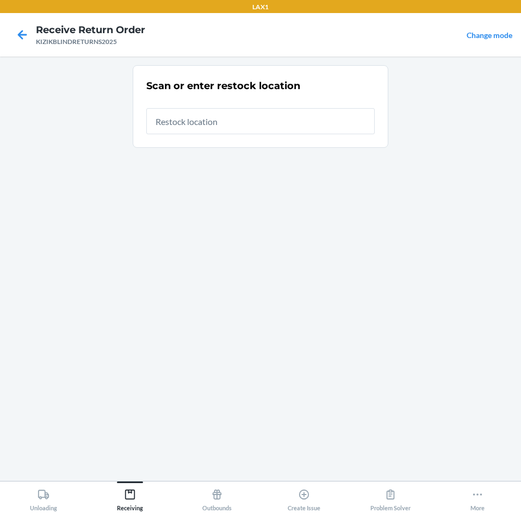
click at [272, 128] on input "text" at bounding box center [260, 121] width 228 height 26
type input "RTCART008"
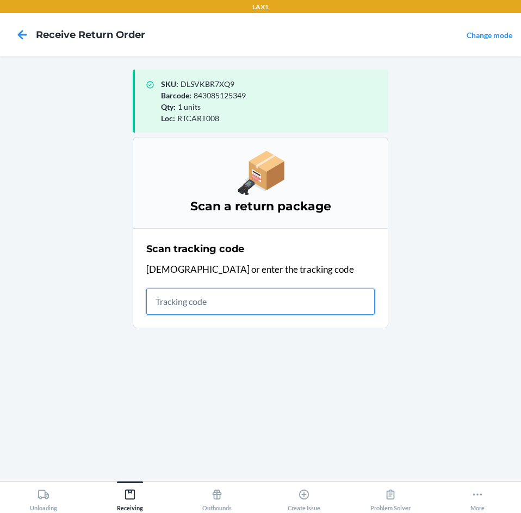
drag, startPoint x: 245, startPoint y: 310, endPoint x: 247, endPoint y: 304, distance: 6.1
click at [247, 304] on input "text" at bounding box center [260, 302] width 228 height 26
type input "KIZIKBLINDR"
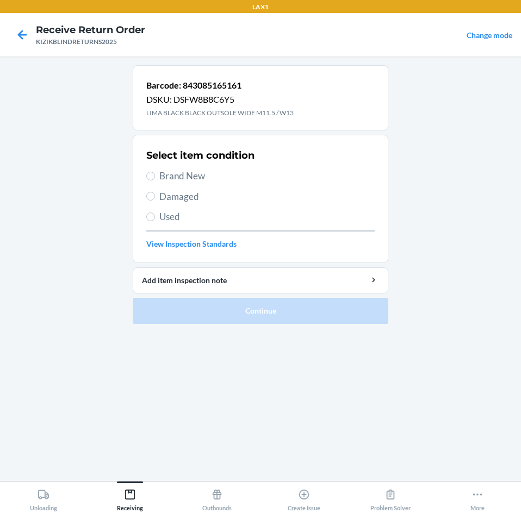
click at [195, 171] on span "Brand New" at bounding box center [266, 176] width 215 height 14
click at [155, 172] on input "Brand New" at bounding box center [150, 176] width 9 height 9
radio input "true"
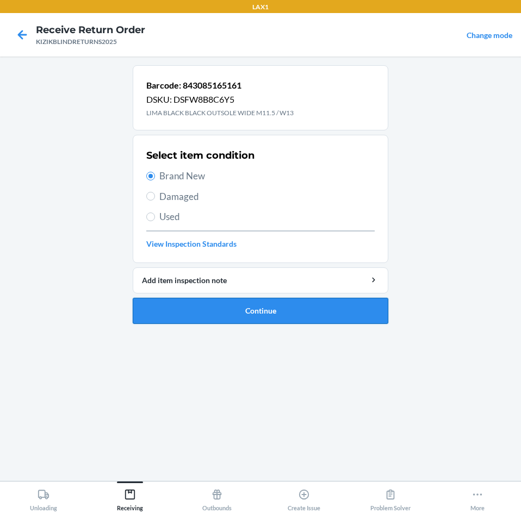
click at [198, 314] on button "Continue" at bounding box center [260, 311] width 255 height 26
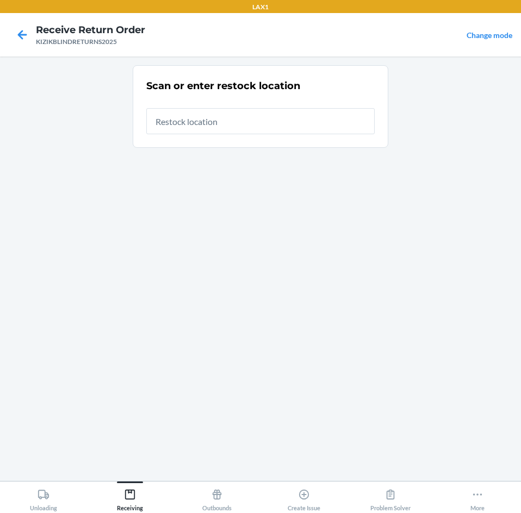
click at [336, 123] on input "text" at bounding box center [260, 121] width 228 height 26
type input "RTCART008"
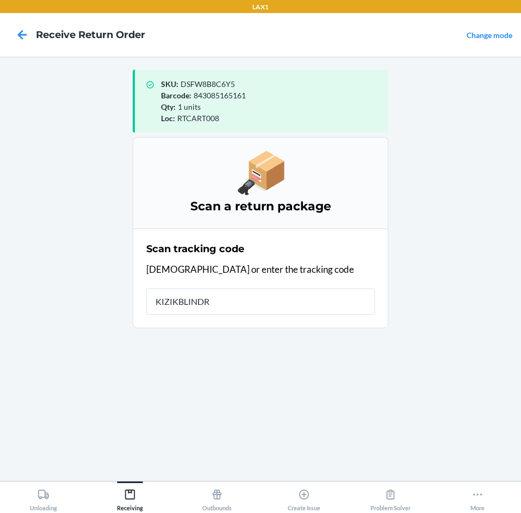
type input "KIZIKBLINDRE"
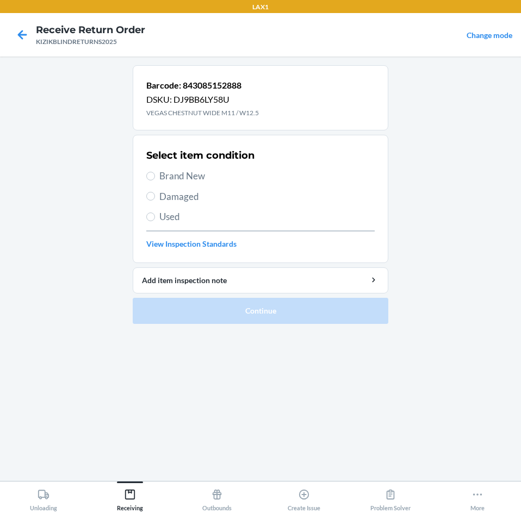
click at [193, 171] on span "Brand New" at bounding box center [266, 176] width 215 height 14
click at [155, 172] on input "Brand New" at bounding box center [150, 176] width 9 height 9
radio input "true"
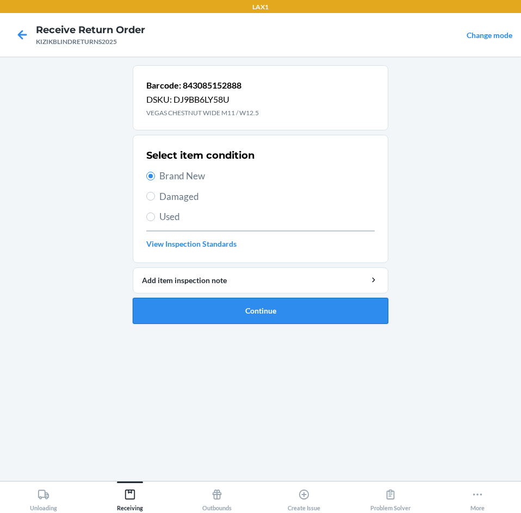
click at [183, 312] on button "Continue" at bounding box center [260, 311] width 255 height 26
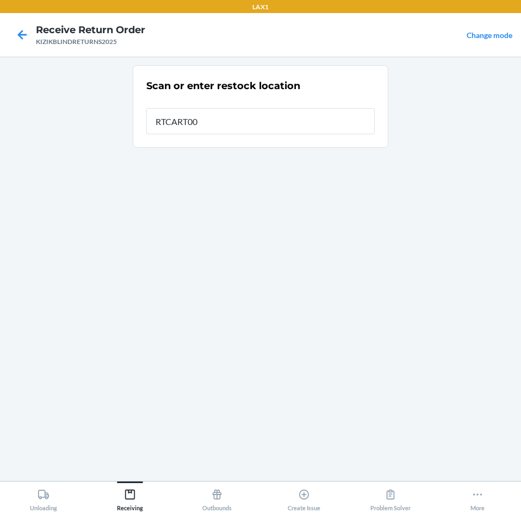
type input "RTCART008"
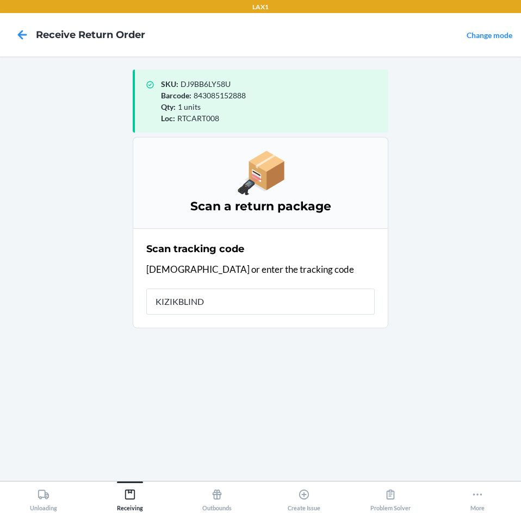
type input "KIZIKBLINDR"
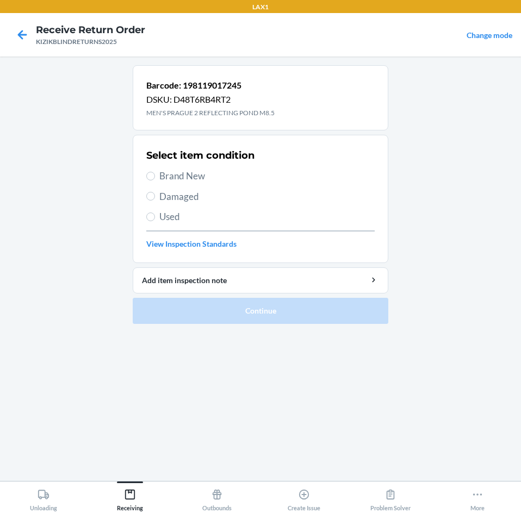
click at [192, 176] on span "Brand New" at bounding box center [266, 176] width 215 height 14
click at [155, 176] on input "Brand New" at bounding box center [150, 176] width 9 height 9
radio input "true"
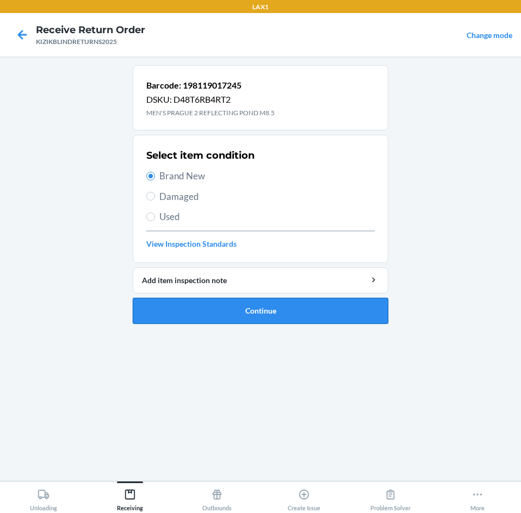
click at [171, 303] on button "Continue" at bounding box center [260, 311] width 255 height 26
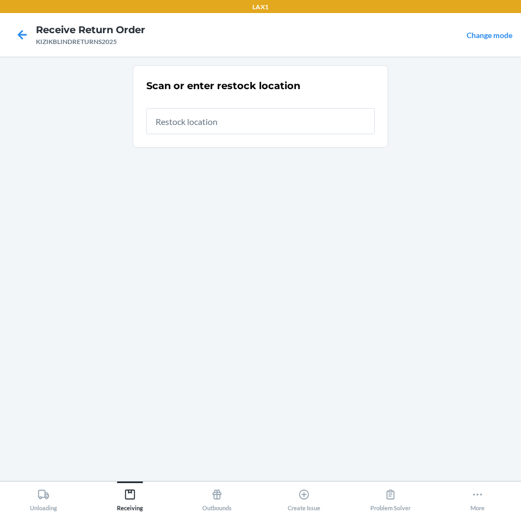
click at [282, 119] on input "text" at bounding box center [260, 121] width 228 height 26
type input "RTCART008"
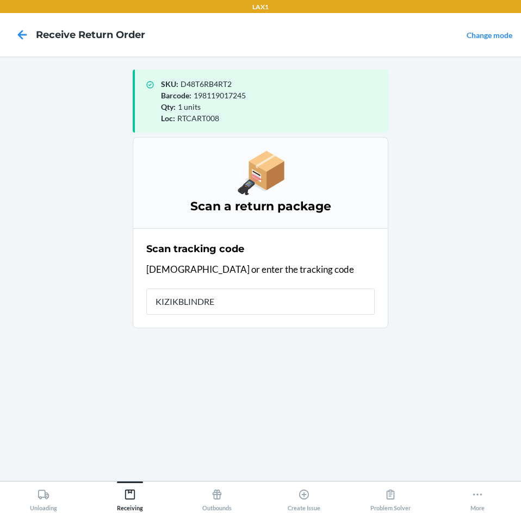
type input "KIZIKBLINDRET"
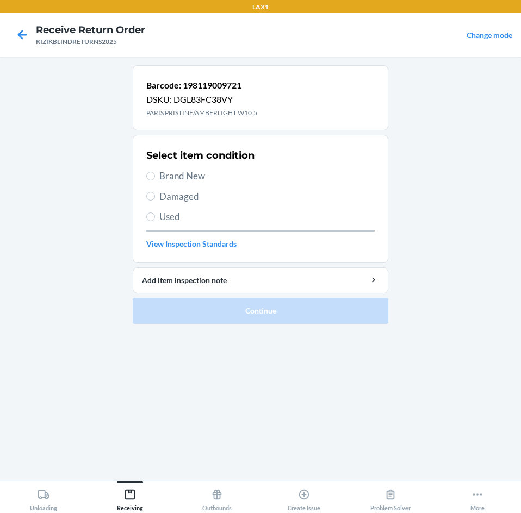
click at [195, 176] on span "Brand New" at bounding box center [266, 176] width 215 height 14
click at [155, 176] on input "Brand New" at bounding box center [150, 176] width 9 height 9
radio input "true"
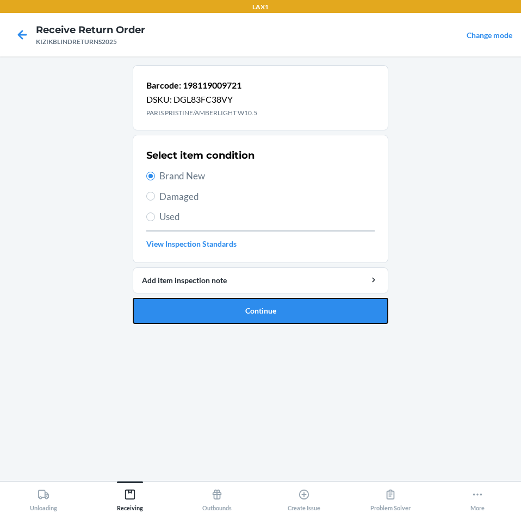
click at [202, 296] on li "Barcode: 198119009721 DSKU: DGL83FC38VY PARIS PRISTINE/AMBERLIGHT W10.5 Select …" at bounding box center [260, 194] width 255 height 259
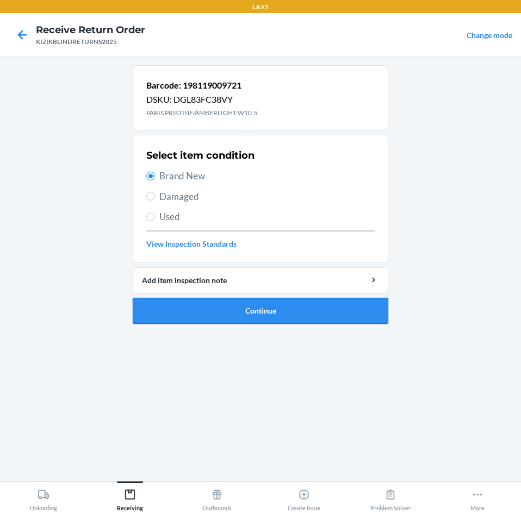
click at [209, 308] on button "Continue" at bounding box center [260, 311] width 255 height 26
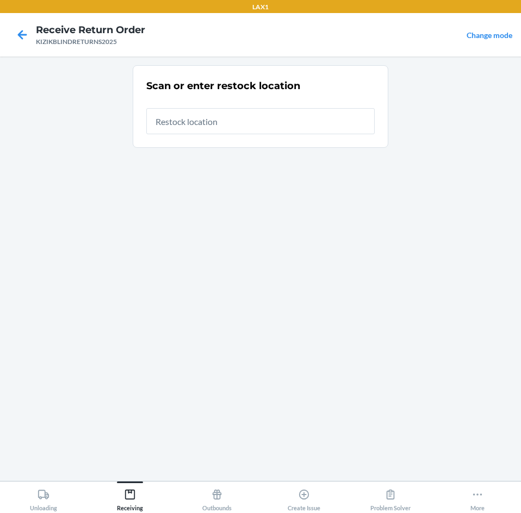
click at [296, 122] on input "text" at bounding box center [260, 121] width 228 height 26
type input "RTCART008"
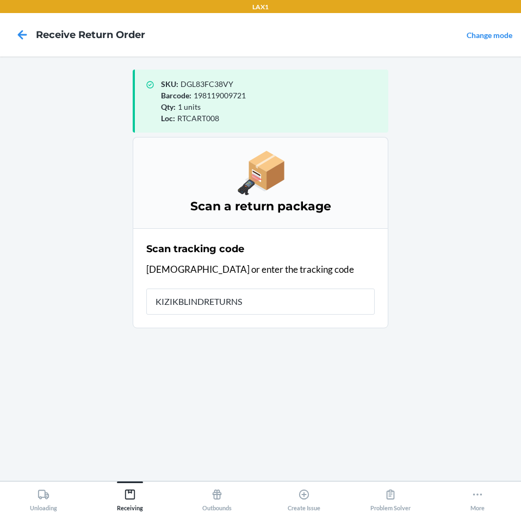
type input "KIZIKBLINDRETURNS2"
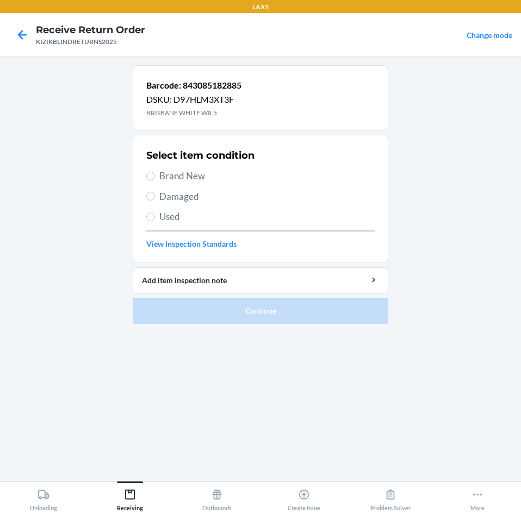
click at [182, 175] on span "Brand New" at bounding box center [266, 176] width 215 height 14
click at [155, 175] on input "Brand New" at bounding box center [150, 176] width 9 height 9
radio input "true"
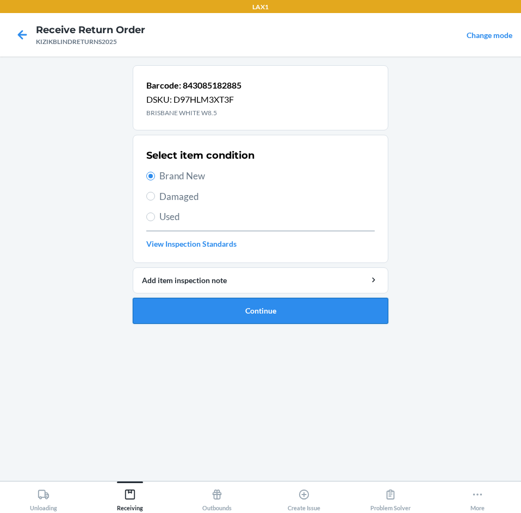
click at [175, 303] on button "Continue" at bounding box center [260, 311] width 255 height 26
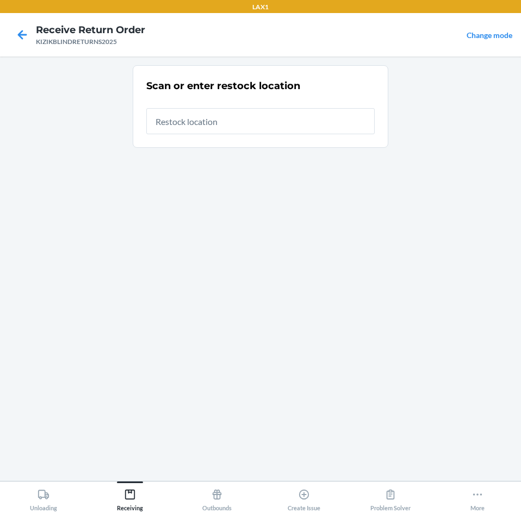
click at [268, 127] on input "text" at bounding box center [260, 121] width 228 height 26
type input "RTCART008"
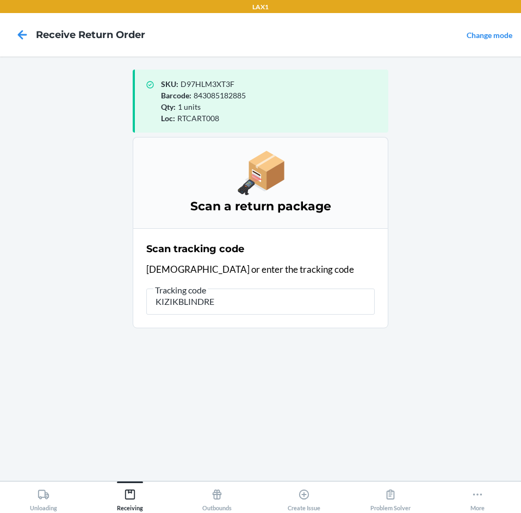
type input "KIZIKBLINDRET"
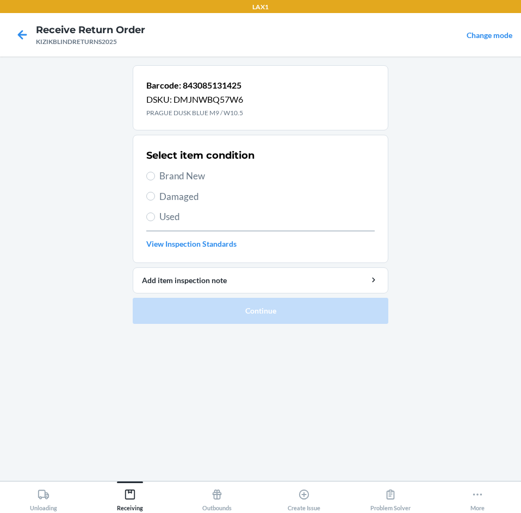
drag, startPoint x: 194, startPoint y: 172, endPoint x: 204, endPoint y: 198, distance: 28.6
click at [198, 176] on span "Brand New" at bounding box center [266, 176] width 215 height 14
click at [149, 171] on label "Brand New" at bounding box center [260, 176] width 228 height 14
click at [149, 172] on input "Brand New" at bounding box center [150, 176] width 9 height 9
radio input "true"
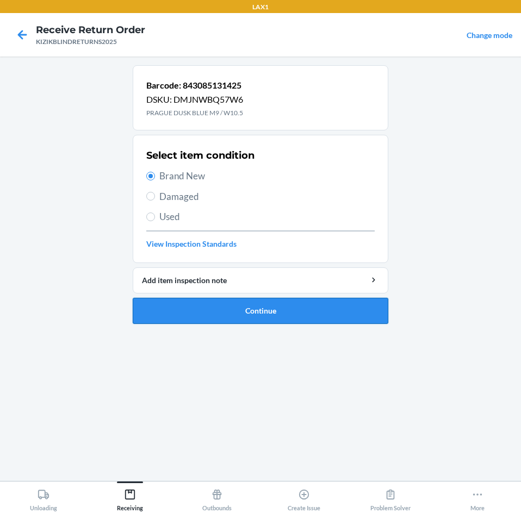
click at [180, 312] on button "Continue" at bounding box center [260, 311] width 255 height 26
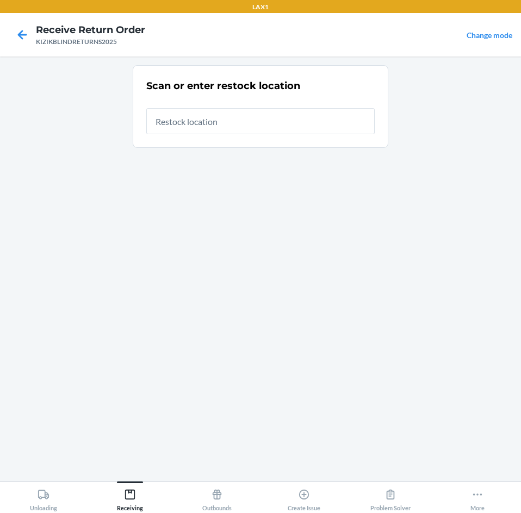
click at [305, 129] on input "text" at bounding box center [260, 121] width 228 height 26
type input "RTCART008"
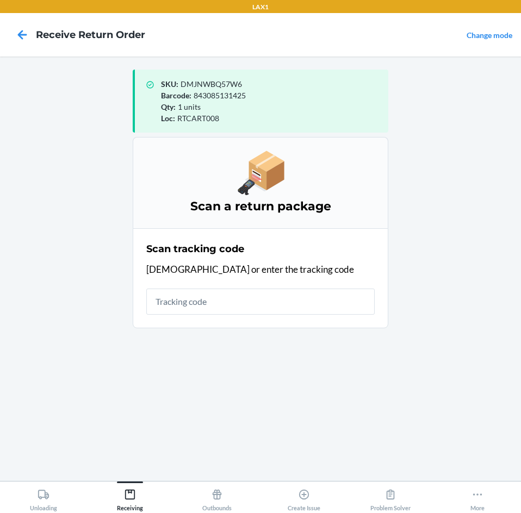
click at [230, 298] on input "text" at bounding box center [260, 302] width 228 height 26
type input "KIZIKBLINDR"
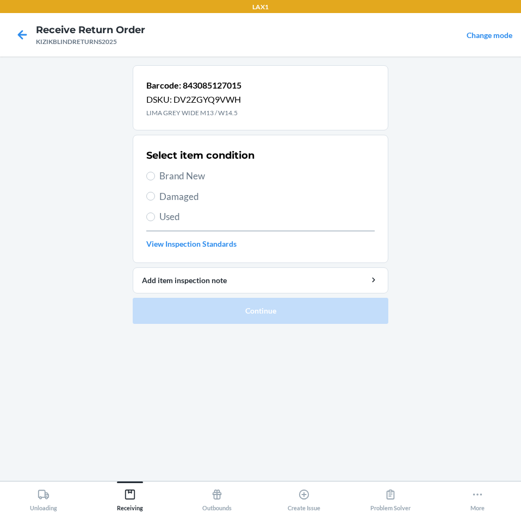
click at [157, 217] on label "Used" at bounding box center [260, 217] width 228 height 14
click at [155, 217] on input "Used" at bounding box center [150, 216] width 9 height 9
radio input "true"
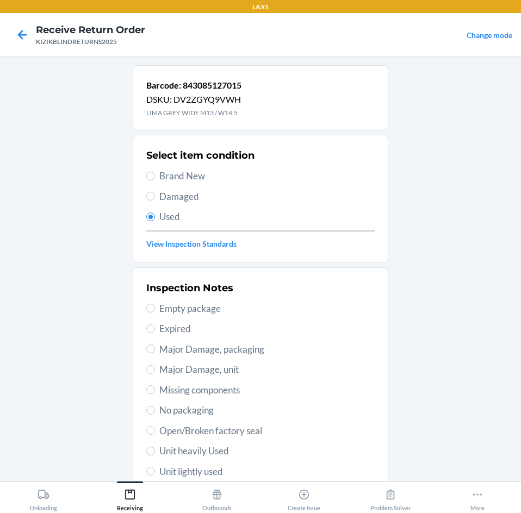
click at [179, 472] on span "Unit lightly used" at bounding box center [266, 472] width 215 height 14
click at [155, 472] on input "Unit lightly used" at bounding box center [150, 471] width 9 height 9
radio input "true"
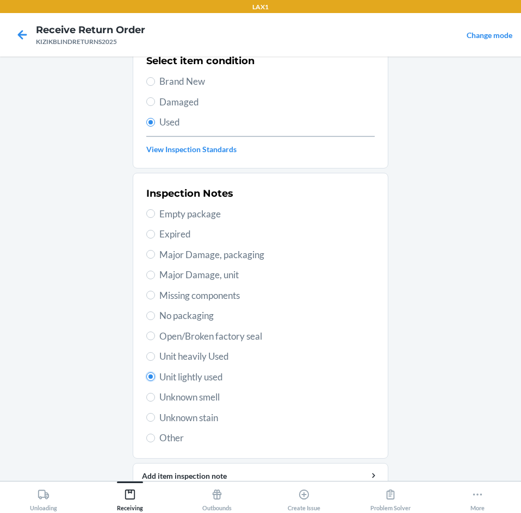
scroll to position [142, 0]
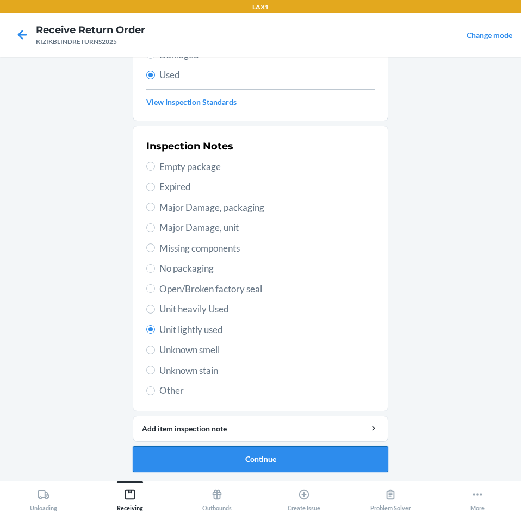
click at [198, 449] on button "Continue" at bounding box center [260, 459] width 255 height 26
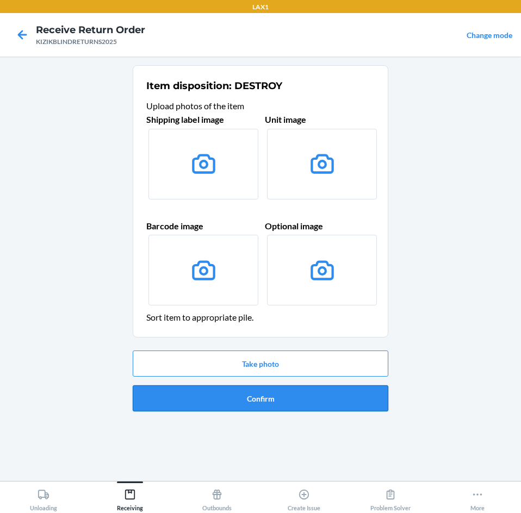
click at [248, 389] on button "Confirm" at bounding box center [260, 398] width 255 height 26
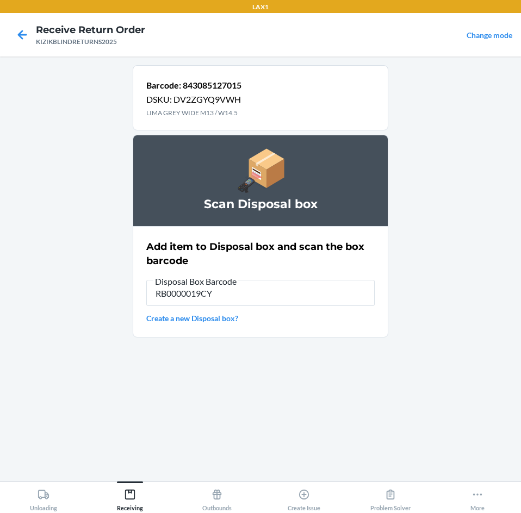
type input "RB0000019CY"
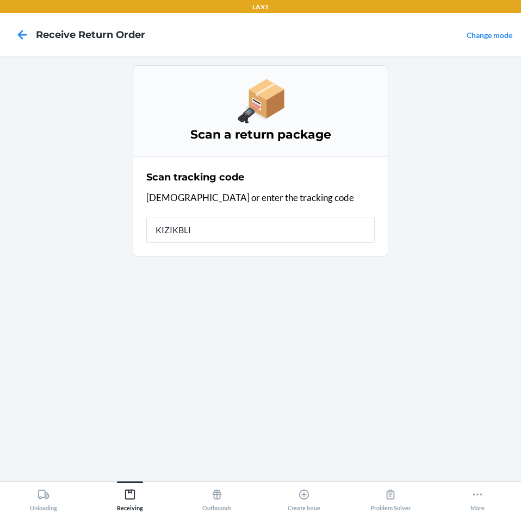
type input "KIZIKBLIN"
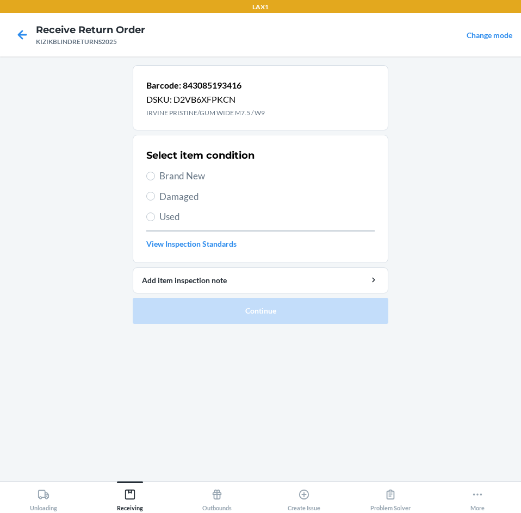
click at [176, 174] on span "Brand New" at bounding box center [266, 176] width 215 height 14
click at [155, 174] on input "Brand New" at bounding box center [150, 176] width 9 height 9
radio input "true"
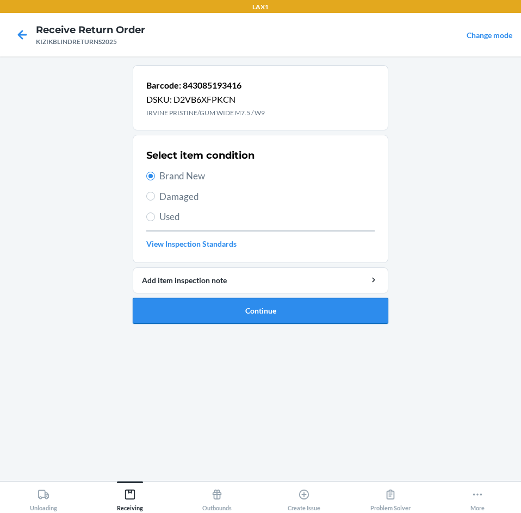
click at [170, 307] on button "Continue" at bounding box center [260, 311] width 255 height 26
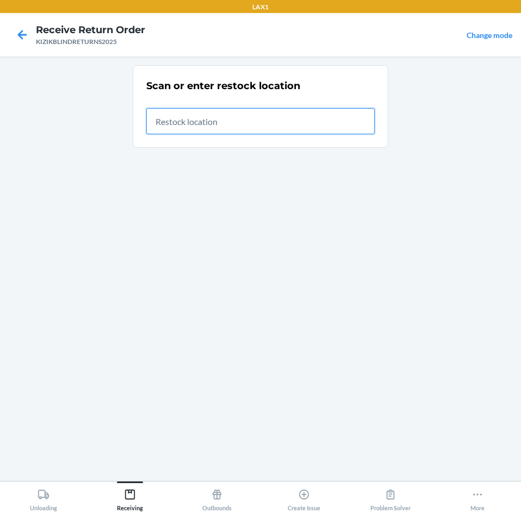
click at [287, 126] on input "text" at bounding box center [260, 121] width 228 height 26
type input "RTCART008"
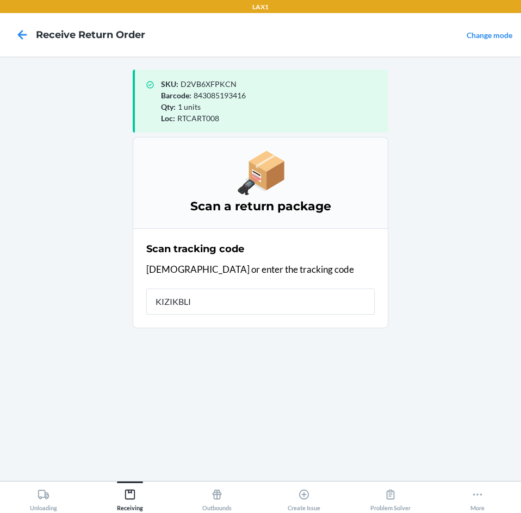
type input "KIZIKBLIN"
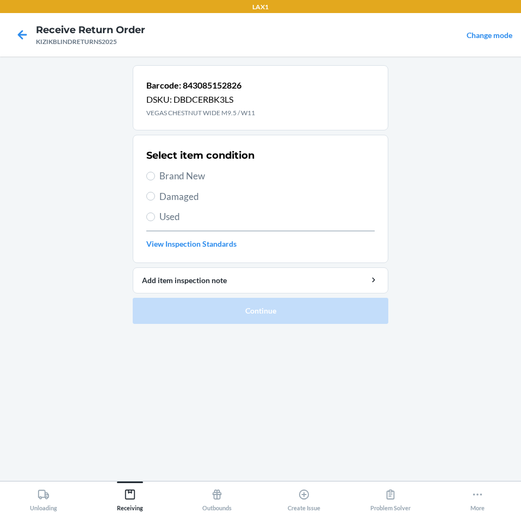
click at [195, 176] on span "Brand New" at bounding box center [266, 176] width 215 height 14
click at [155, 176] on input "Brand New" at bounding box center [150, 176] width 9 height 9
radio input "true"
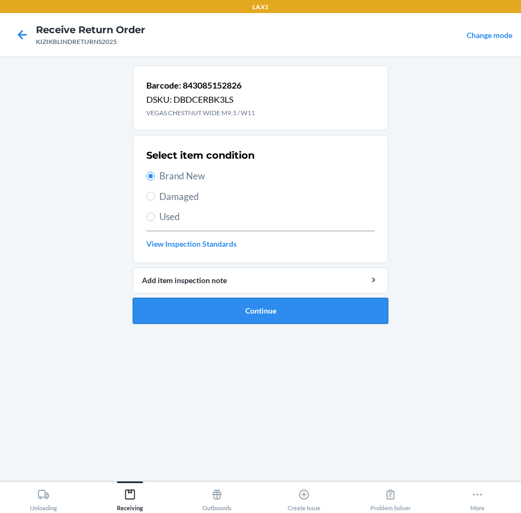
click at [222, 306] on button "Continue" at bounding box center [260, 311] width 255 height 26
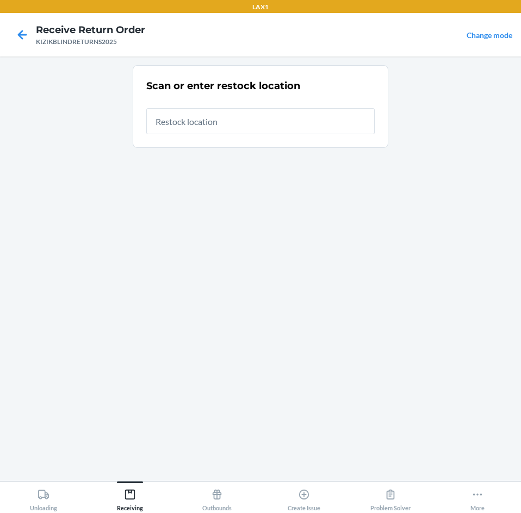
click at [262, 127] on input "text" at bounding box center [260, 121] width 228 height 26
type input "RTCART008"
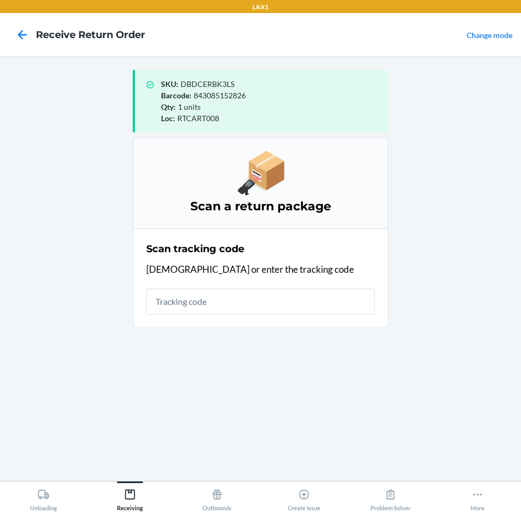
click at [262, 305] on input "text" at bounding box center [260, 302] width 228 height 26
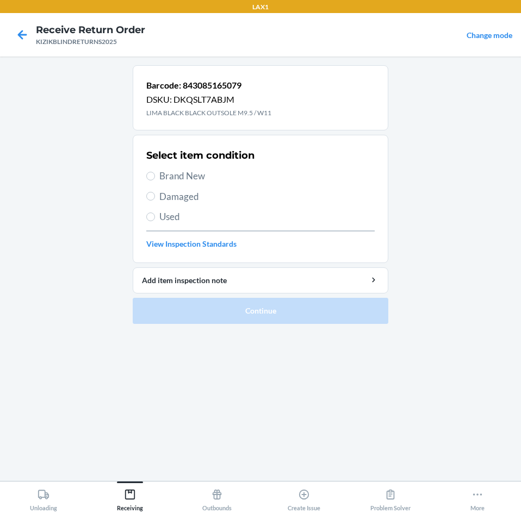
click at [174, 179] on span "Brand New" at bounding box center [266, 176] width 215 height 14
click at [155, 179] on input "Brand New" at bounding box center [150, 176] width 9 height 9
radio input "true"
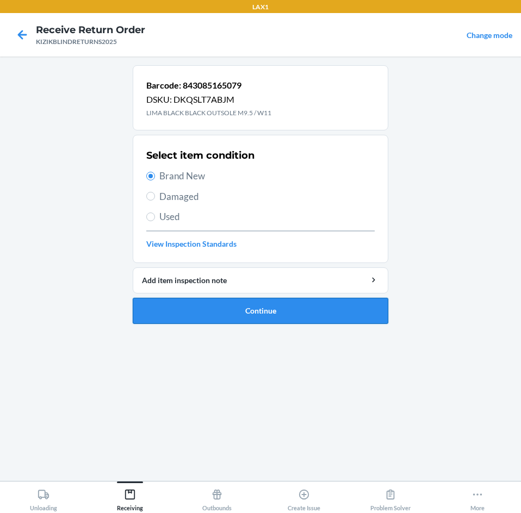
click at [182, 307] on button "Continue" at bounding box center [260, 311] width 255 height 26
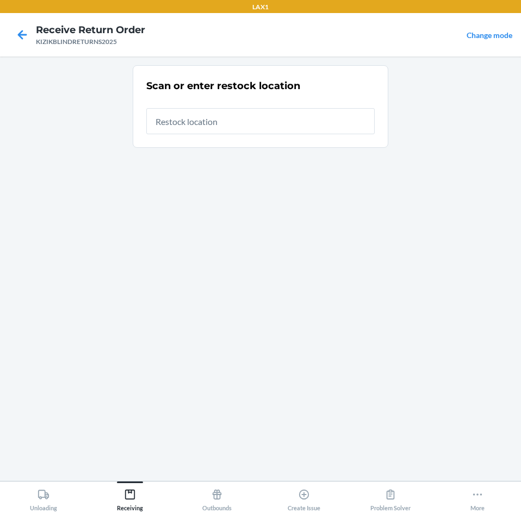
click at [205, 127] on input "text" at bounding box center [260, 121] width 228 height 26
type input "RTCART008"
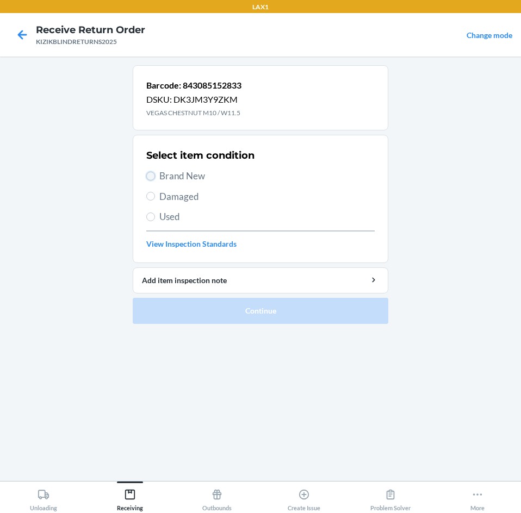
click at [148, 176] on input "Brand New" at bounding box center [150, 176] width 9 height 9
radio input "true"
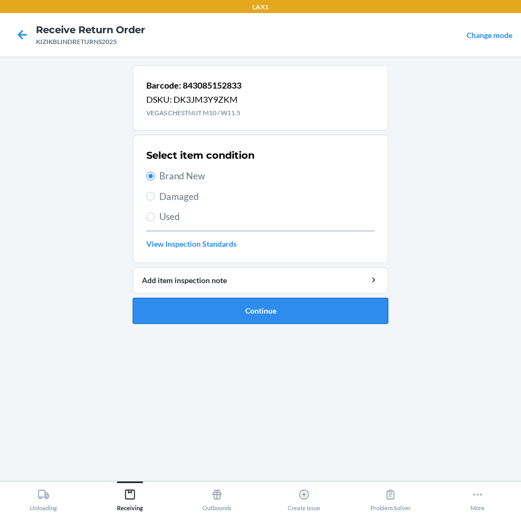
click at [180, 309] on button "Continue" at bounding box center [260, 311] width 255 height 26
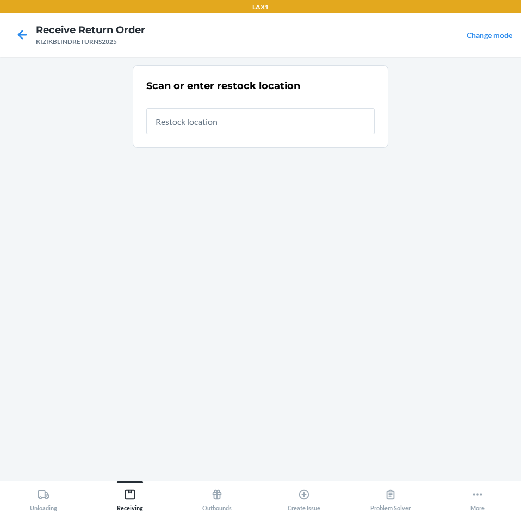
click at [240, 122] on input "text" at bounding box center [260, 121] width 228 height 26
type input "RTCART043"
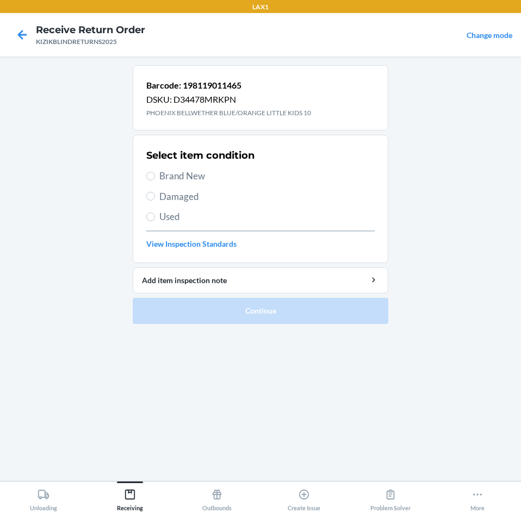
click at [179, 171] on span "Brand New" at bounding box center [266, 176] width 215 height 14
click at [155, 172] on input "Brand New" at bounding box center [150, 176] width 9 height 9
radio input "true"
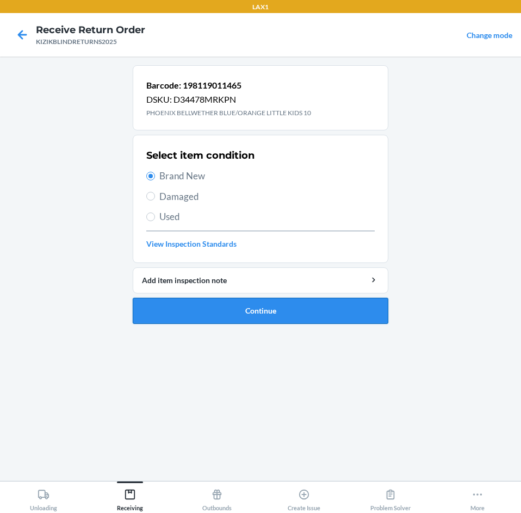
click at [179, 316] on button "Continue" at bounding box center [260, 311] width 255 height 26
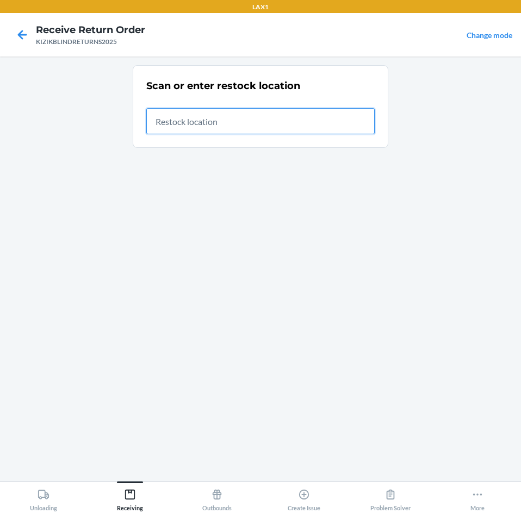
click at [328, 126] on input "text" at bounding box center [260, 121] width 228 height 26
type input "RTCART043"
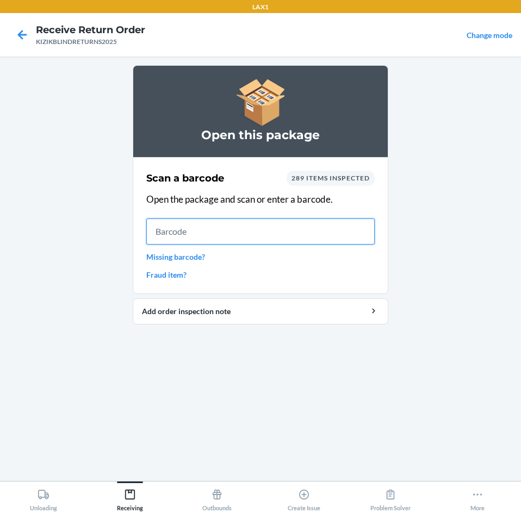
click at [228, 235] on input "text" at bounding box center [260, 231] width 228 height 26
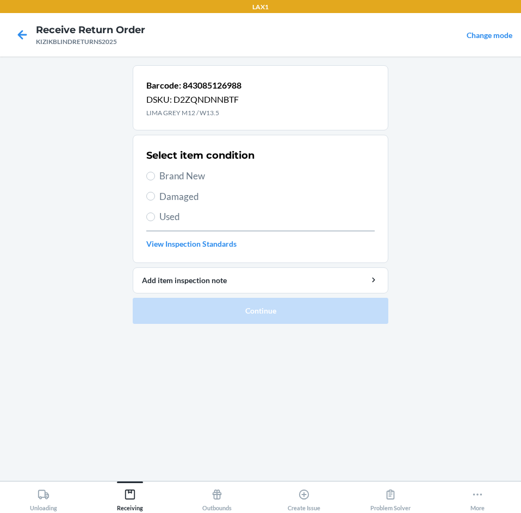
click at [184, 181] on span "Brand New" at bounding box center [266, 176] width 215 height 14
click at [155, 180] on input "Brand New" at bounding box center [150, 176] width 9 height 9
radio input "true"
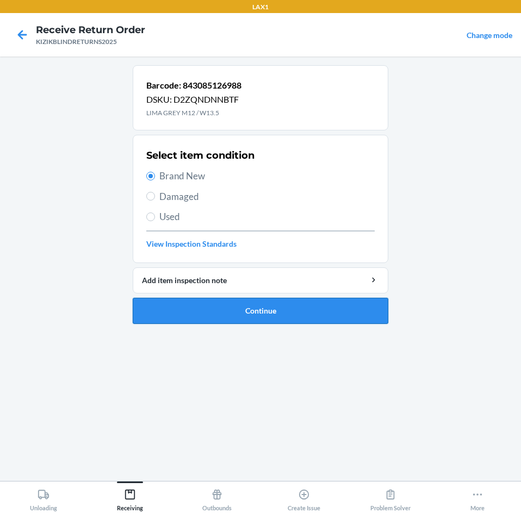
click at [196, 314] on button "Continue" at bounding box center [260, 311] width 255 height 26
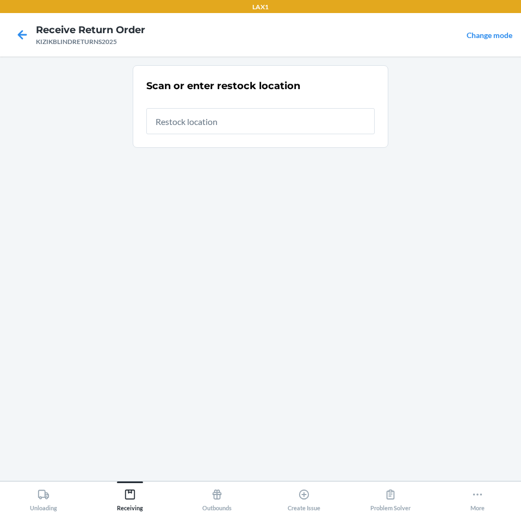
click at [198, 129] on input "text" at bounding box center [260, 121] width 228 height 26
click at [198, 125] on input "text" at bounding box center [260, 121] width 228 height 26
type input "RTCART043"
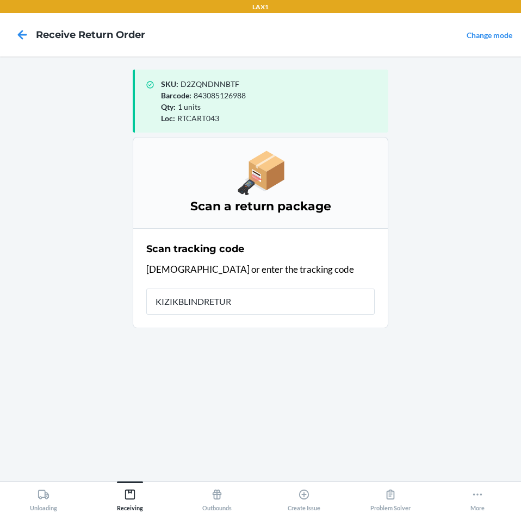
type input "KIZIKBLINDRETURN"
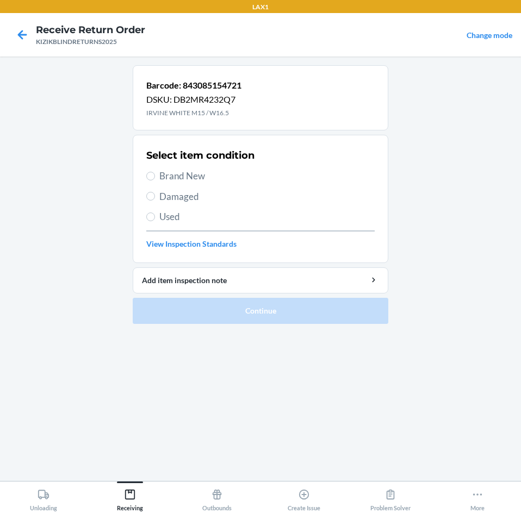
click at [181, 177] on span "Brand New" at bounding box center [266, 176] width 215 height 14
click at [155, 177] on input "Brand New" at bounding box center [150, 176] width 9 height 9
radio input "true"
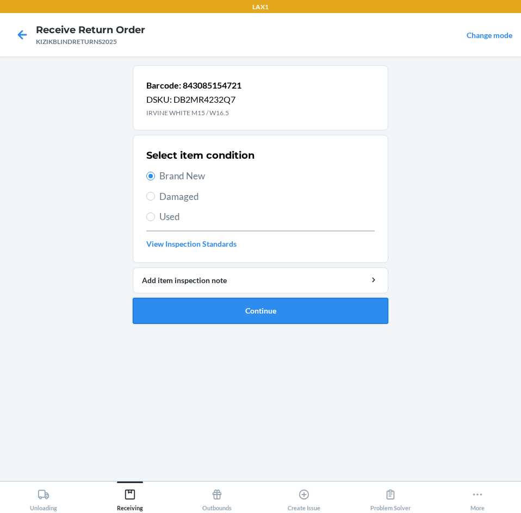
click at [179, 306] on button "Continue" at bounding box center [260, 311] width 255 height 26
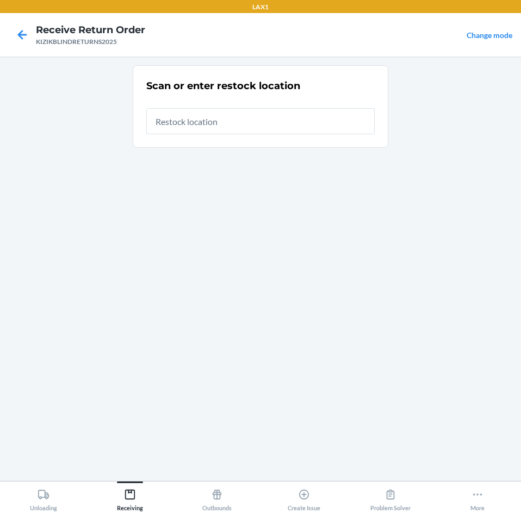
click at [255, 123] on input "text" at bounding box center [260, 121] width 228 height 26
type input "RTCART043"
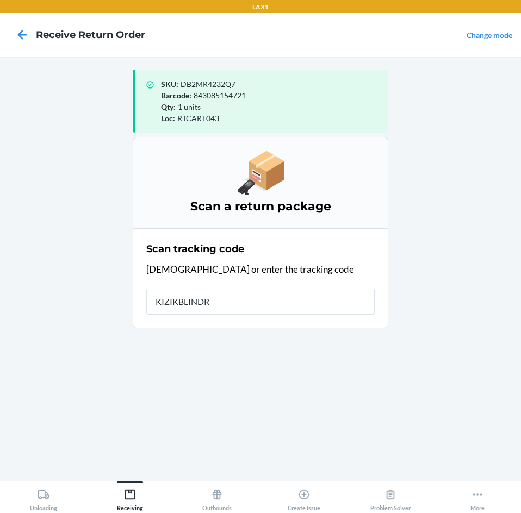
type input "KIZIKBLINDRE"
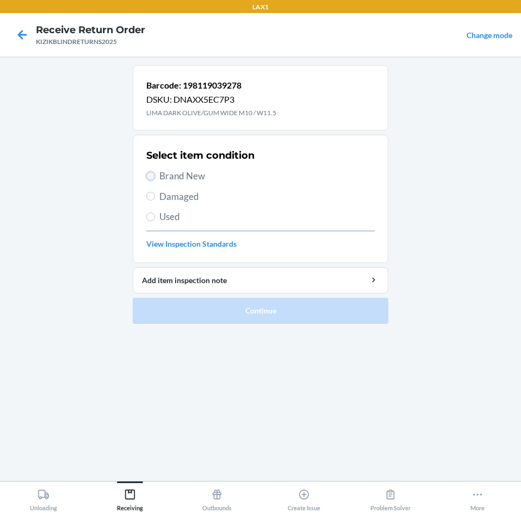
click at [149, 178] on input "Brand New" at bounding box center [150, 176] width 9 height 9
radio input "true"
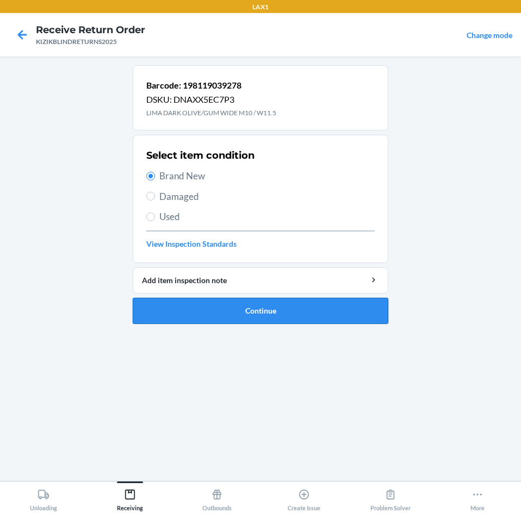
click at [151, 313] on button "Continue" at bounding box center [260, 311] width 255 height 26
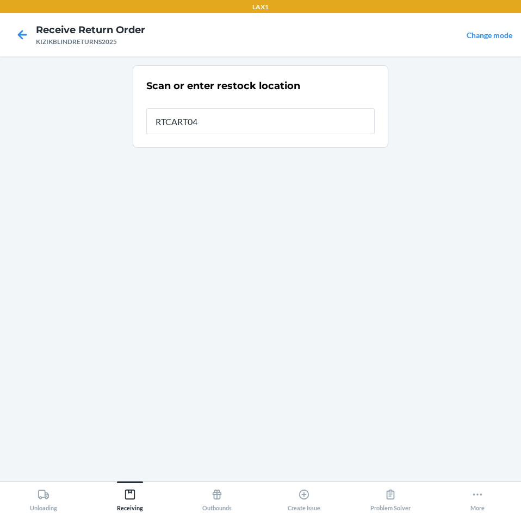
type input "RTCART043"
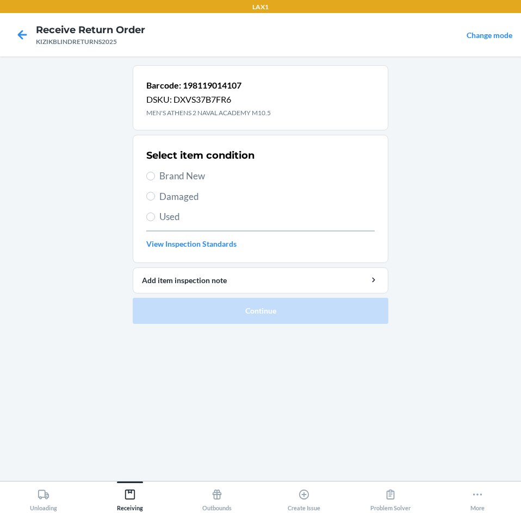
click at [163, 172] on span "Brand New" at bounding box center [266, 176] width 215 height 14
click at [155, 172] on input "Brand New" at bounding box center [150, 176] width 9 height 9
radio input "true"
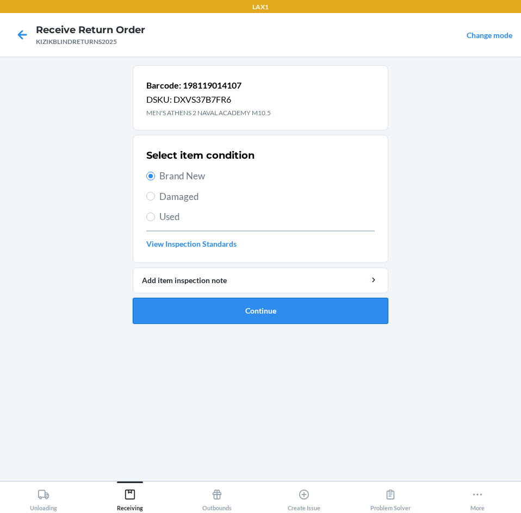
click at [228, 312] on button "Continue" at bounding box center [260, 311] width 255 height 26
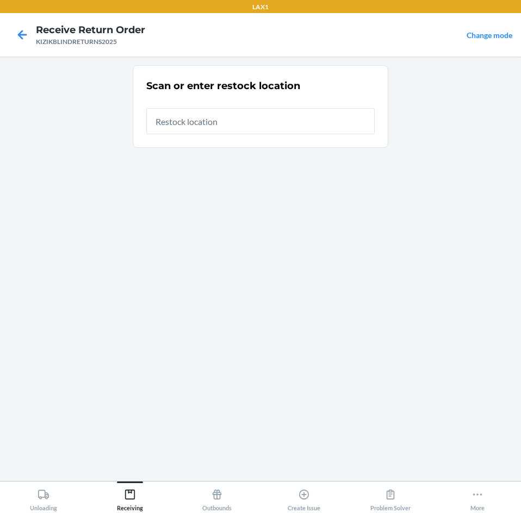
click at [210, 126] on input "text" at bounding box center [260, 121] width 228 height 26
type input "RTCART043"
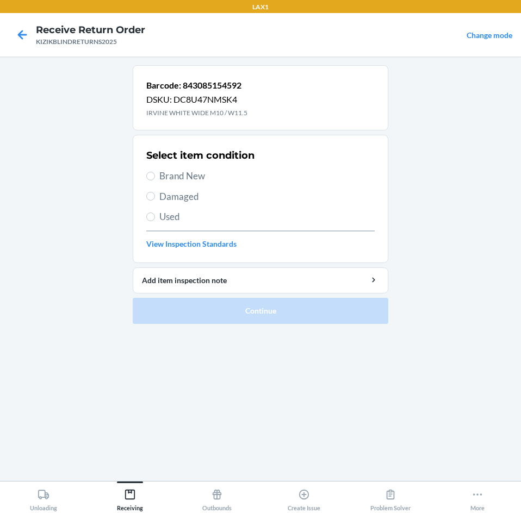
click at [201, 173] on span "Brand New" at bounding box center [266, 176] width 215 height 14
click at [155, 173] on input "Brand New" at bounding box center [150, 176] width 9 height 9
radio input "true"
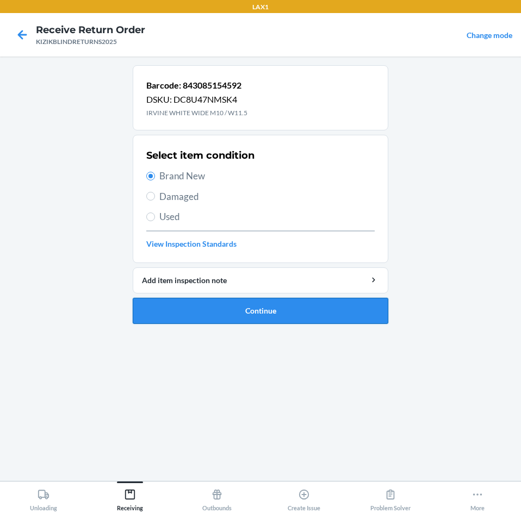
click at [183, 311] on button "Continue" at bounding box center [260, 311] width 255 height 26
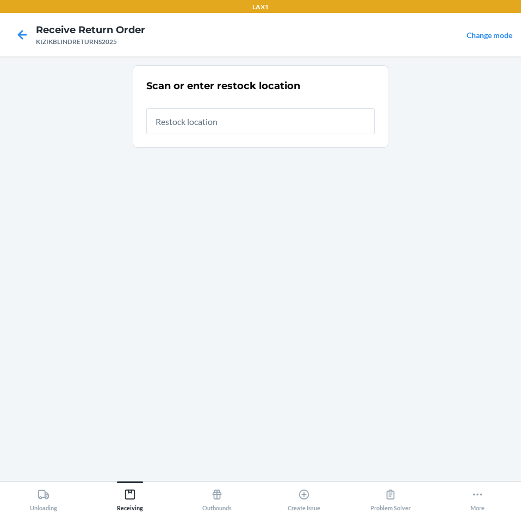
click at [265, 120] on input "text" at bounding box center [260, 121] width 228 height 26
type input "RTCART043"
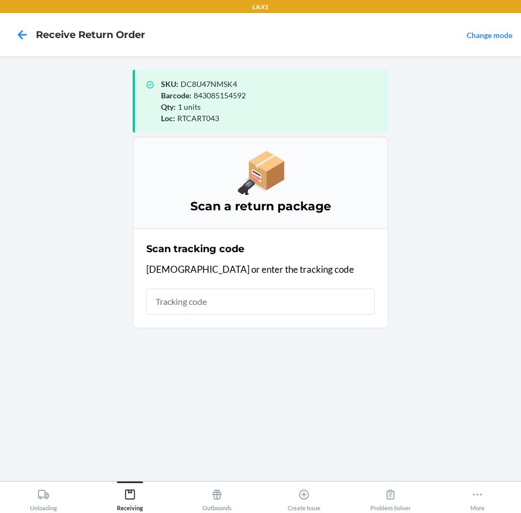
click at [245, 301] on input "text" at bounding box center [260, 302] width 228 height 26
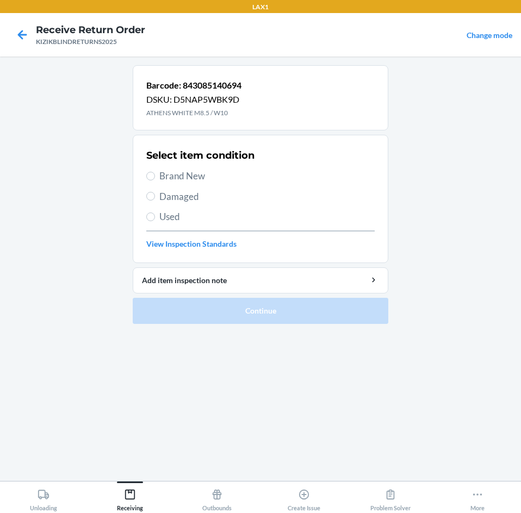
click at [183, 179] on span "Brand New" at bounding box center [266, 176] width 215 height 14
click at [155, 179] on input "Brand New" at bounding box center [150, 176] width 9 height 9
radio input "true"
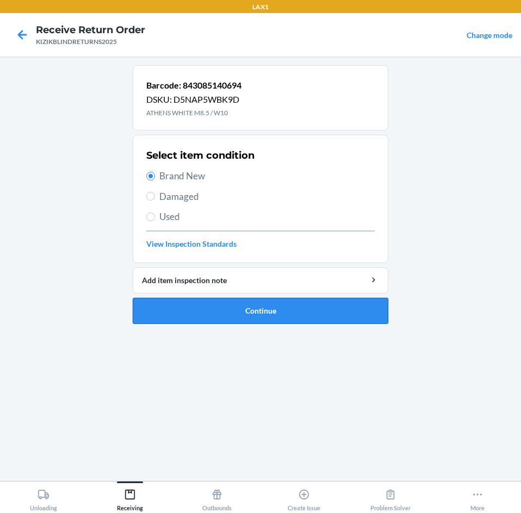
click at [196, 305] on button "Continue" at bounding box center [260, 311] width 255 height 26
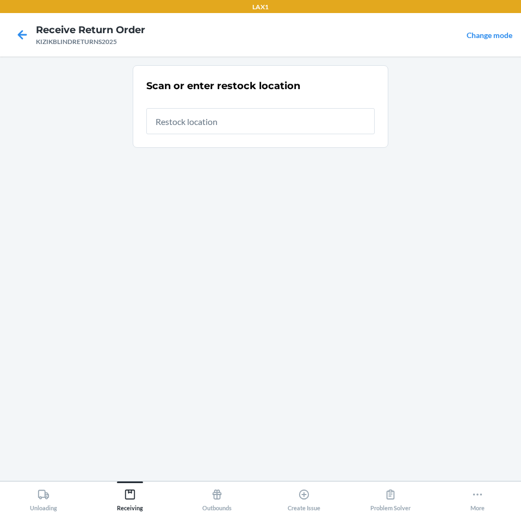
click at [269, 129] on input "text" at bounding box center [260, 121] width 228 height 26
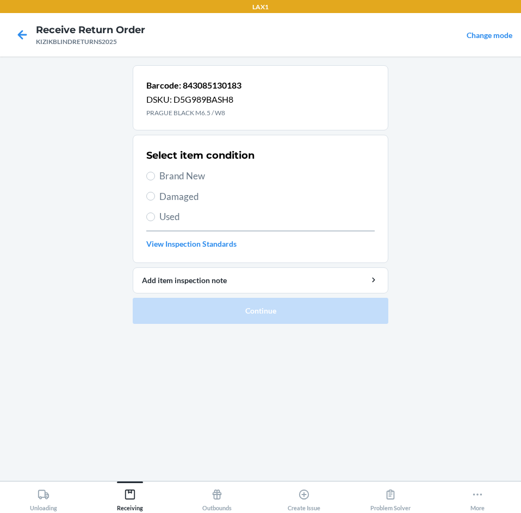
click at [173, 175] on span "Brand New" at bounding box center [266, 176] width 215 height 14
click at [155, 175] on input "Brand New" at bounding box center [150, 176] width 9 height 9
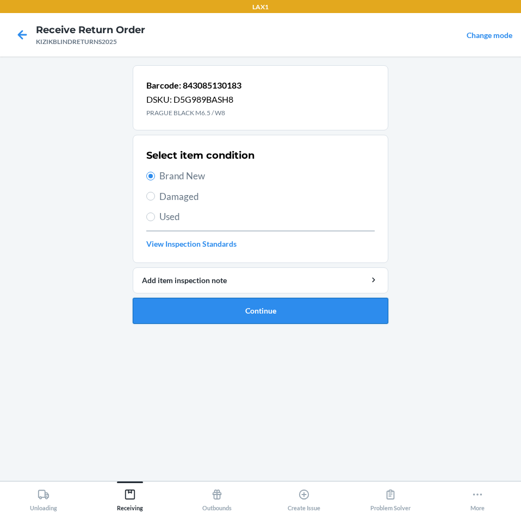
click at [223, 302] on button "Continue" at bounding box center [260, 311] width 255 height 26
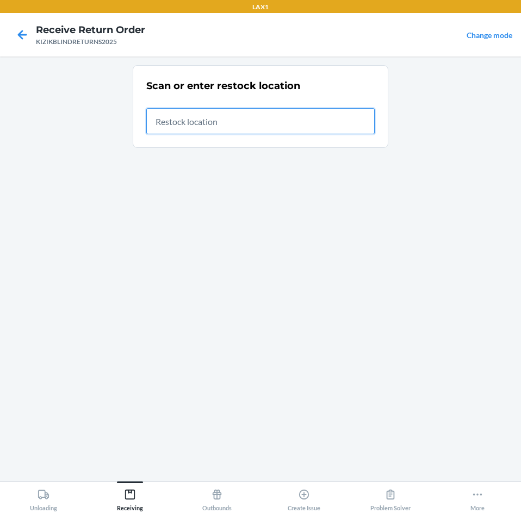
click at [299, 126] on input "text" at bounding box center [260, 121] width 228 height 26
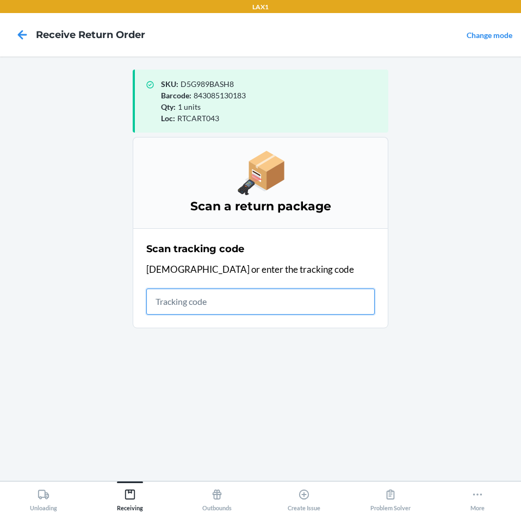
click at [341, 305] on input "text" at bounding box center [260, 302] width 228 height 26
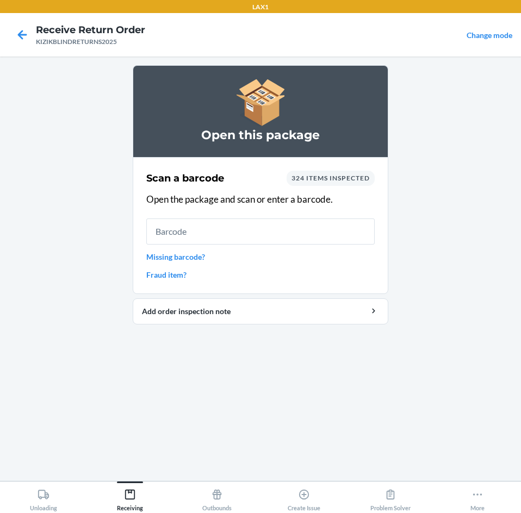
click at [267, 229] on input "text" at bounding box center [260, 231] width 228 height 26
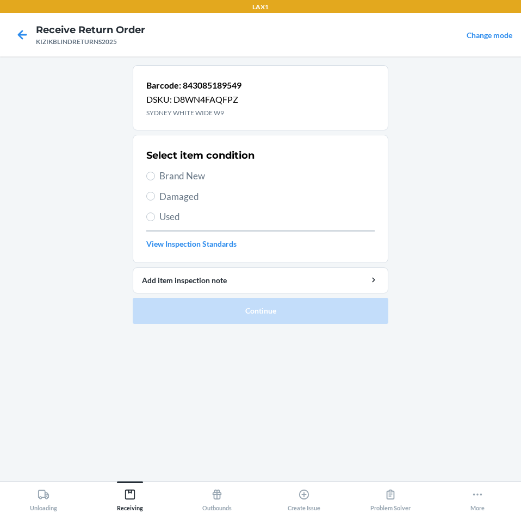
click at [171, 170] on span "Brand New" at bounding box center [266, 176] width 215 height 14
click at [155, 172] on input "Brand New" at bounding box center [150, 176] width 9 height 9
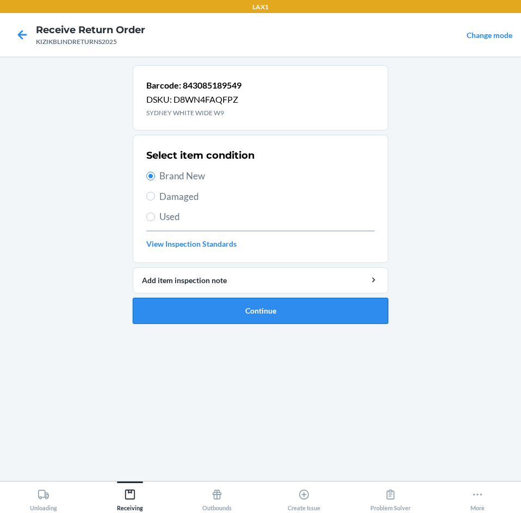
click at [172, 304] on button "Continue" at bounding box center [260, 311] width 255 height 26
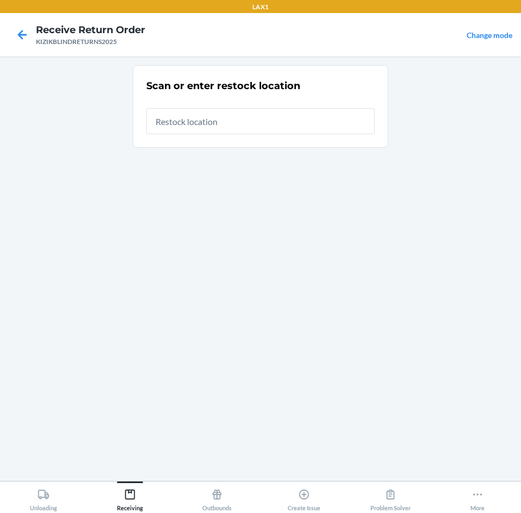
click at [248, 126] on input "text" at bounding box center [260, 121] width 228 height 26
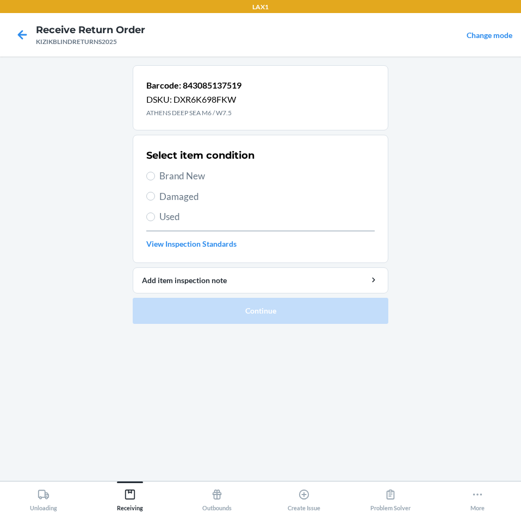
drag, startPoint x: 185, startPoint y: 172, endPoint x: 193, endPoint y: 210, distance: 38.9
click at [192, 191] on div "Select item condition Brand New Damaged Used View Inspection Standards" at bounding box center [260, 199] width 228 height 108
click at [151, 177] on input "Brand New" at bounding box center [150, 176] width 9 height 9
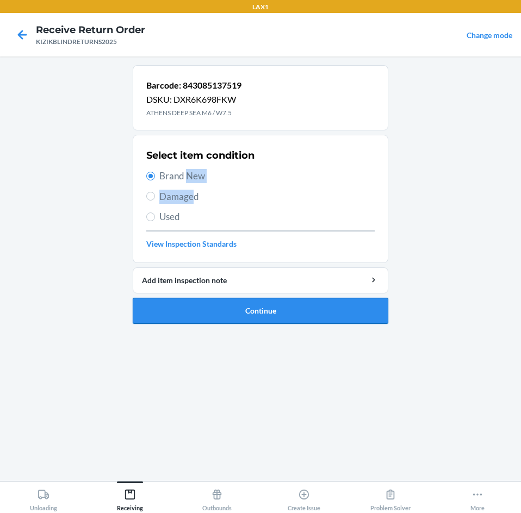
click at [198, 305] on button "Continue" at bounding box center [260, 311] width 255 height 26
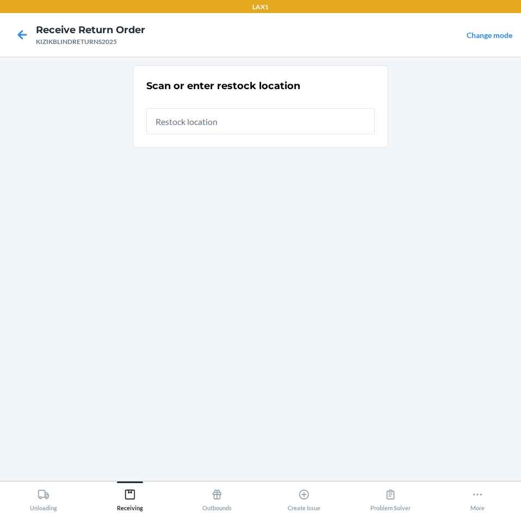
click at [301, 122] on input "text" at bounding box center [260, 121] width 228 height 26
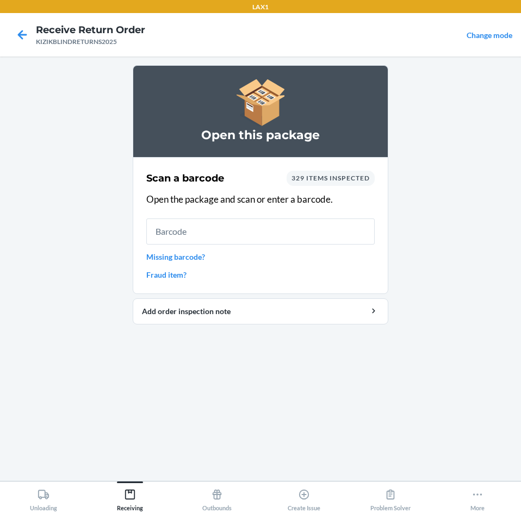
click at [279, 233] on input "text" at bounding box center [260, 231] width 228 height 26
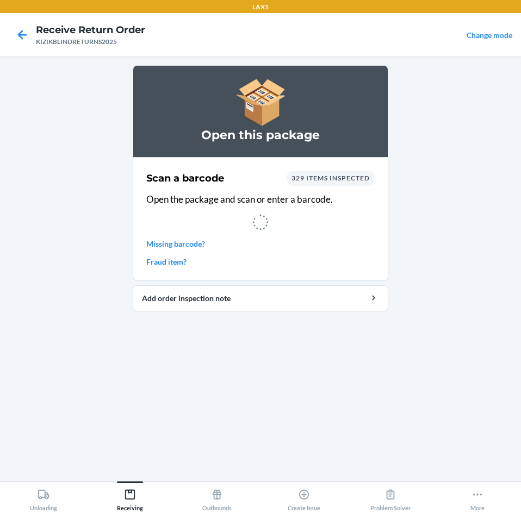
click at [395, 210] on main "Open this package Scan a barcode 329 items inspected Open the package and scan …" at bounding box center [260, 269] width 521 height 424
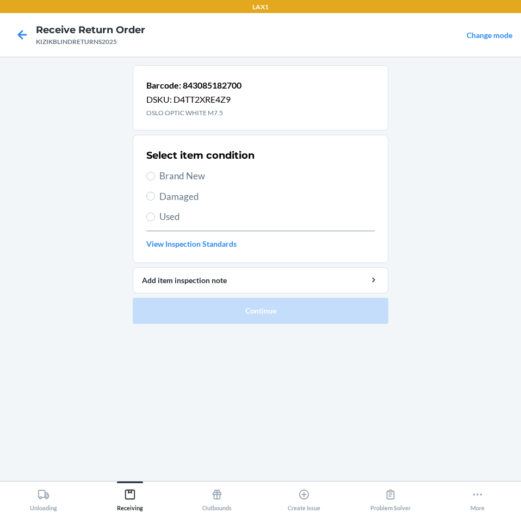
click at [171, 176] on span "Brand New" at bounding box center [266, 176] width 215 height 14
click at [155, 176] on input "Brand New" at bounding box center [150, 176] width 9 height 9
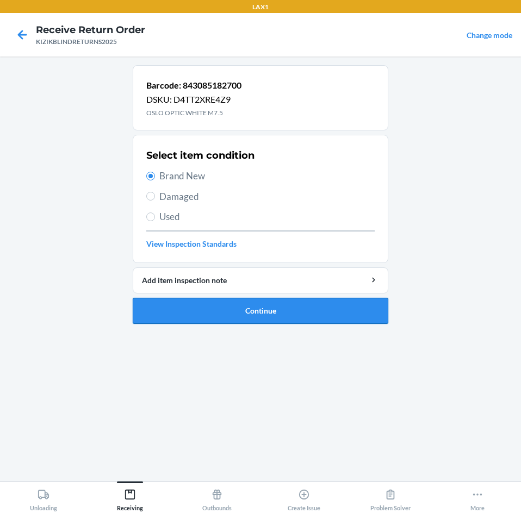
drag, startPoint x: 193, startPoint y: 307, endPoint x: 217, endPoint y: 300, distance: 24.9
click at [201, 306] on button "Continue" at bounding box center [260, 311] width 255 height 26
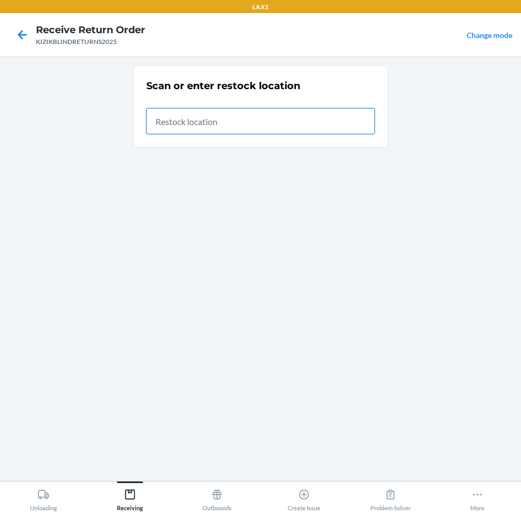
click at [330, 118] on input "text" at bounding box center [260, 121] width 228 height 26
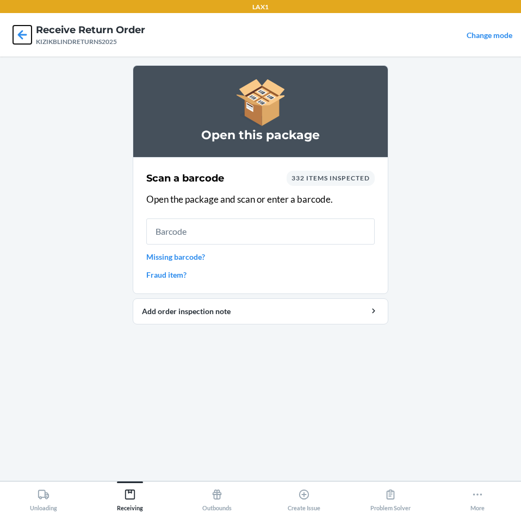
click at [23, 29] on icon at bounding box center [22, 35] width 18 height 18
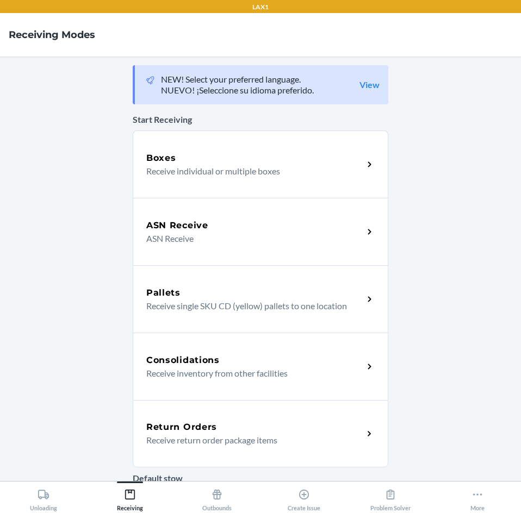
click at [195, 424] on h5 "Return Orders" at bounding box center [181, 427] width 71 height 13
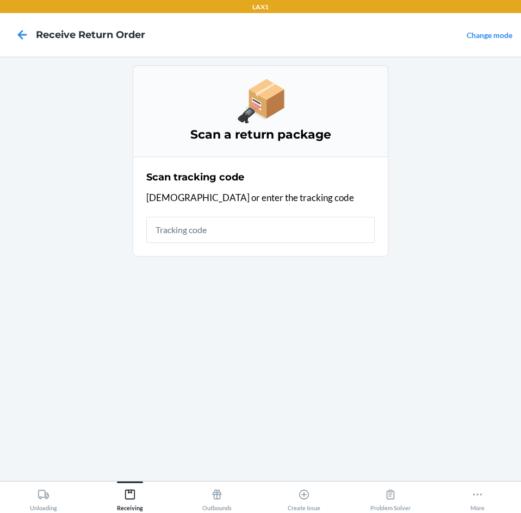
click at [246, 232] on input "text" at bounding box center [260, 230] width 228 height 26
